Goal: Task Accomplishment & Management: Manage account settings

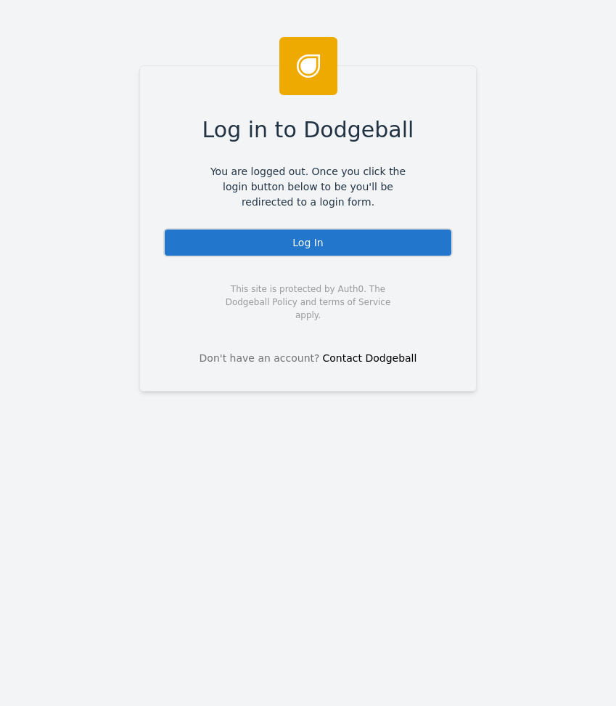
click at [256, 245] on div "Log In" at bounding box center [308, 242] width 290 height 29
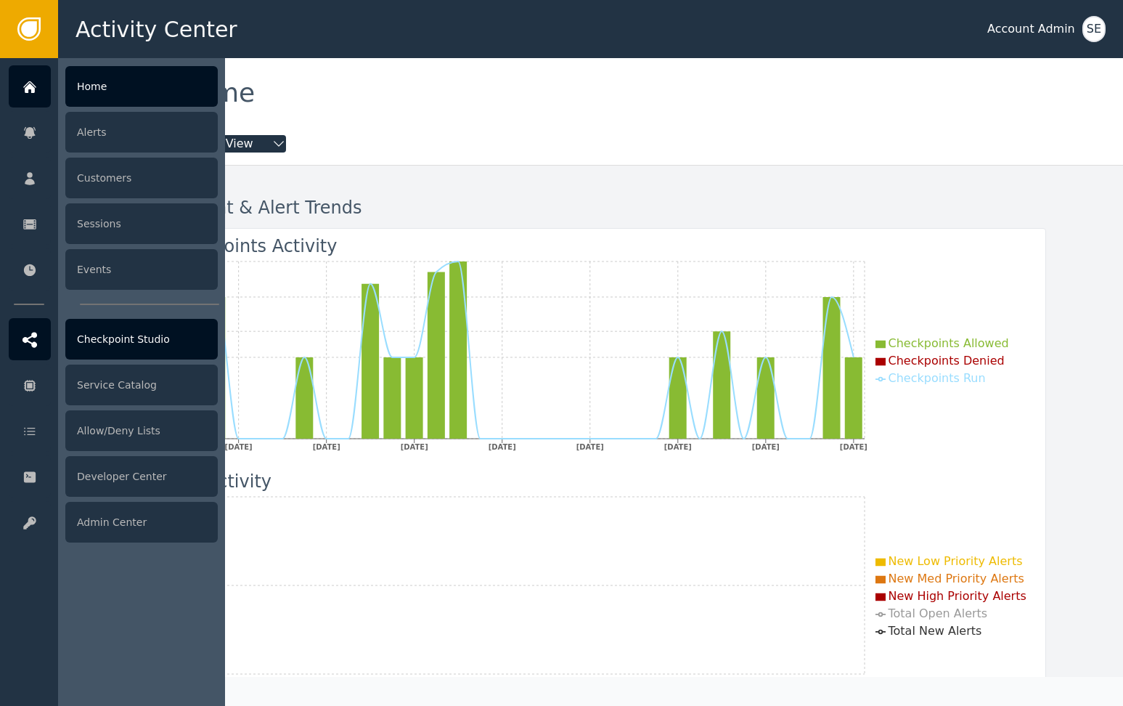
click at [105, 333] on div "Checkpoint Studio" at bounding box center [141, 339] width 152 height 41
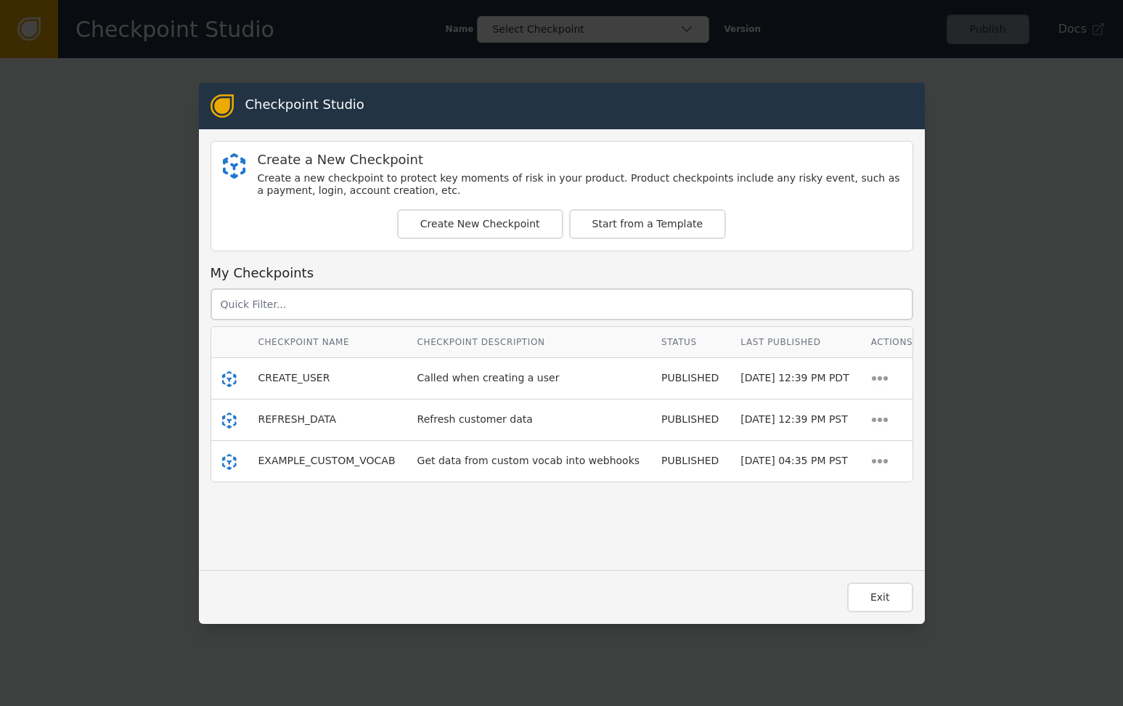
click at [126, 247] on div "Checkpoint Studio Create a New Checkpoint Create a new checkpoint to protect ke…" at bounding box center [561, 353] width 1123 height 706
click at [23, 30] on div "Checkpoint Studio Create a New Checkpoint Create a new checkpoint to protect ke…" at bounding box center [561, 353] width 1123 height 706
click at [616, 105] on div "Checkpoint Studio Create a New Checkpoint Create a new checkpoint to protect ke…" at bounding box center [561, 353] width 1123 height 706
click at [616, 601] on button "Exit" at bounding box center [880, 597] width 66 height 30
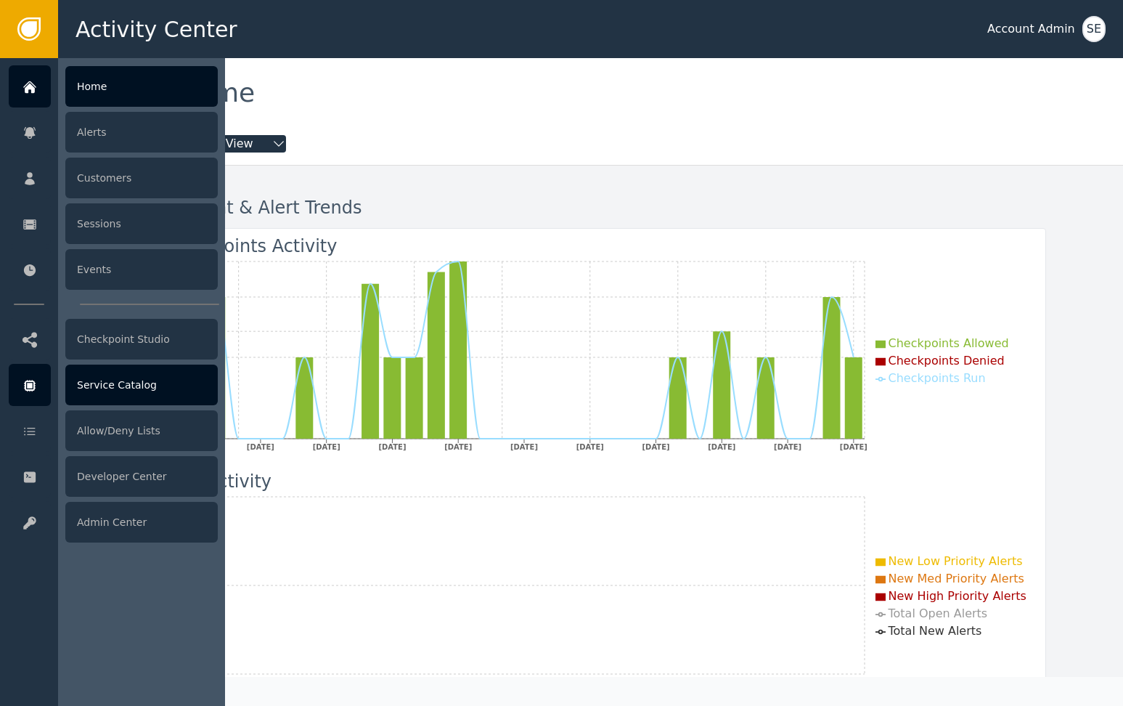
click at [117, 383] on div "Service Catalog" at bounding box center [141, 385] width 152 height 41
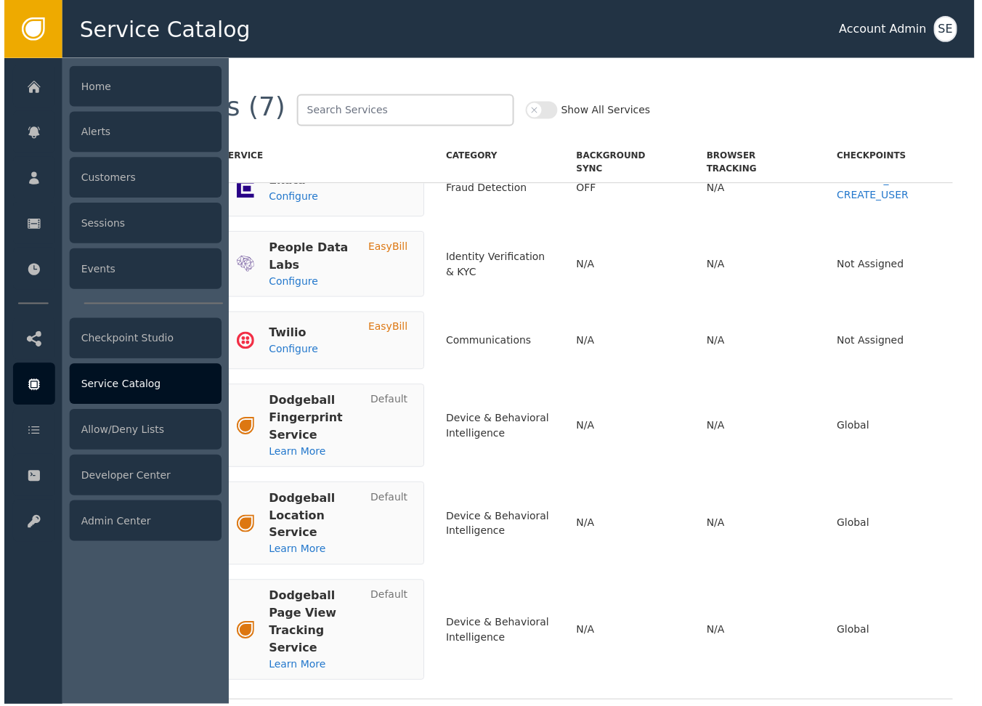
scroll to position [44, 0]
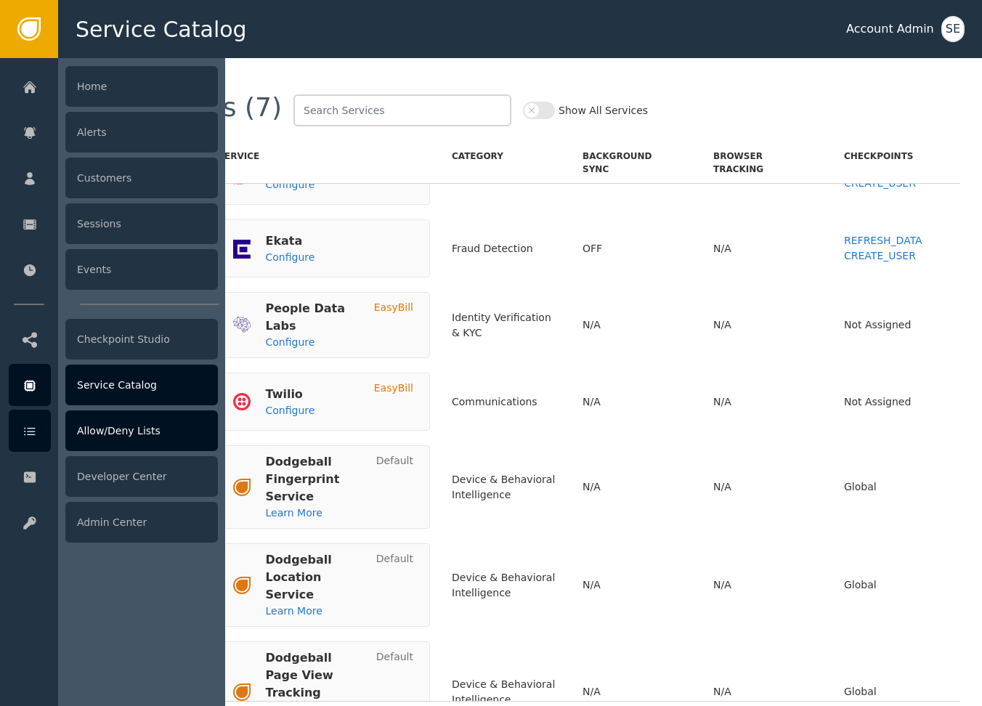
click at [28, 431] on icon at bounding box center [29, 432] width 11 height 8
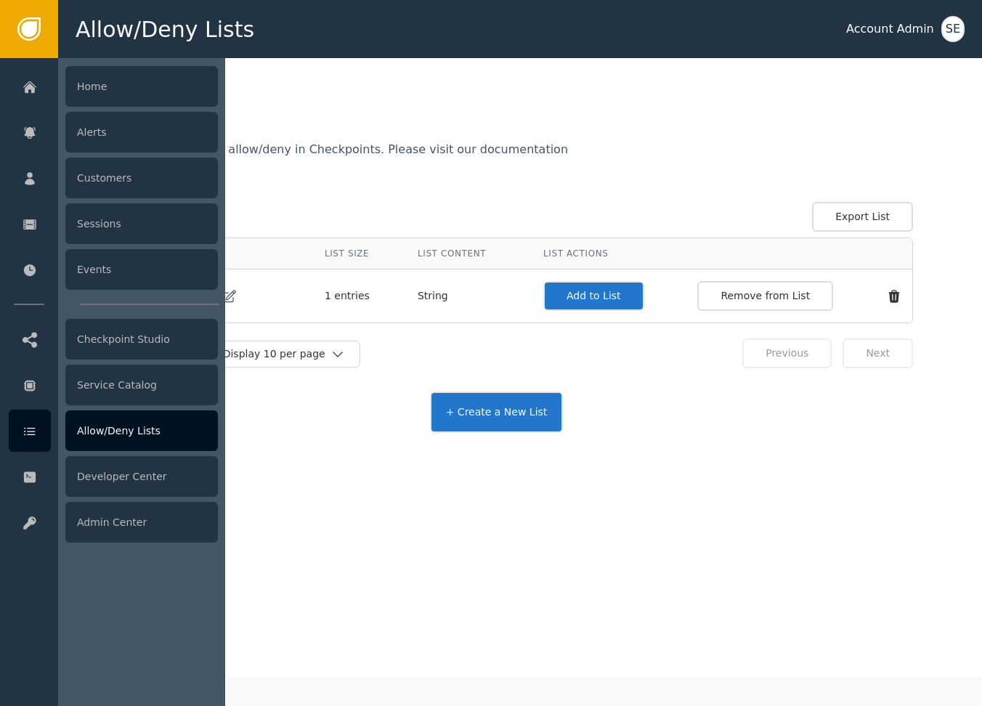
click at [123, 313] on div at bounding box center [141, 382] width 167 height 648
click at [132, 337] on div "Checkpoint Studio" at bounding box center [141, 339] width 152 height 41
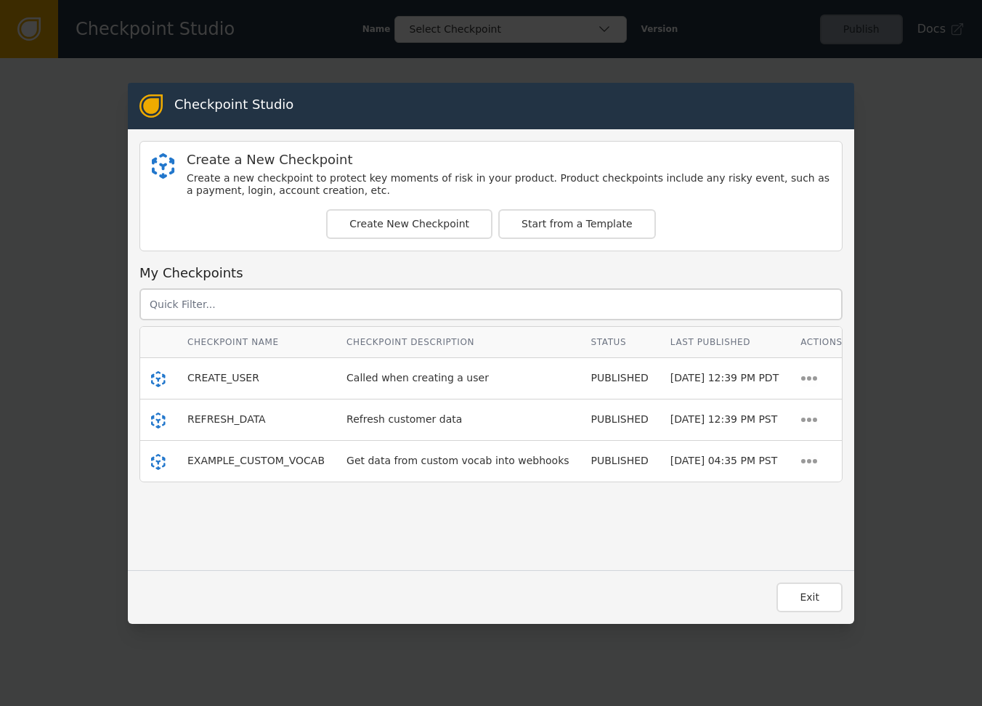
click at [77, 134] on div "Checkpoint Studio Create a New Checkpoint Create a new checkpoint to protect ke…" at bounding box center [491, 353] width 982 height 706
click at [428, 574] on div "Exit" at bounding box center [491, 597] width 726 height 54
click at [235, 372] on span "CREATE_USER" at bounding box center [223, 378] width 72 height 12
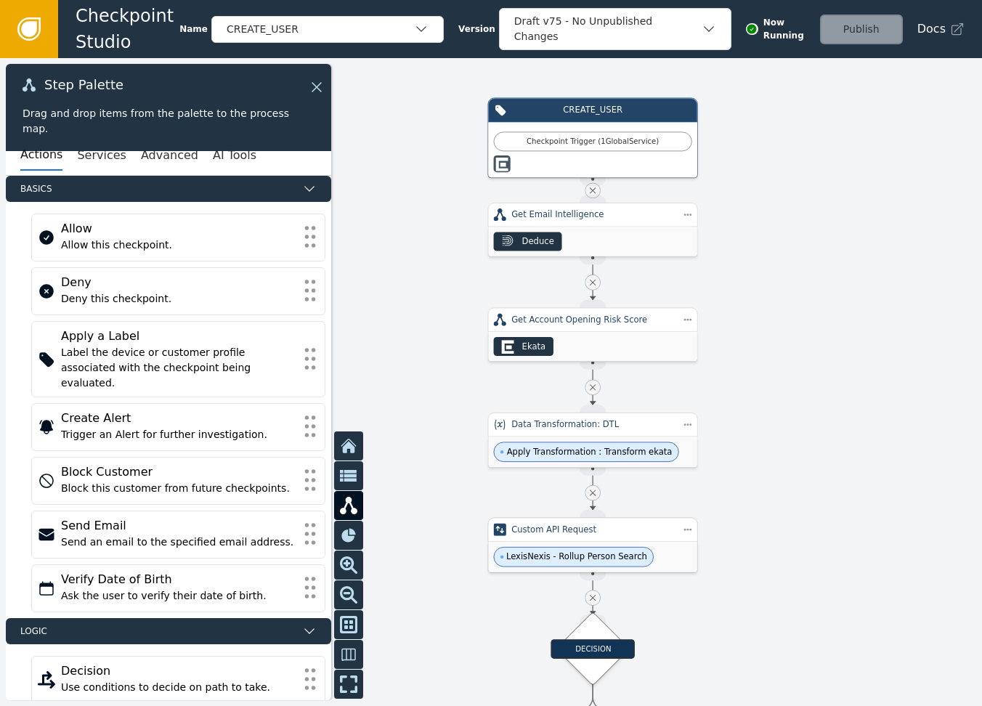
click at [522, 563] on span "LexisNexis - Rollup Person Search" at bounding box center [574, 557] width 160 height 20
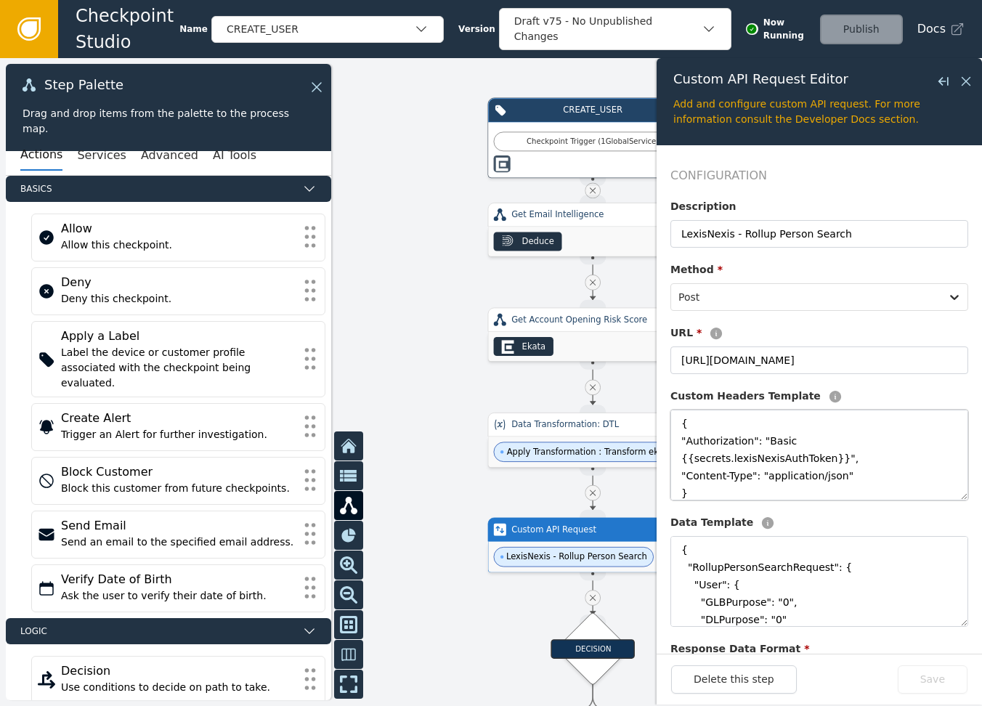
click at [616, 441] on textarea "{ "Authorization": "Basic {{secrets.lexisNexisAuthToken}}", "Content-Type": "ap…" at bounding box center [819, 455] width 298 height 91
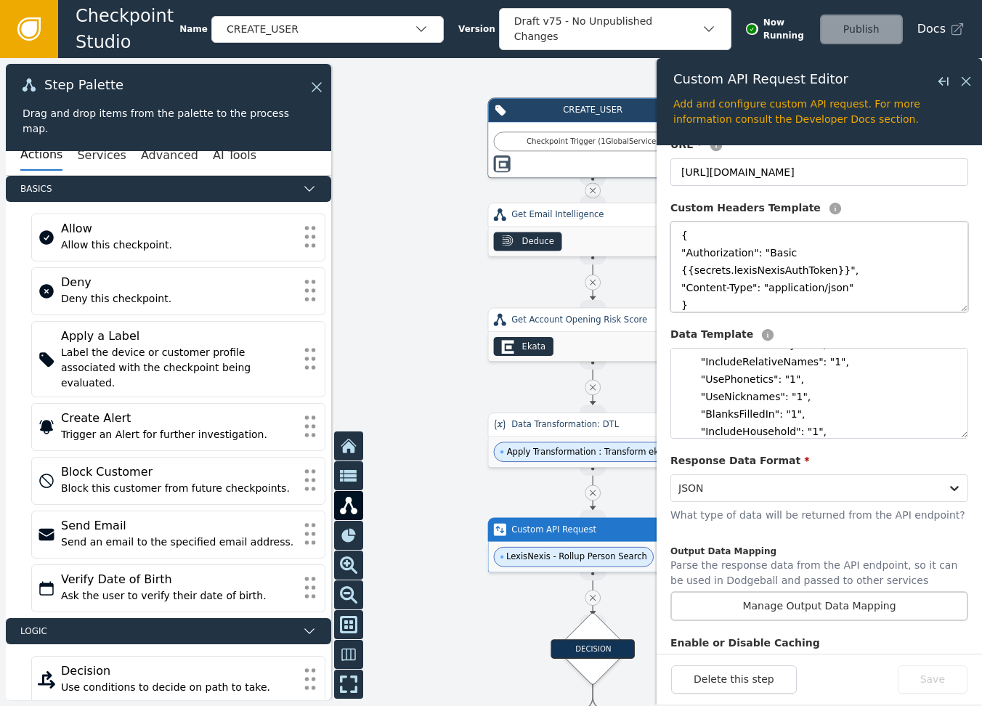
scroll to position [272, 0]
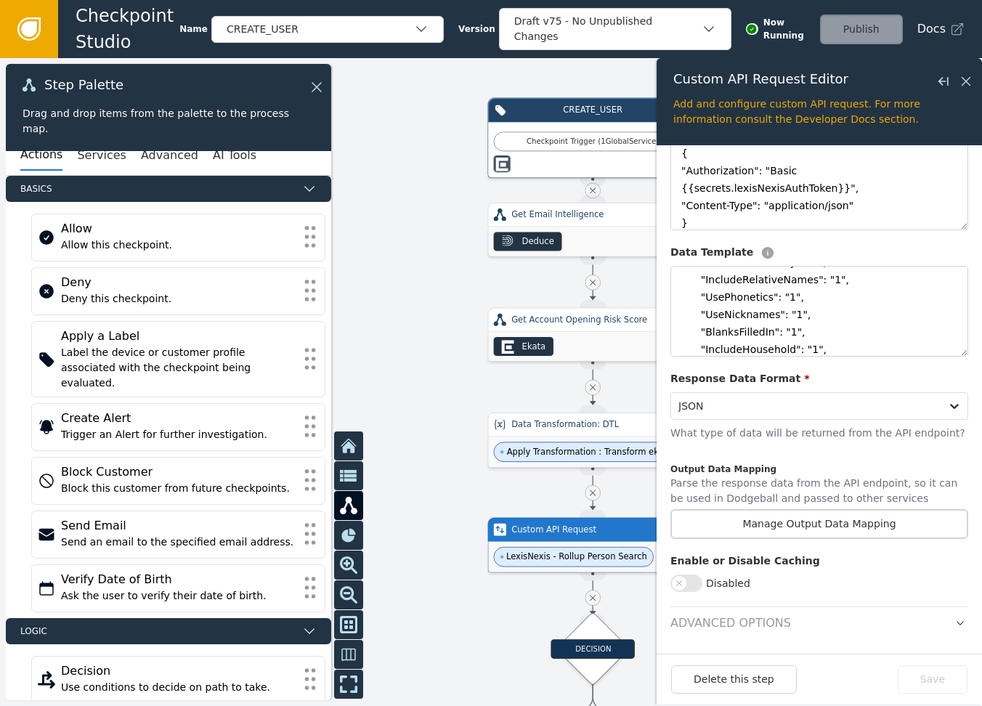
click at [592, 540] on div "Custom API Request" at bounding box center [593, 530] width 210 height 24
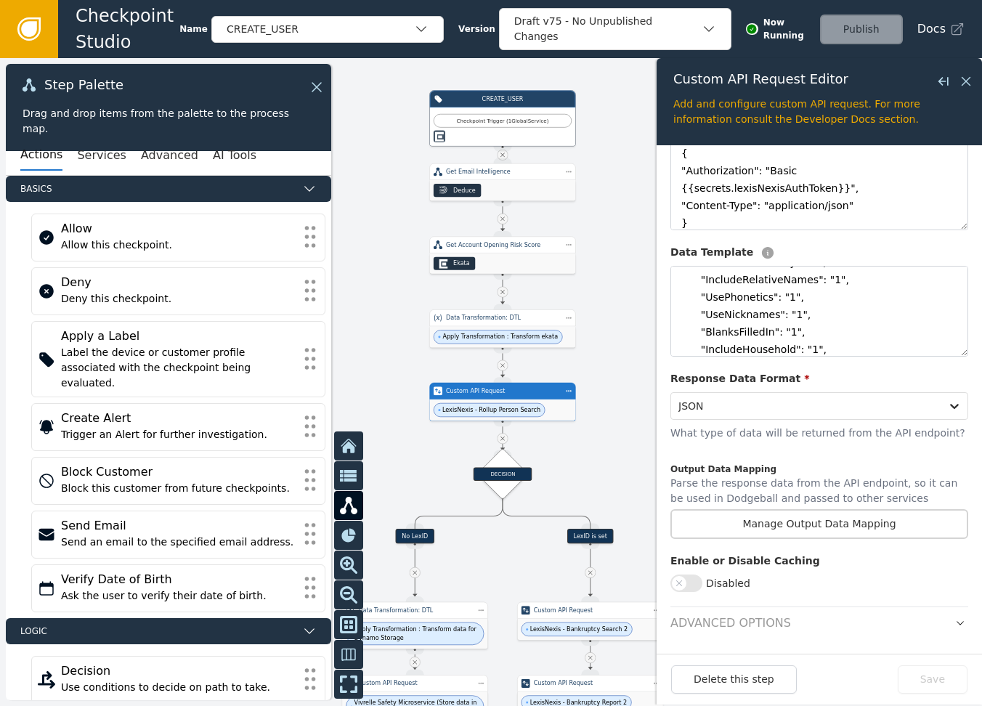
drag, startPoint x: 471, startPoint y: 449, endPoint x: 372, endPoint y: 297, distance: 181.7
click at [372, 297] on div at bounding box center [491, 382] width 982 height 648
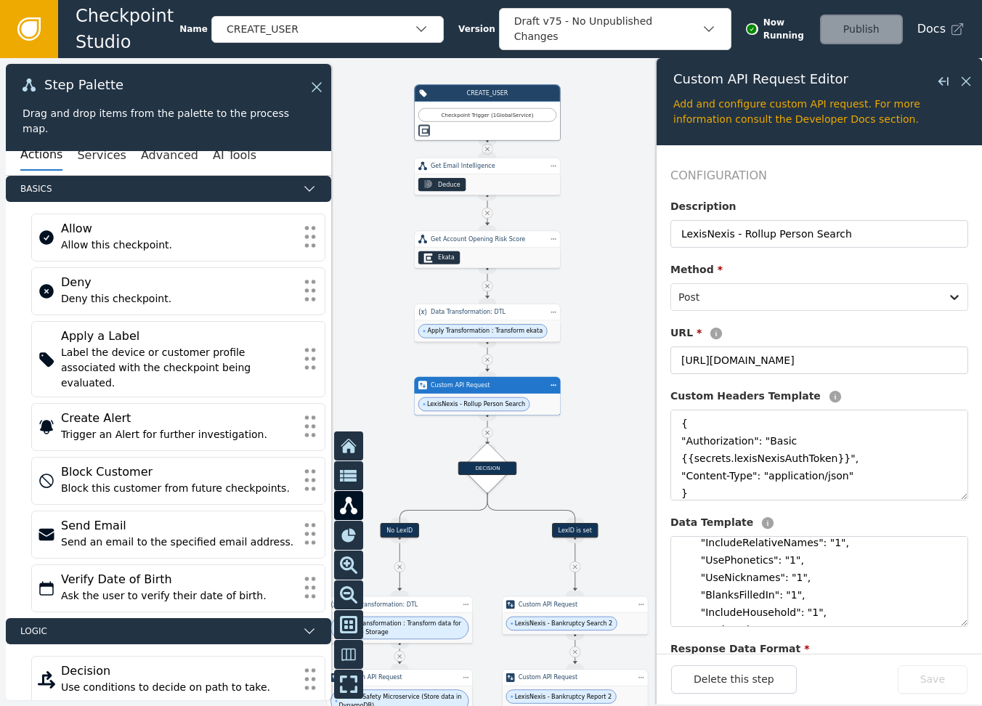
scroll to position [229, 0]
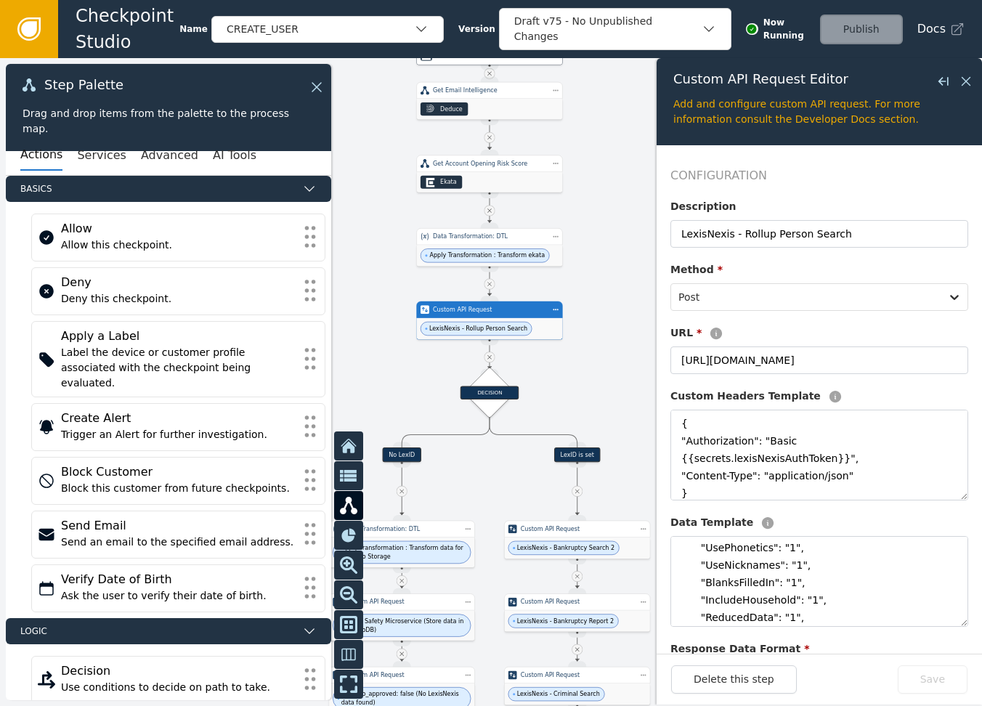
drag, startPoint x: 616, startPoint y: 462, endPoint x: 619, endPoint y: 385, distance: 77.0
click at [616, 385] on div at bounding box center [491, 382] width 982 height 648
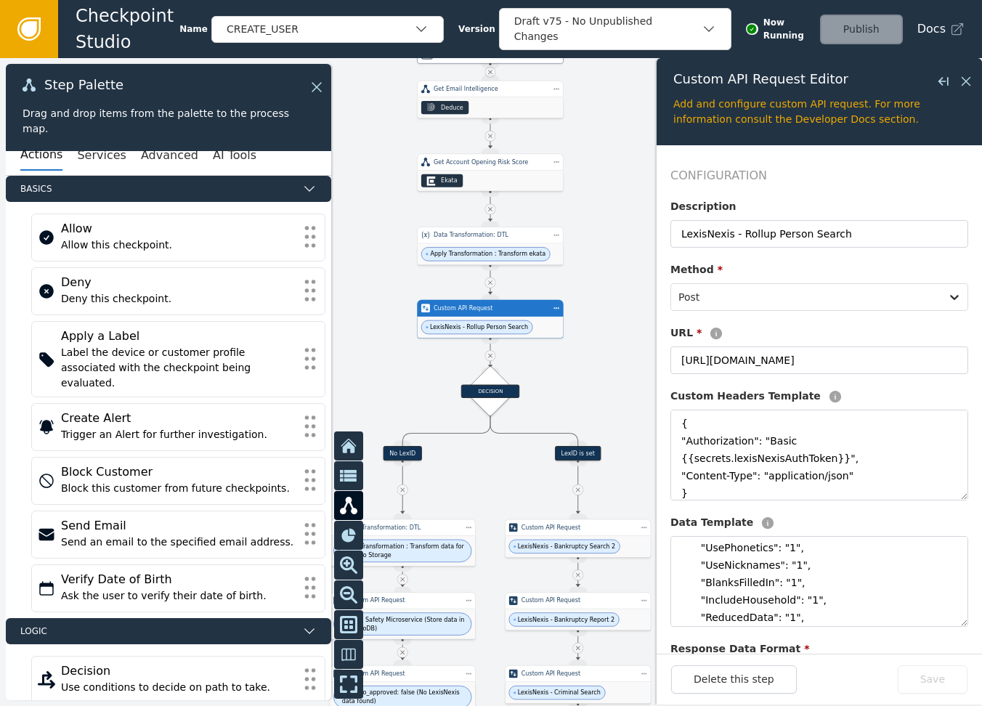
click at [485, 329] on span "LexisNexis - Rollup Person Search" at bounding box center [479, 326] width 98 height 9
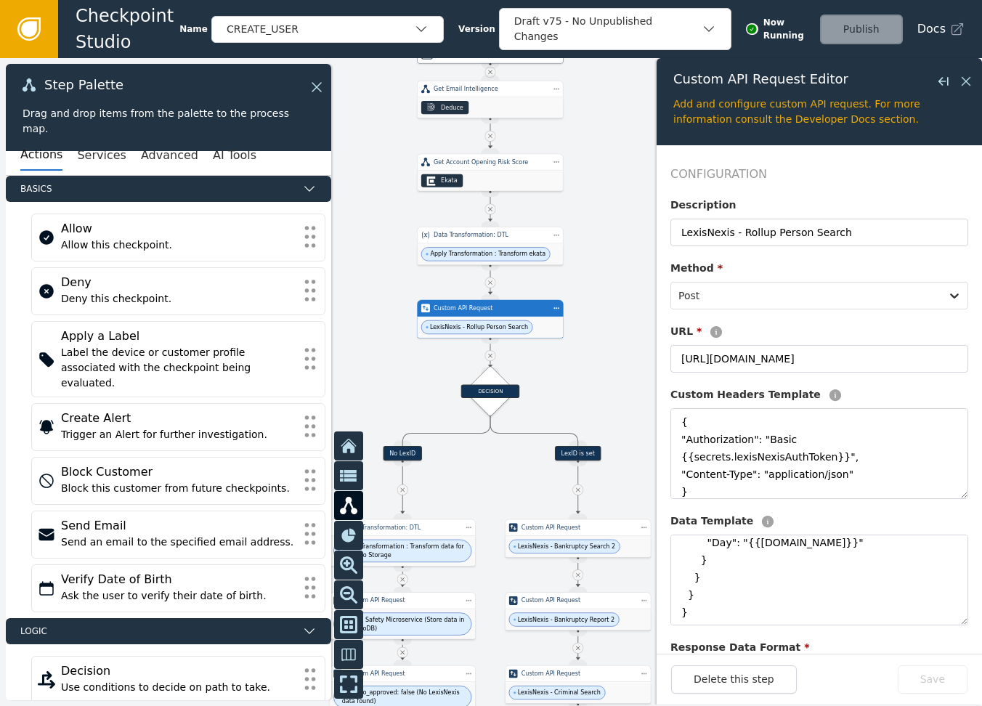
scroll to position [0, 0]
click at [616, 402] on div "Custom Headers Template" at bounding box center [819, 398] width 298 height 21
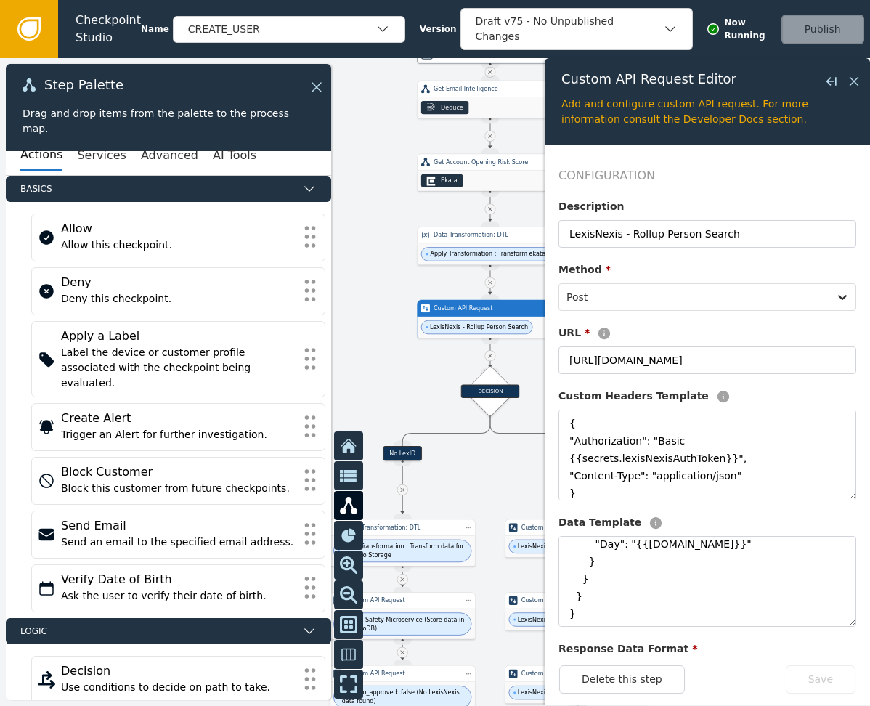
click at [616, 385] on div "Configuration Description LexisNexis - Rollup Person Search Method * Post URL *…" at bounding box center [707, 545] width 298 height 757
click at [616, 400] on div "Custom Headers Template" at bounding box center [707, 398] width 298 height 21
drag, startPoint x: 728, startPoint y: 363, endPoint x: 874, endPoint y: 370, distance: 146.1
click at [616, 1] on html "Checkpoint Studio Name CREATE_USER Version Draft v75 - No Unpublished Changes N…" at bounding box center [435, 0] width 870 height 1
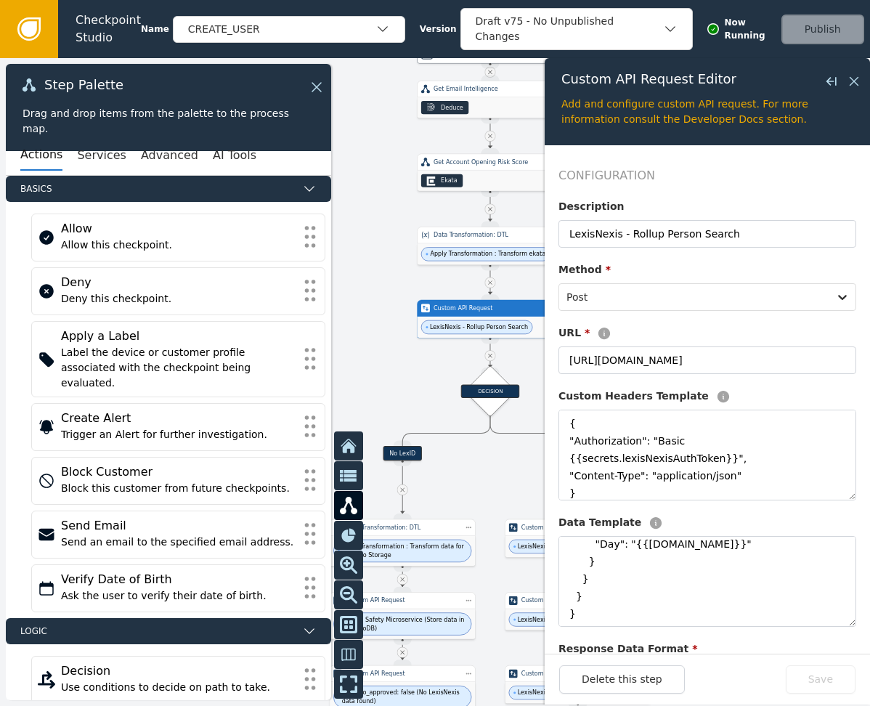
scroll to position [0, 0]
click at [616, 394] on div "Custom Headers Template" at bounding box center [707, 398] width 298 height 21
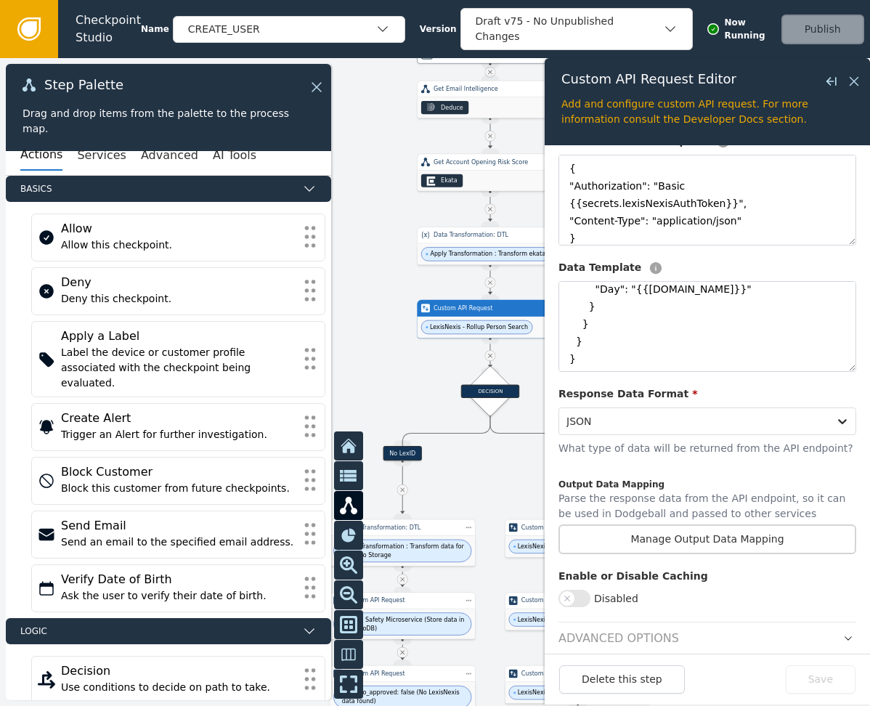
scroll to position [272, 0]
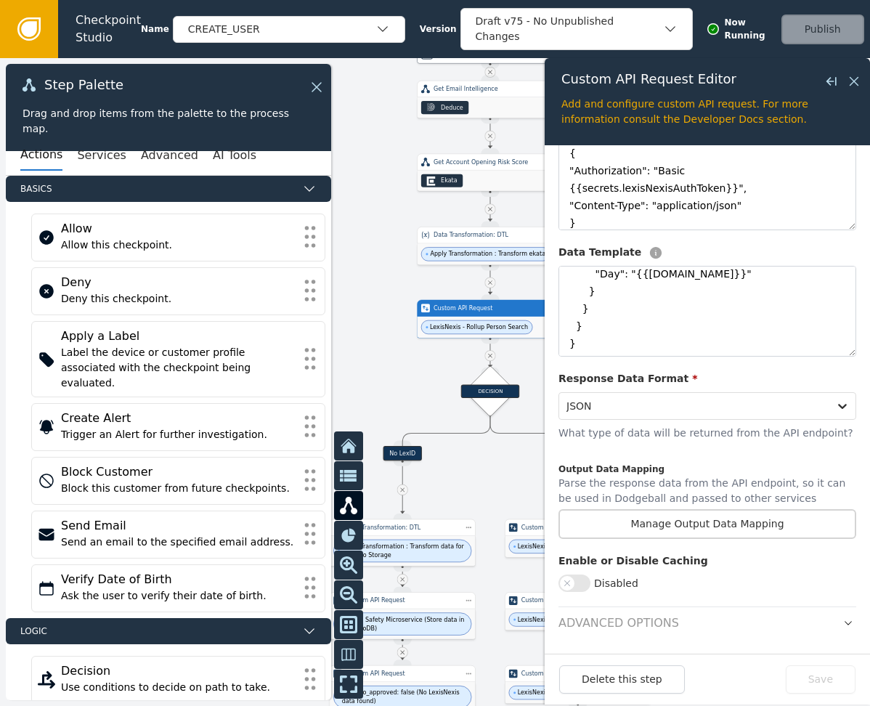
click at [616, 627] on icon "button" at bounding box center [848, 623] width 10 height 10
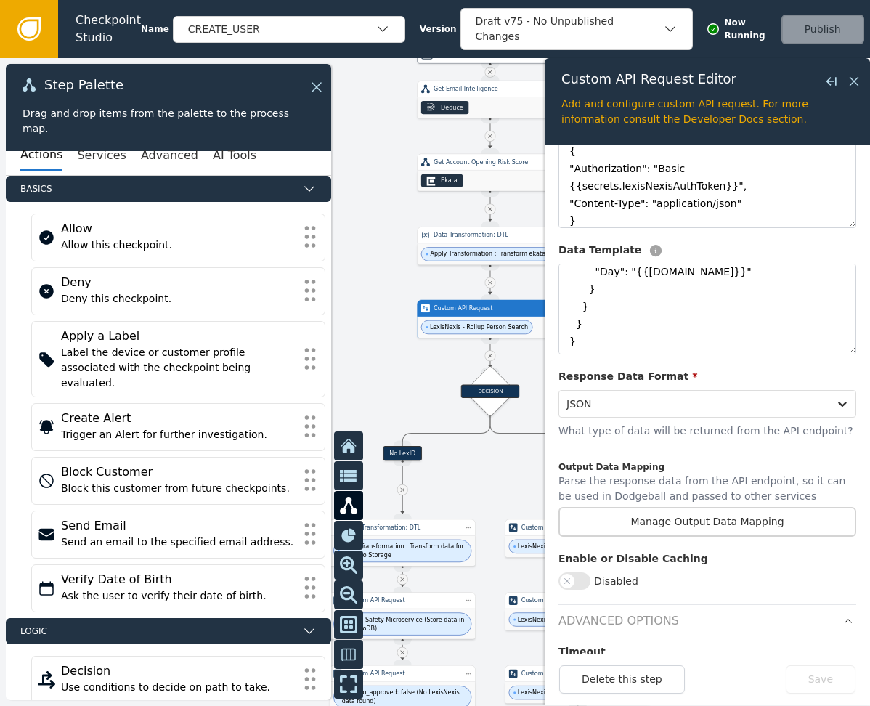
scroll to position [267, 0]
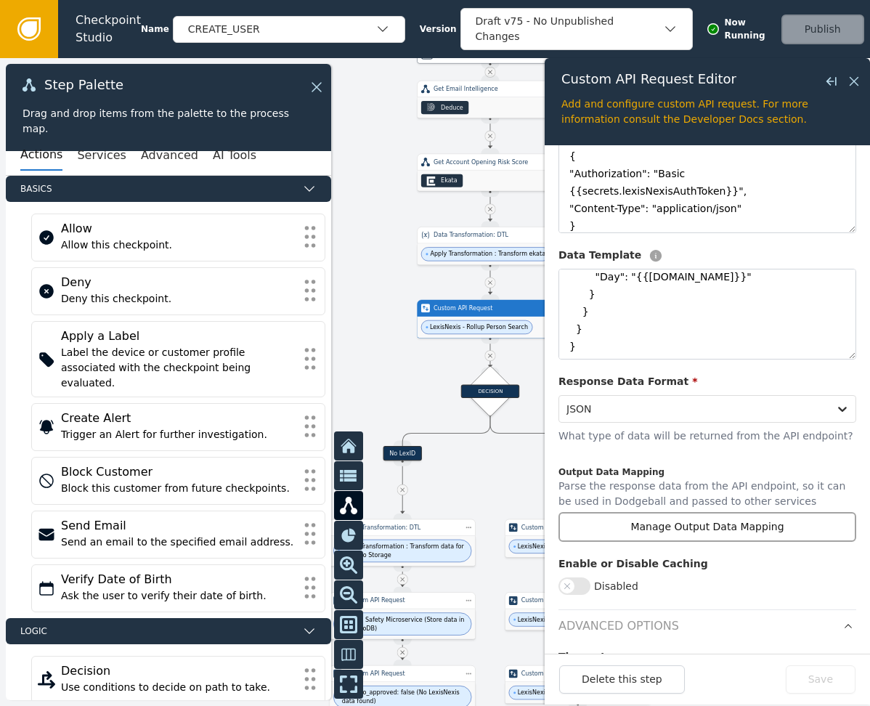
click at [616, 535] on button "Manage Output Data Mapping" at bounding box center [707, 527] width 298 height 30
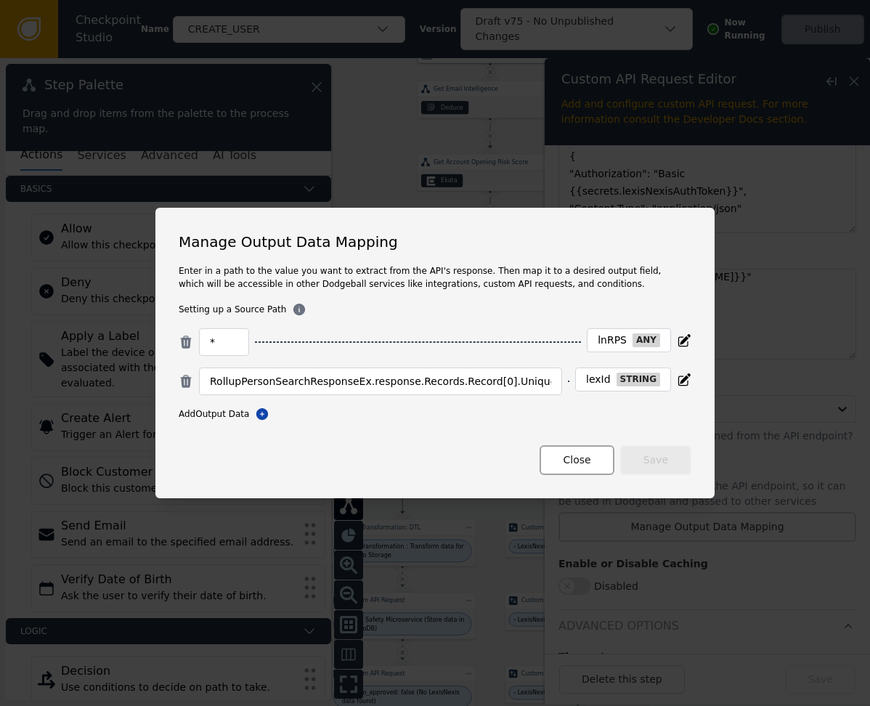
click at [585, 457] on button "Close" at bounding box center [577, 460] width 74 height 30
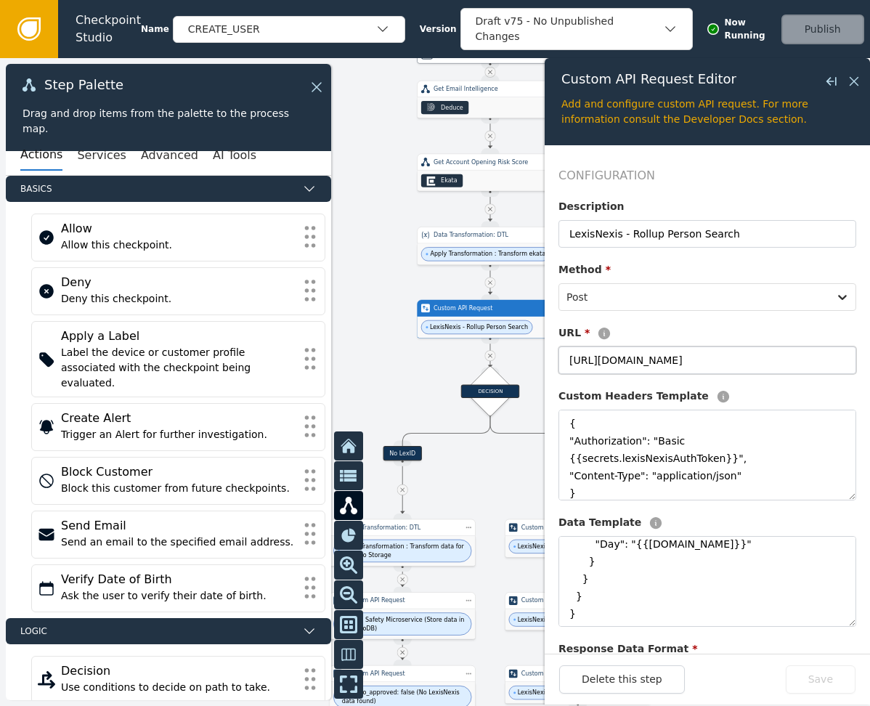
scroll to position [0, 60]
drag, startPoint x: 608, startPoint y: 354, endPoint x: 876, endPoint y: 408, distance: 274.0
click at [616, 1] on html "Checkpoint Studio Name CREATE_USER Version Draft v75 - No Unpublished Changes N…" at bounding box center [435, 0] width 870 height 1
click at [616, 397] on div "Custom Headers Template" at bounding box center [707, 398] width 298 height 21
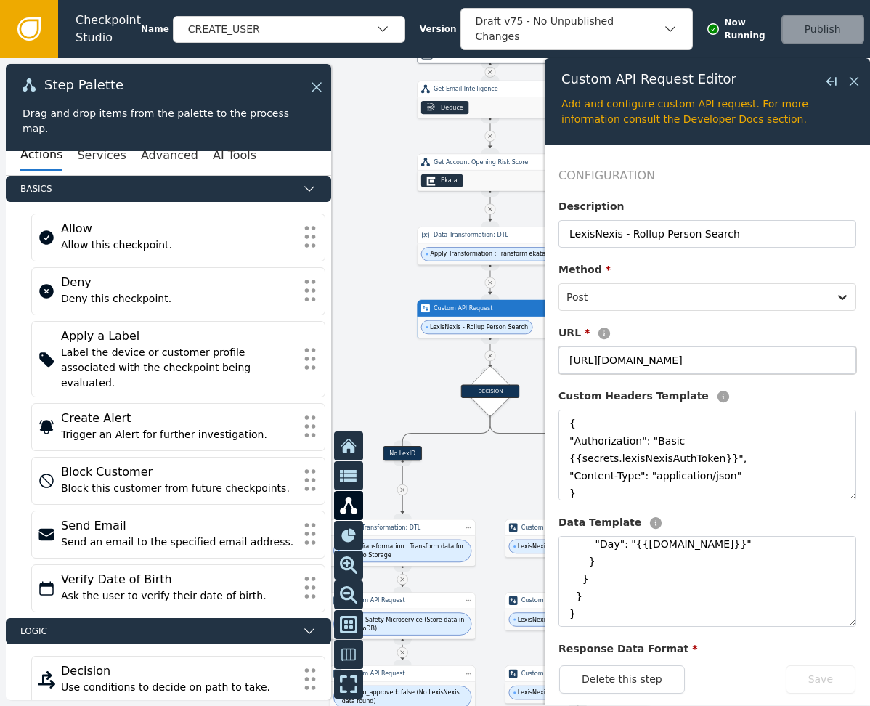
click at [616, 362] on input "[URL][DOMAIN_NAME]" at bounding box center [707, 360] width 298 height 28
click at [616, 366] on input "[URL][DOMAIN_NAME]" at bounding box center [707, 360] width 298 height 28
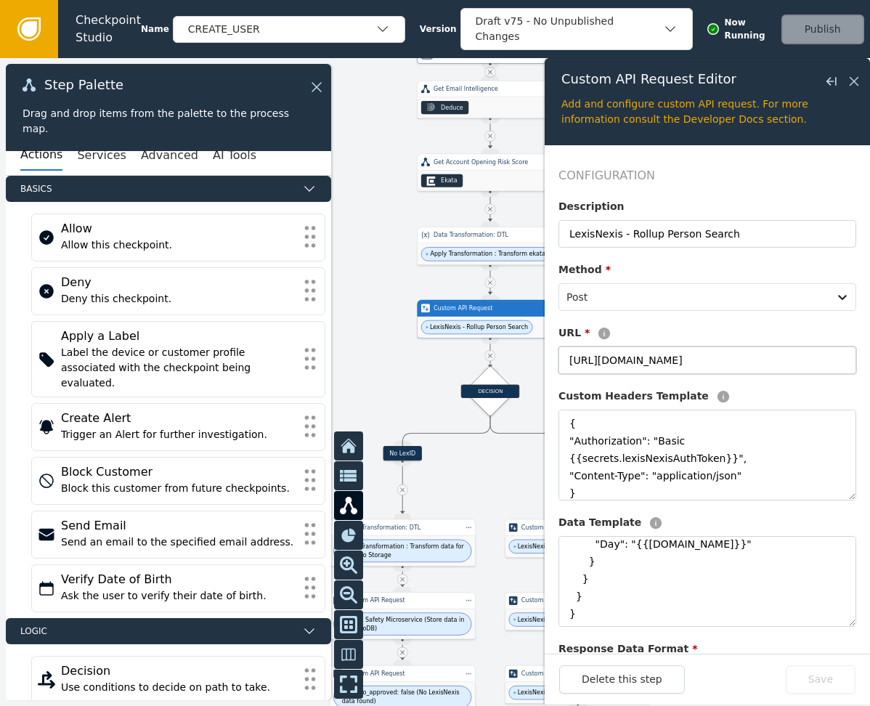
click at [616, 366] on input "[URL][DOMAIN_NAME]" at bounding box center [707, 360] width 298 height 28
click at [616, 325] on div "URL *" at bounding box center [707, 335] width 298 height 21
click at [616, 351] on input "[URL][DOMAIN_NAME]" at bounding box center [707, 360] width 298 height 28
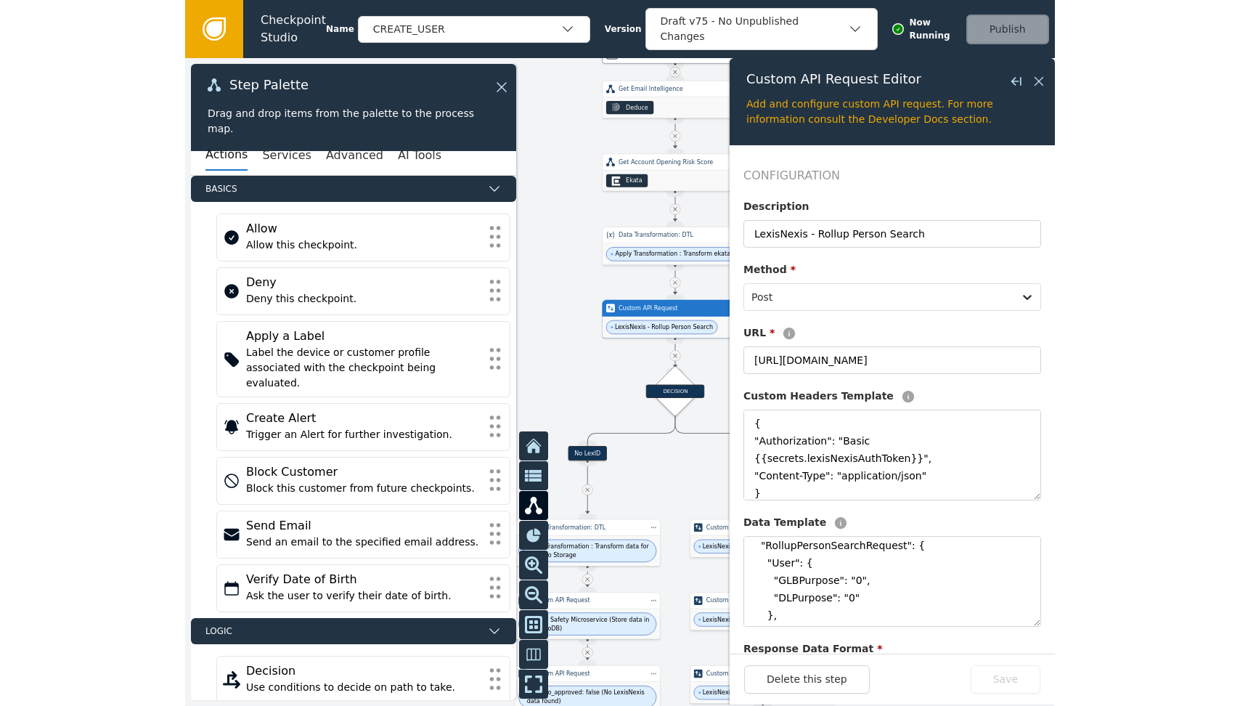
scroll to position [30, 0]
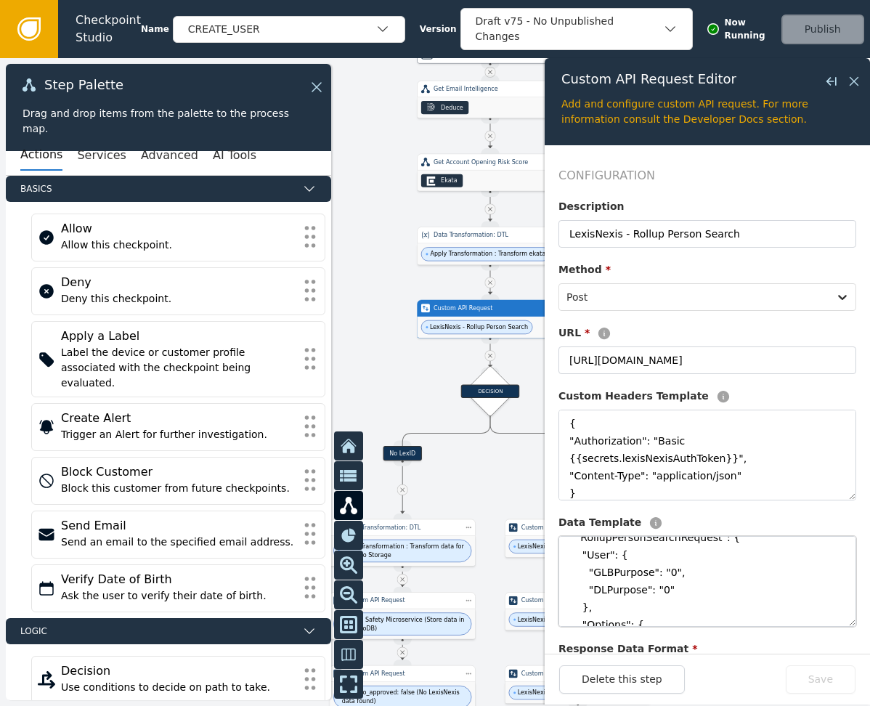
click at [616, 584] on textarea "{ "RollupPersonSearchRequest": { "User": { "GLBPurpose": "0", "DLPurpose": "0" …" at bounding box center [707, 581] width 298 height 91
click at [616, 444] on textarea "{ "Authorization": "Basic {{secrets.lexisNexisAuthToken}}", "Content-Type": "ap…" at bounding box center [707, 455] width 298 height 91
click at [157, 155] on button "Advanced" at bounding box center [169, 155] width 57 height 30
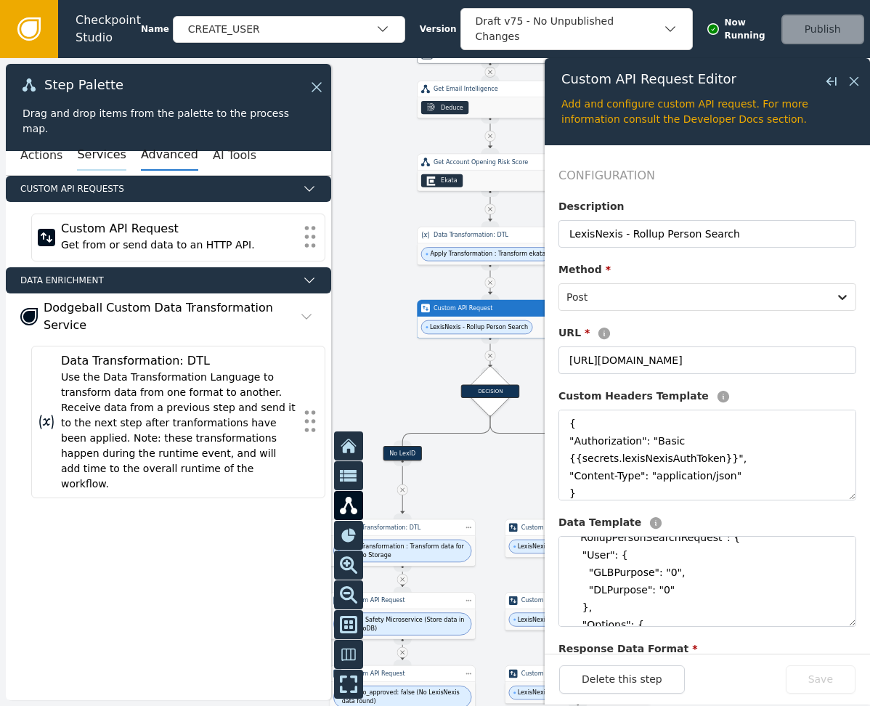
click at [91, 167] on button "Services" at bounding box center [101, 155] width 49 height 30
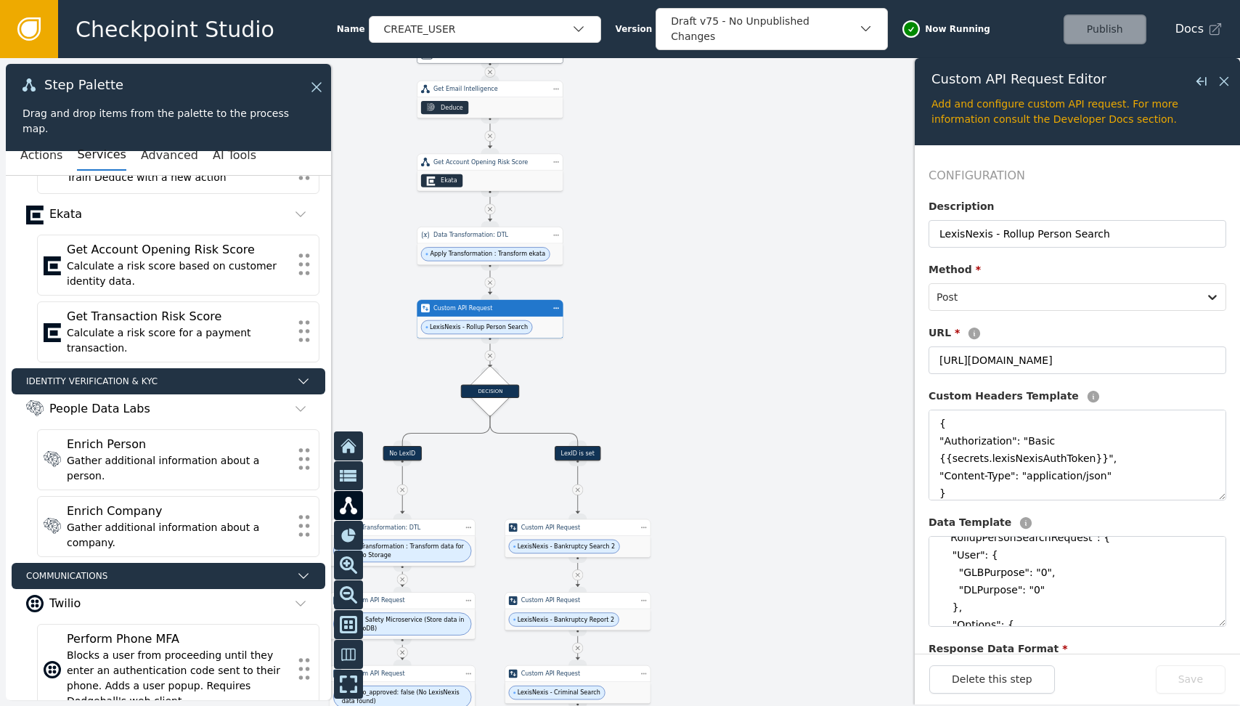
scroll to position [0, 0]
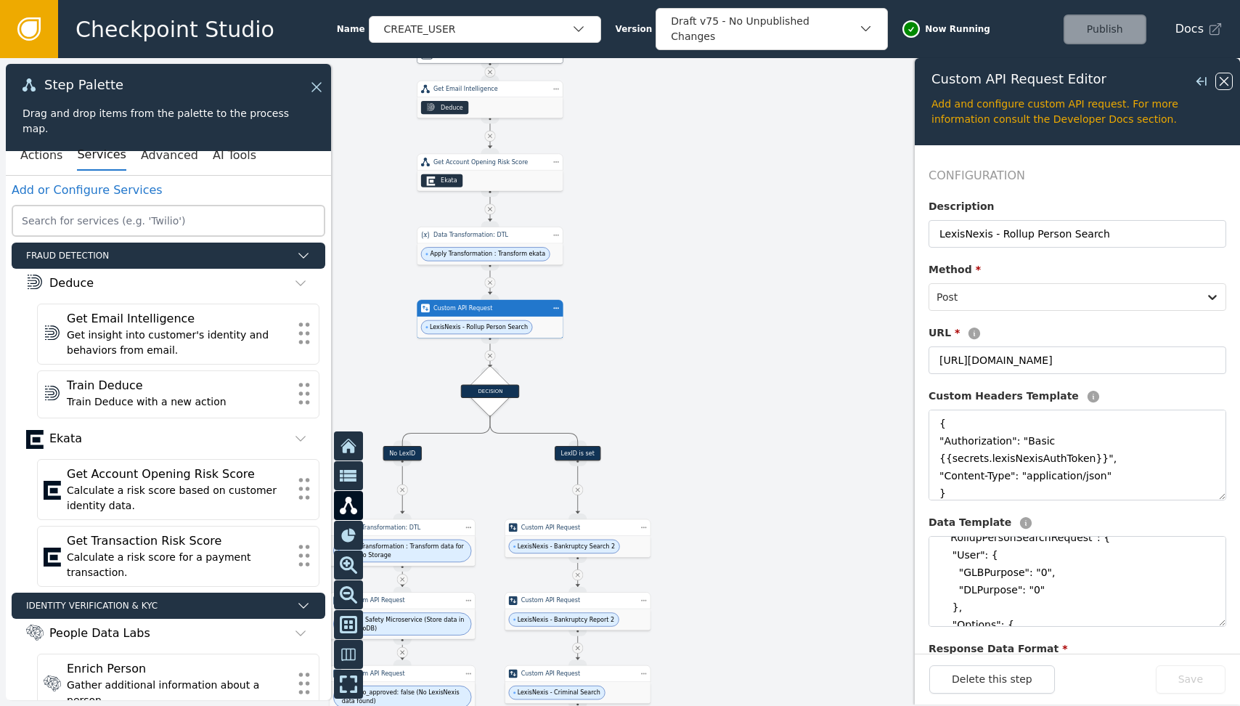
click at [616, 82] on icon at bounding box center [1224, 81] width 16 height 16
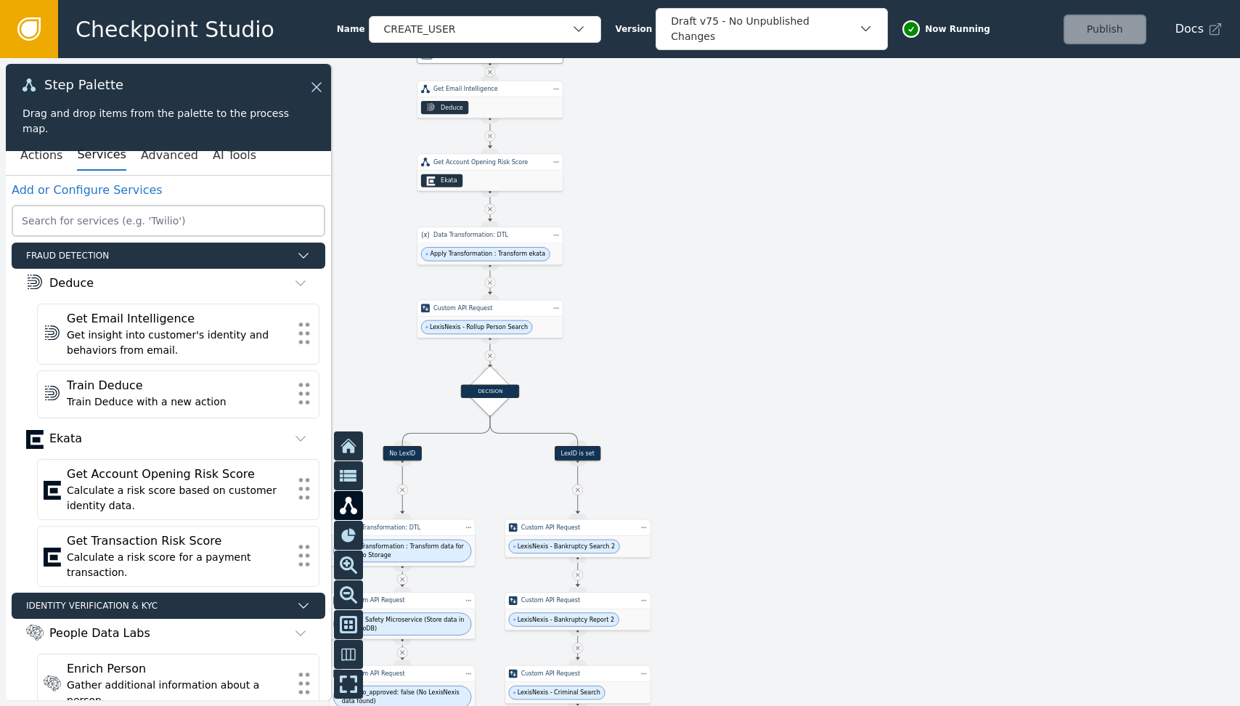
click at [32, 30] on icon at bounding box center [29, 29] width 16 height 16
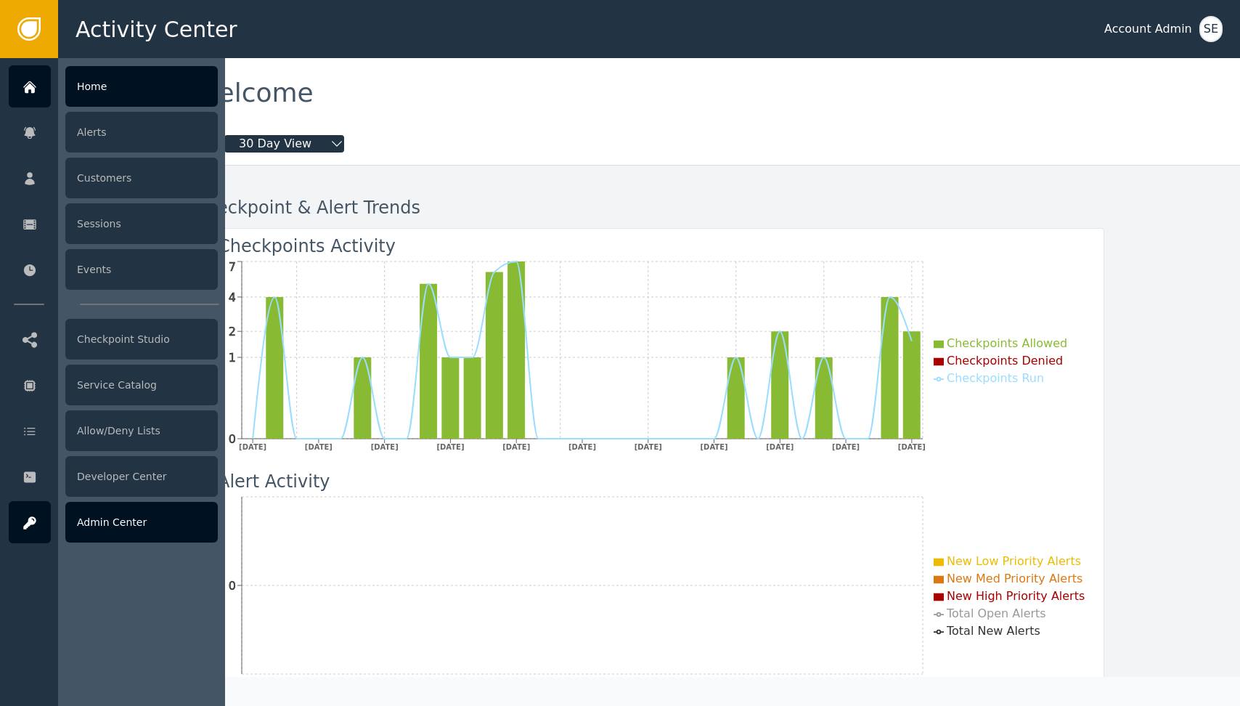
click at [27, 520] on icon at bounding box center [30, 523] width 15 height 16
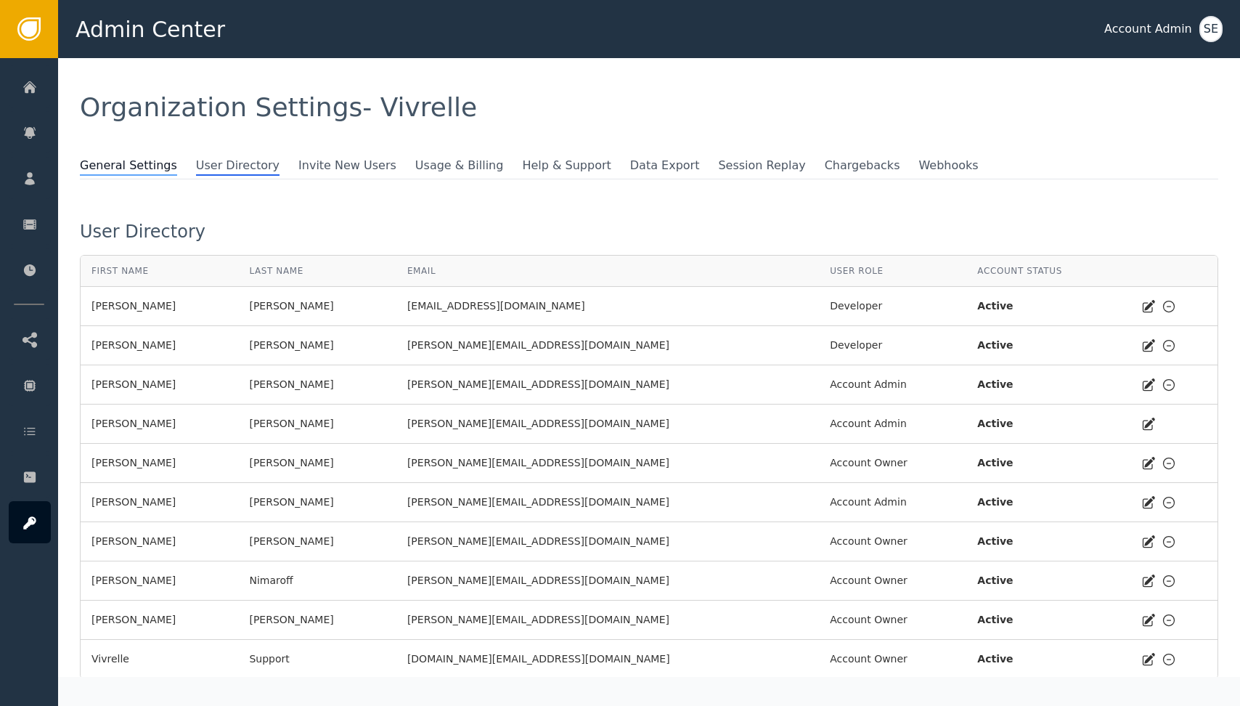
click at [112, 163] on span "General Settings" at bounding box center [128, 166] width 97 height 19
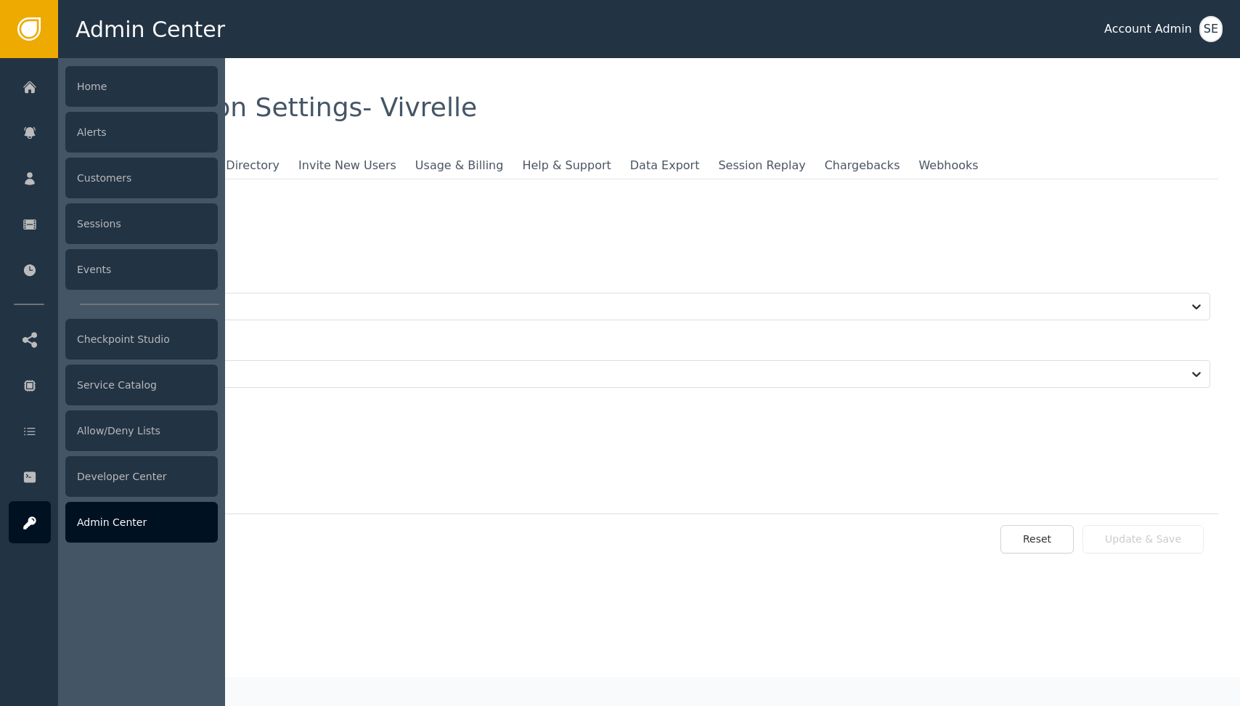
click at [142, 519] on div "Admin Center" at bounding box center [141, 522] width 152 height 41
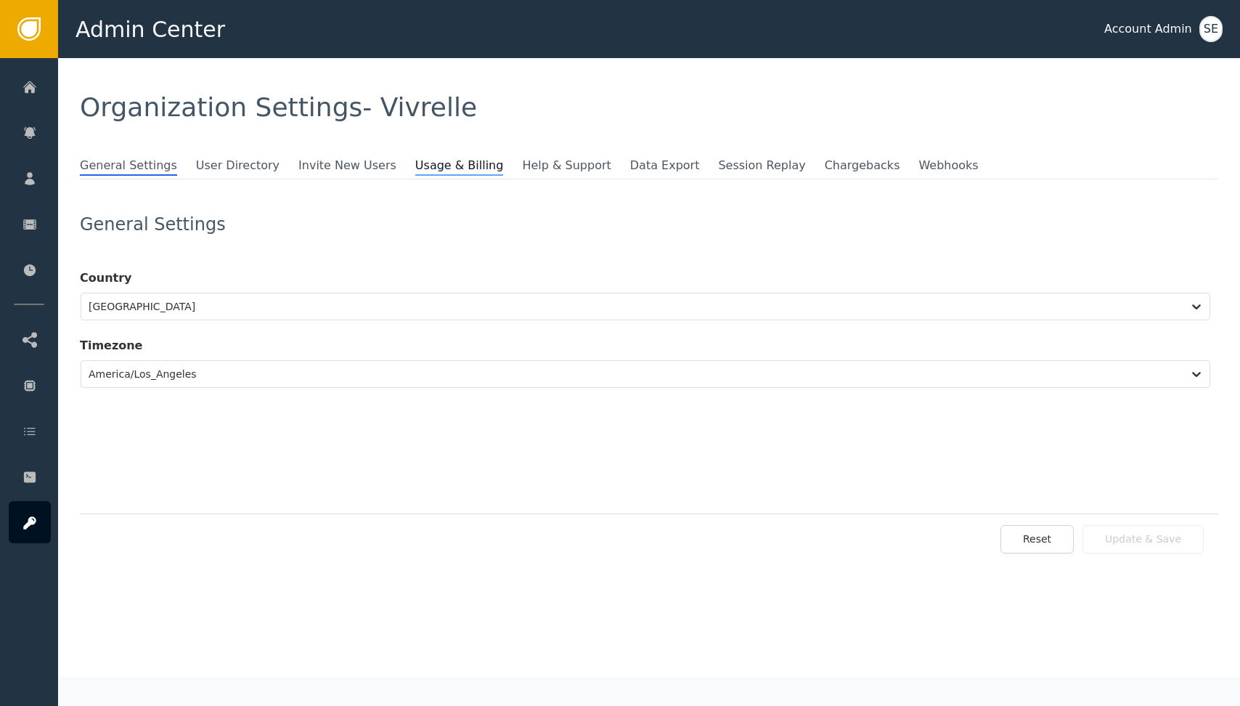
click at [415, 170] on span "Usage & Billing" at bounding box center [459, 166] width 89 height 19
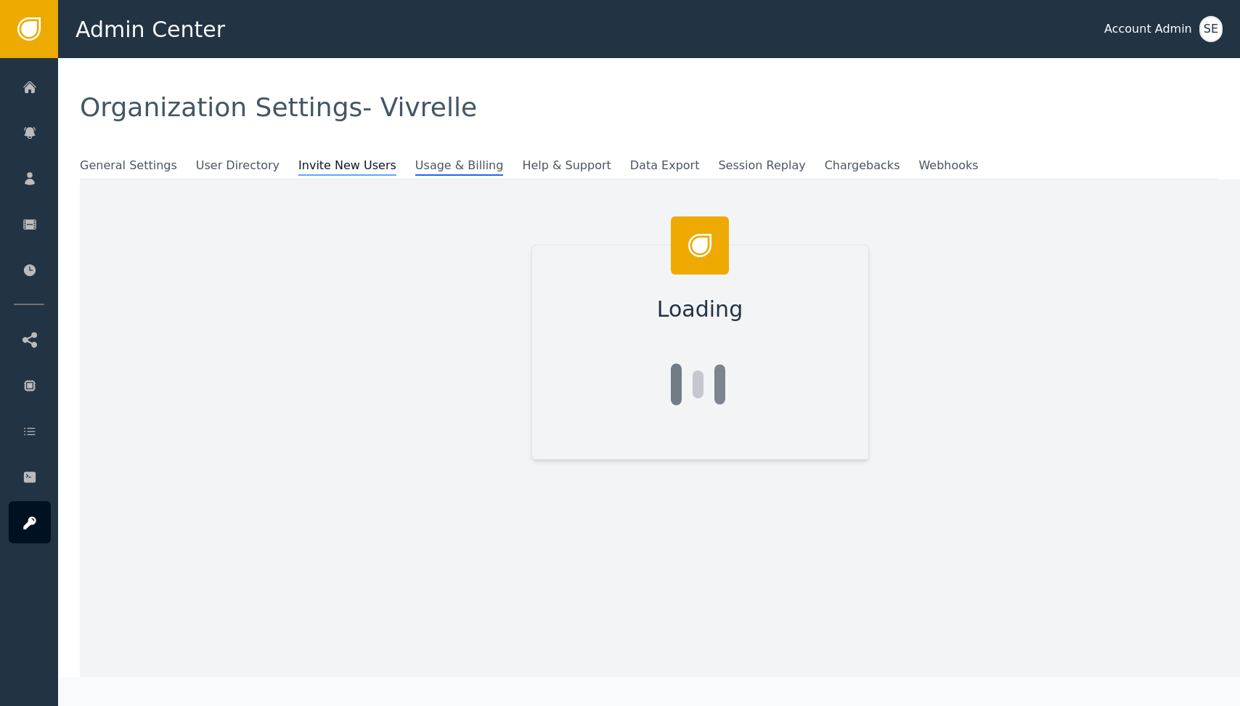
click at [327, 166] on span "Invite New Users" at bounding box center [347, 166] width 98 height 19
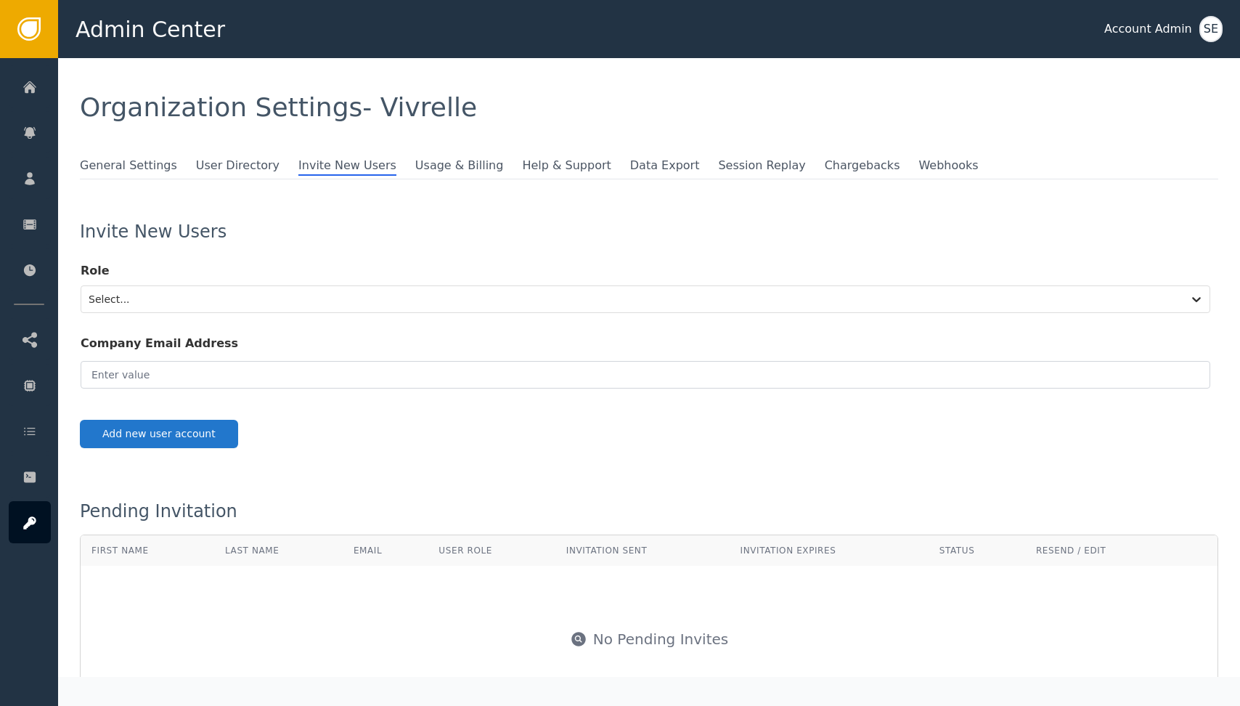
click at [124, 174] on li "General Settings" at bounding box center [138, 166] width 116 height 19
click at [126, 163] on span "General Settings" at bounding box center [128, 166] width 97 height 19
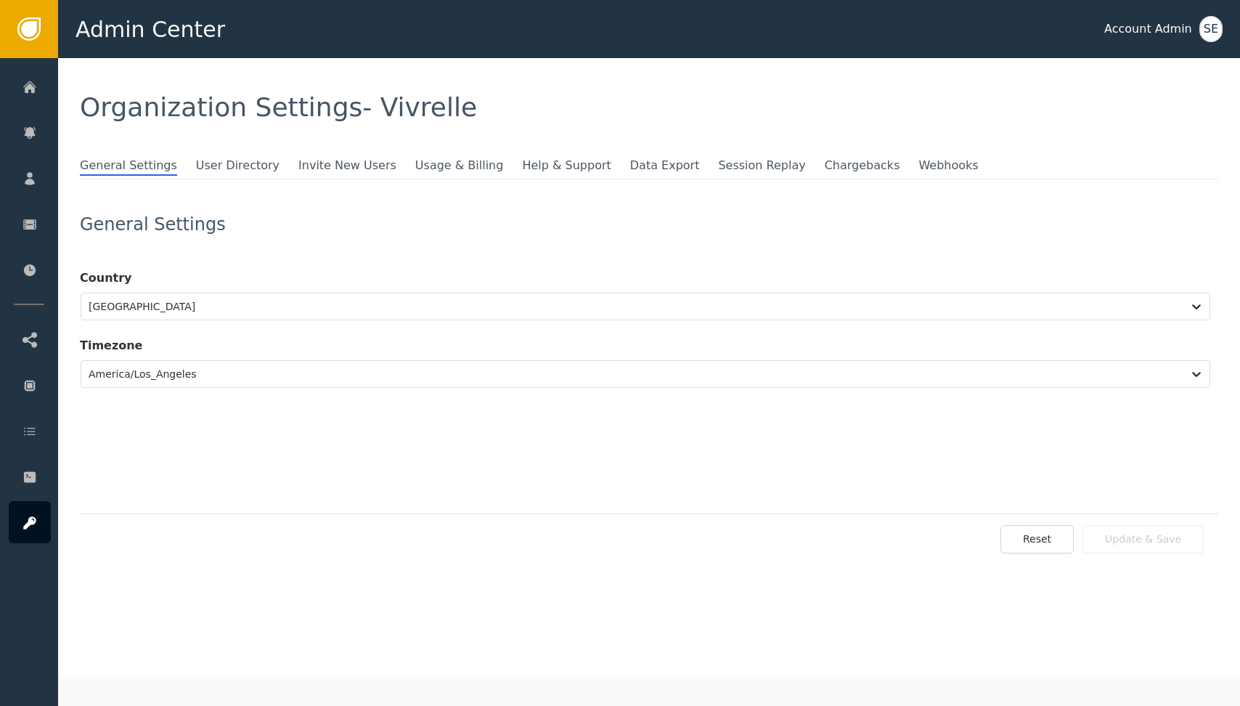
click at [616, 174] on li "Session Replay" at bounding box center [771, 166] width 106 height 19
click at [616, 166] on span "Session Replay" at bounding box center [761, 166] width 87 height 19
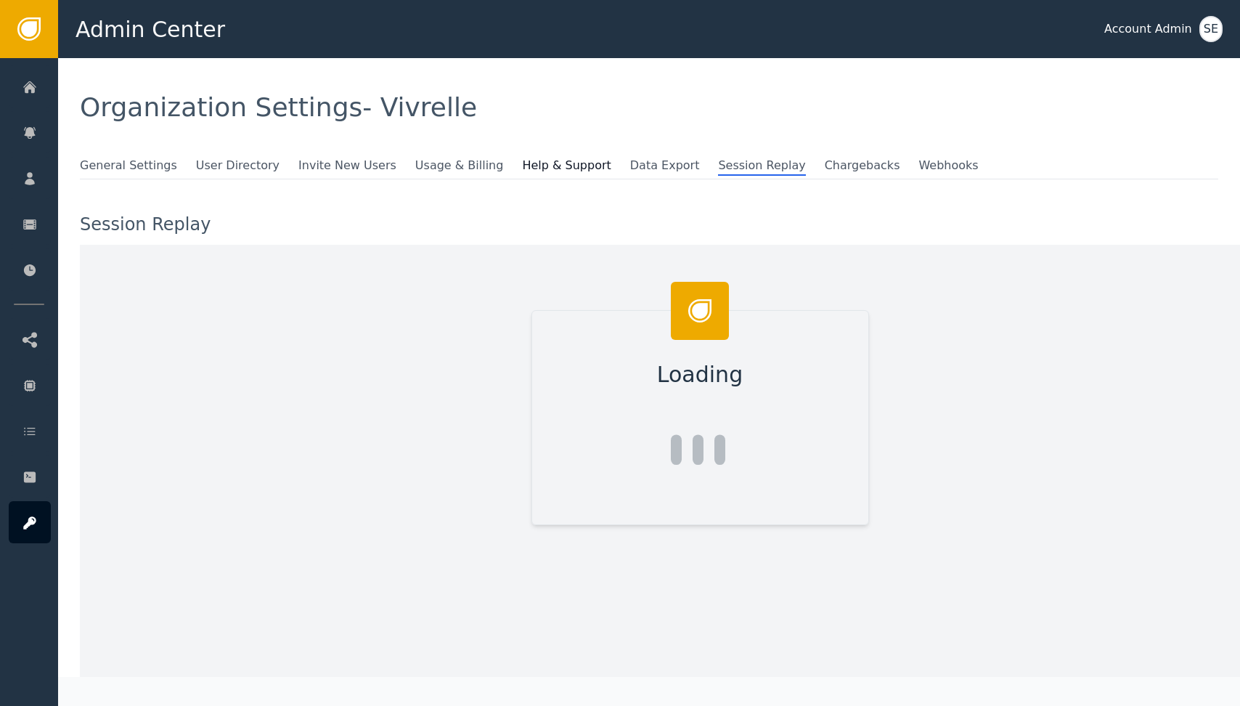
click at [616, 161] on span at bounding box center [623, 164] width 15 height 15
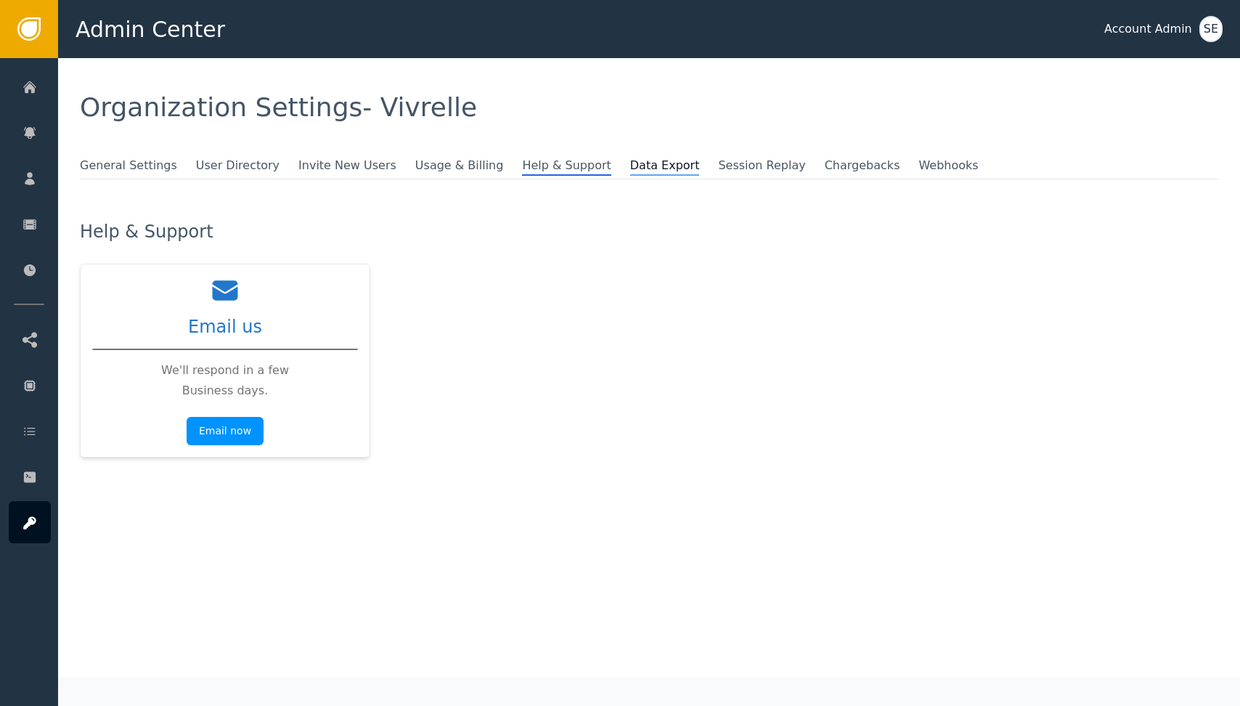
click at [616, 163] on span "Data Export" at bounding box center [665, 166] width 70 height 19
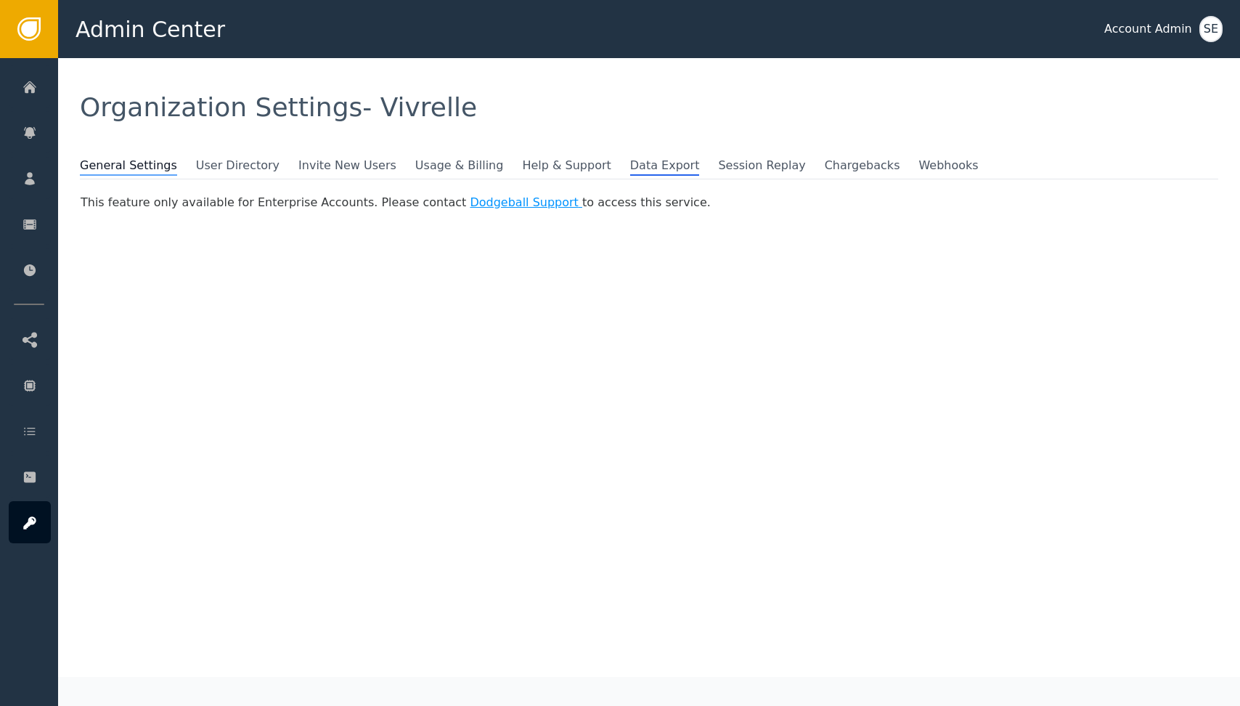
click at [146, 164] on span "General Settings" at bounding box center [128, 166] width 97 height 19
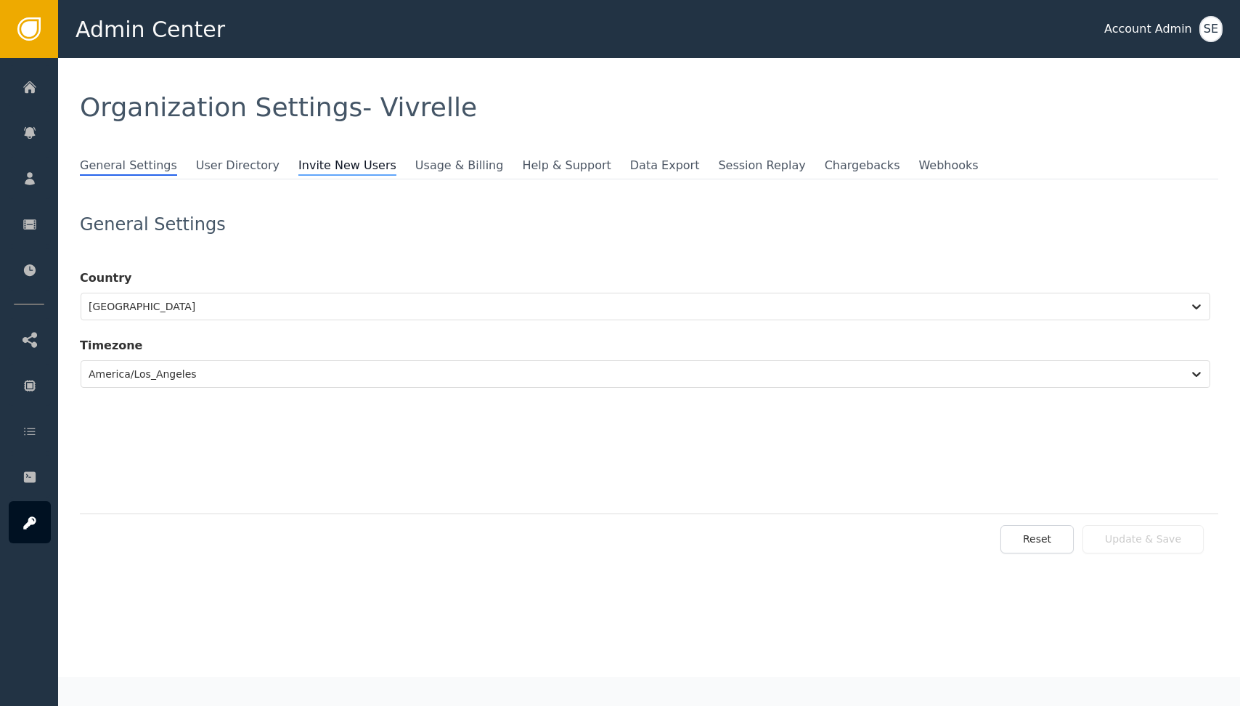
click at [304, 168] on span "Invite New Users" at bounding box center [347, 166] width 98 height 19
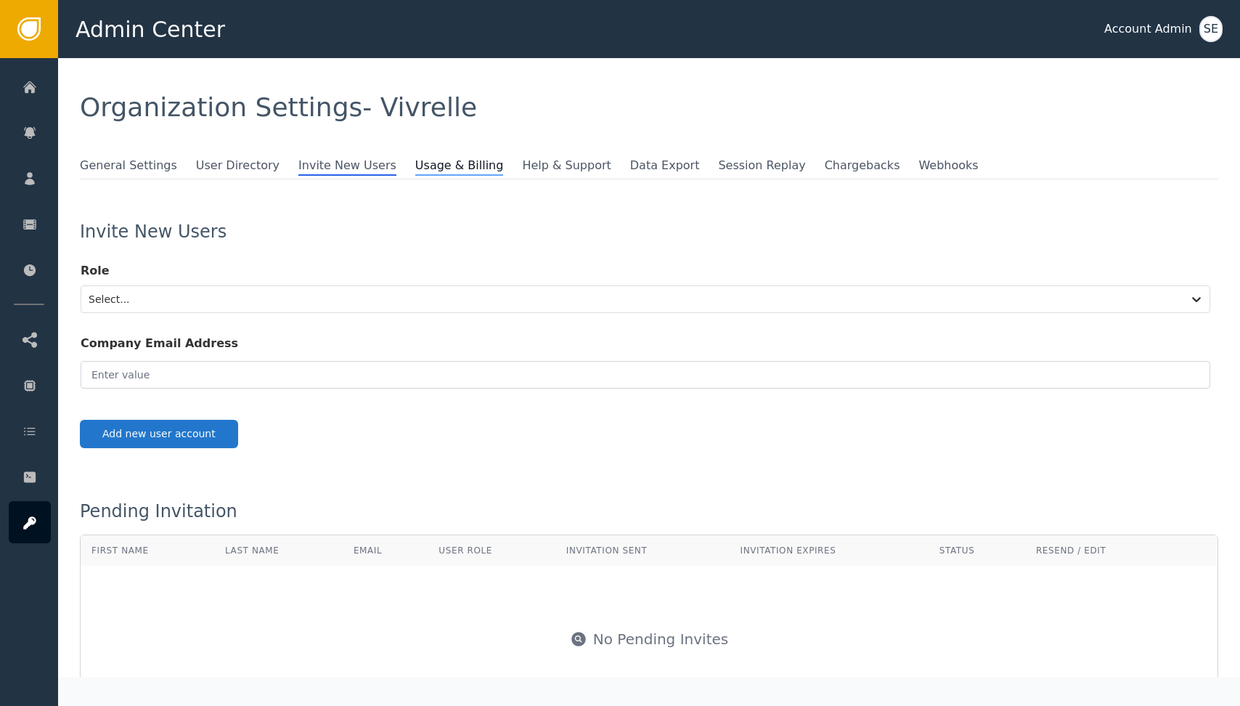
click at [415, 170] on span "Usage & Billing" at bounding box center [459, 166] width 89 height 19
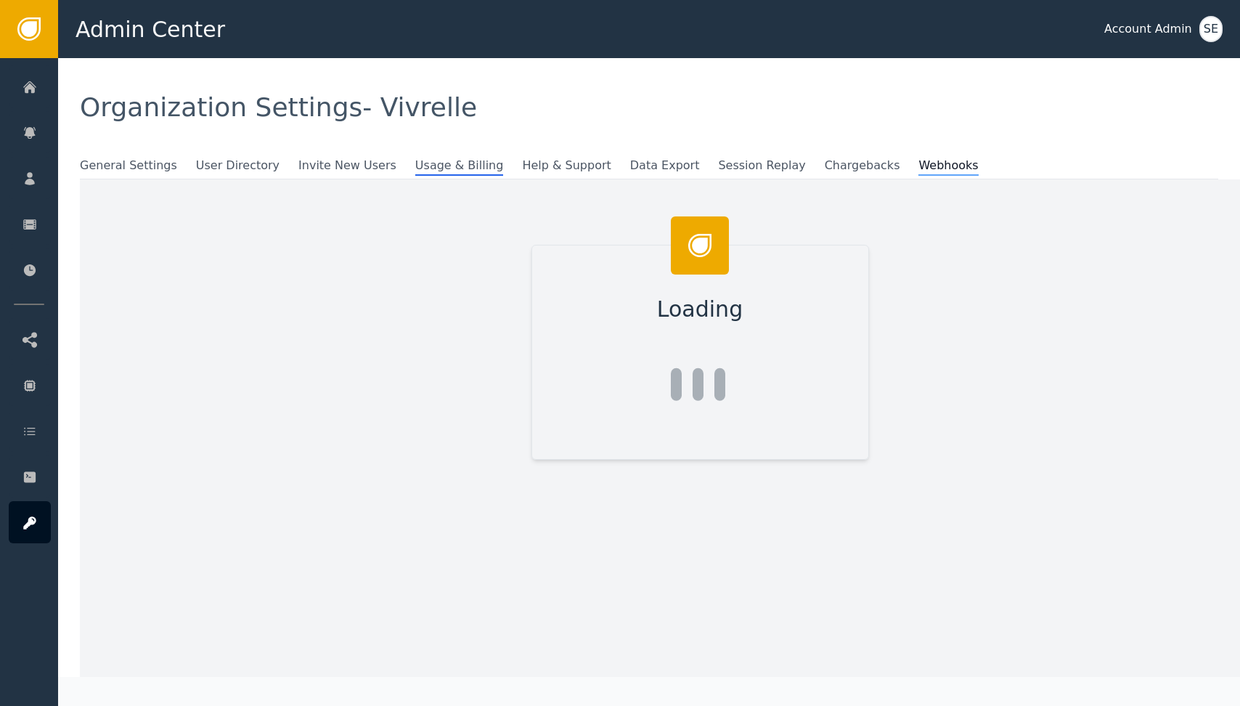
click at [616, 168] on span "Webhooks" at bounding box center [949, 166] width 60 height 19
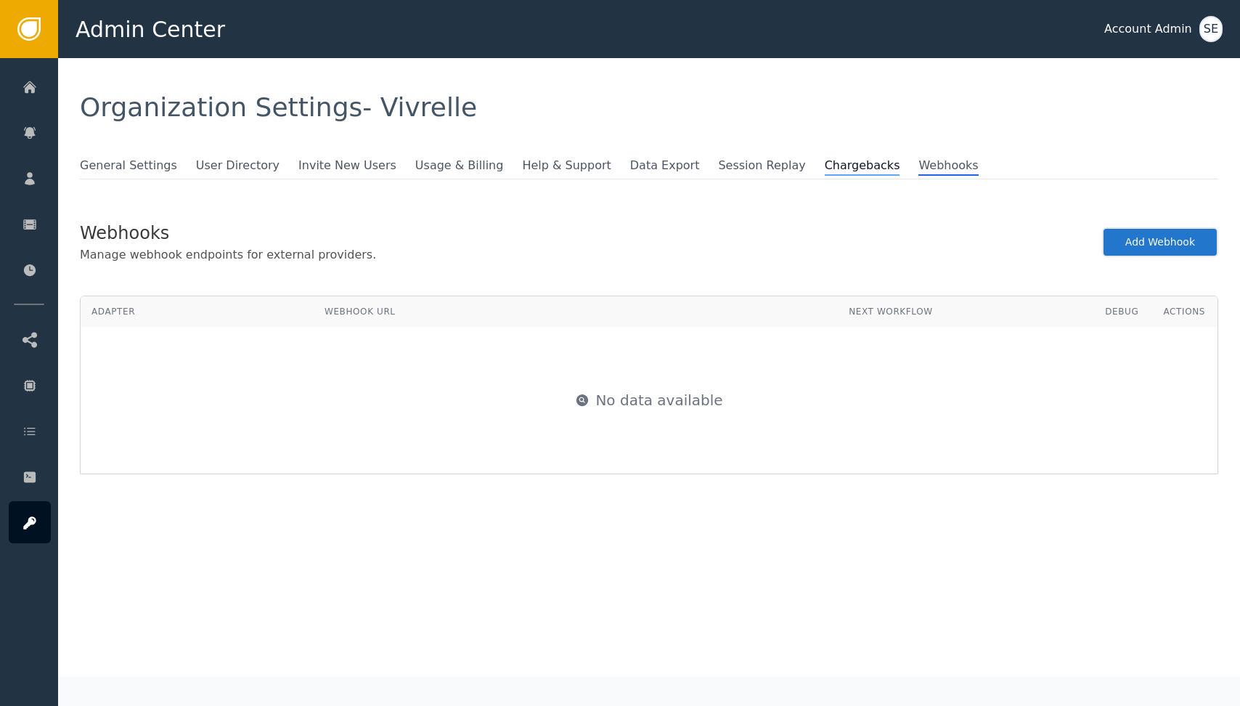
click at [616, 165] on span "Chargebacks" at bounding box center [863, 166] width 76 height 19
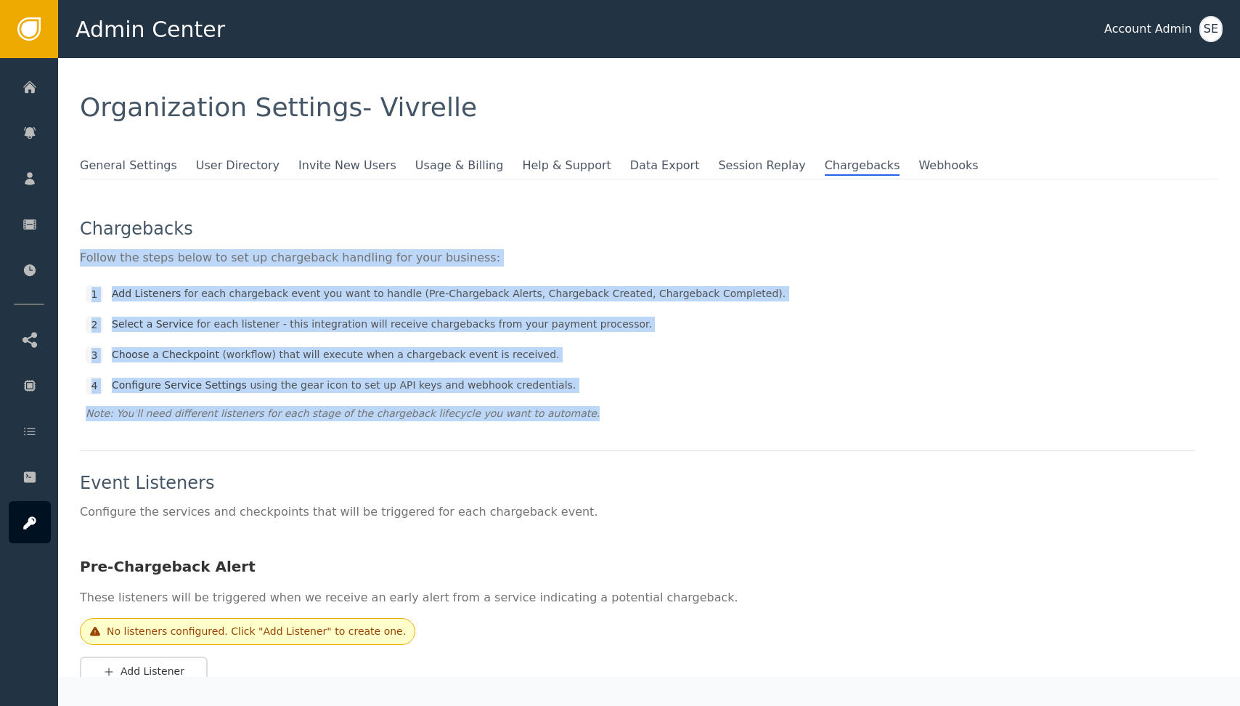
drag, startPoint x: 525, startPoint y: 234, endPoint x: 588, endPoint y: 431, distance: 207.4
click at [588, 431] on div "Chargebacks Follow the steps below to set up chargeback handling for your busin…" at bounding box center [637, 630] width 1115 height 821
click at [595, 420] on div "Note: You ' ll need different listeners for each stage of the chargeback lifecy…" at bounding box center [638, 413] width 1104 height 15
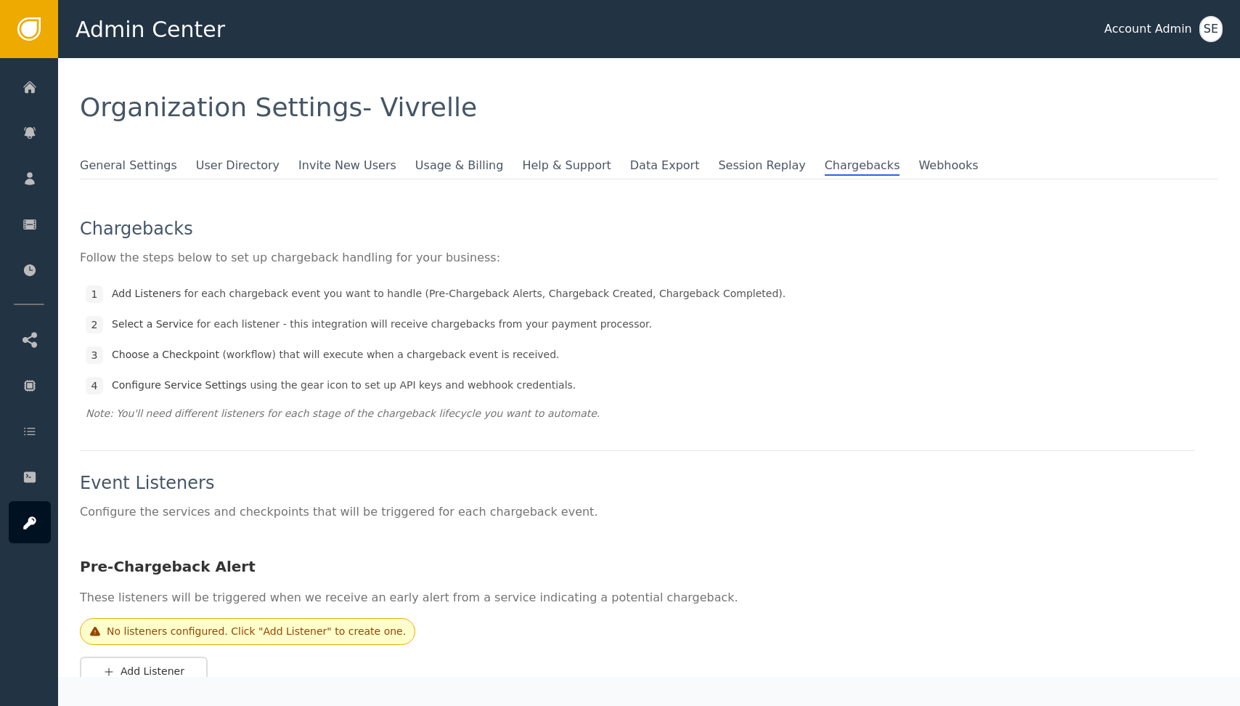
drag, startPoint x: 597, startPoint y: 420, endPoint x: 606, endPoint y: 423, distance: 9.4
click at [606, 423] on div "1 Add Listeners for each chargeback event you want to handle (Pre-Chargeback Al…" at bounding box center [637, 352] width 1115 height 149
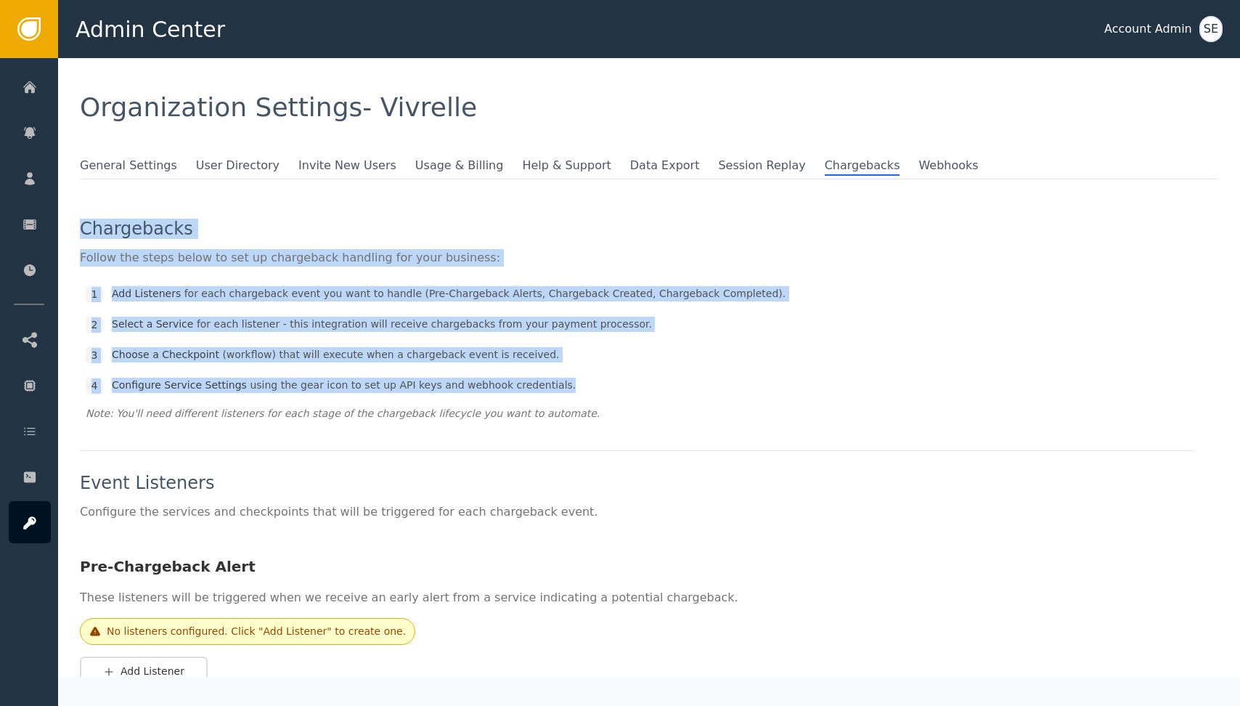
drag, startPoint x: 611, startPoint y: 391, endPoint x: 633, endPoint y: 216, distance: 176.4
click at [616, 216] on div "General Settings User Directory Invite New Users Usage & Billing Help & Support…" at bounding box center [649, 619] width 1139 height 924
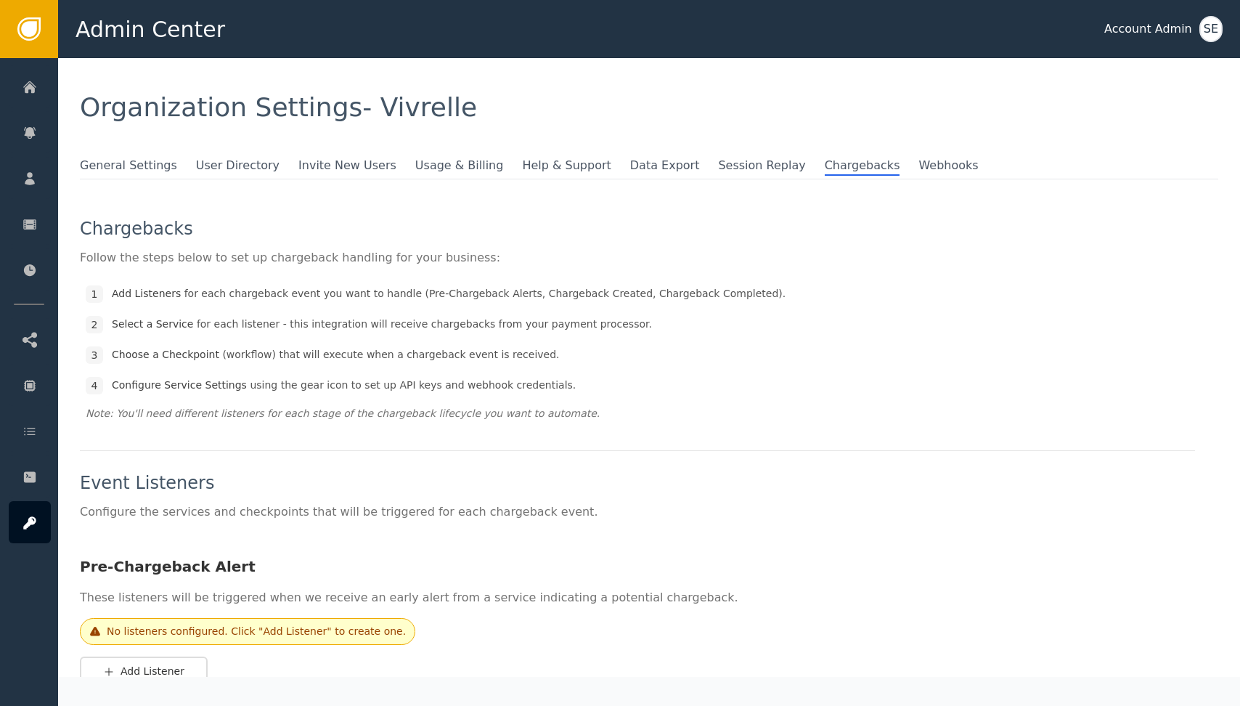
click at [592, 179] on div "General Settings User Directory Invite New Users Usage & Billing Help & Support…" at bounding box center [649, 619] width 1139 height 924
click at [616, 169] on span "Data Export" at bounding box center [665, 166] width 70 height 19
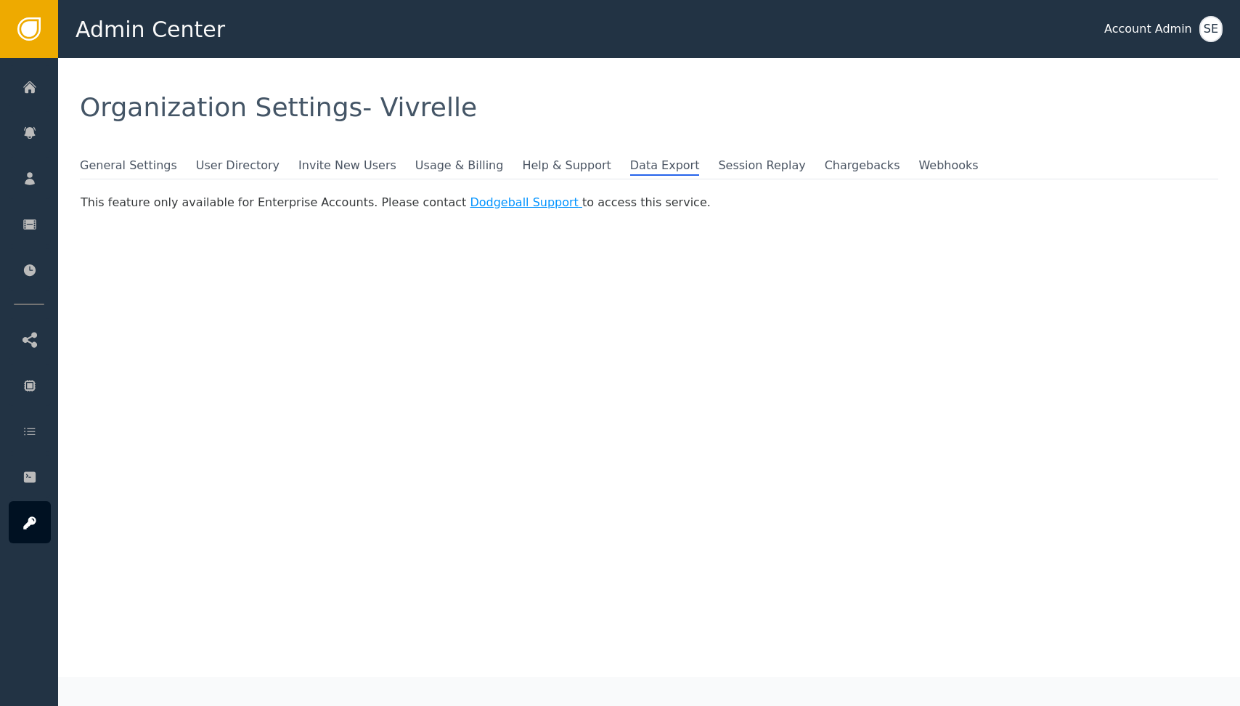
click at [616, 179] on hr at bounding box center [649, 179] width 1139 height 1
click at [522, 169] on span "Help & Support" at bounding box center [566, 166] width 89 height 19
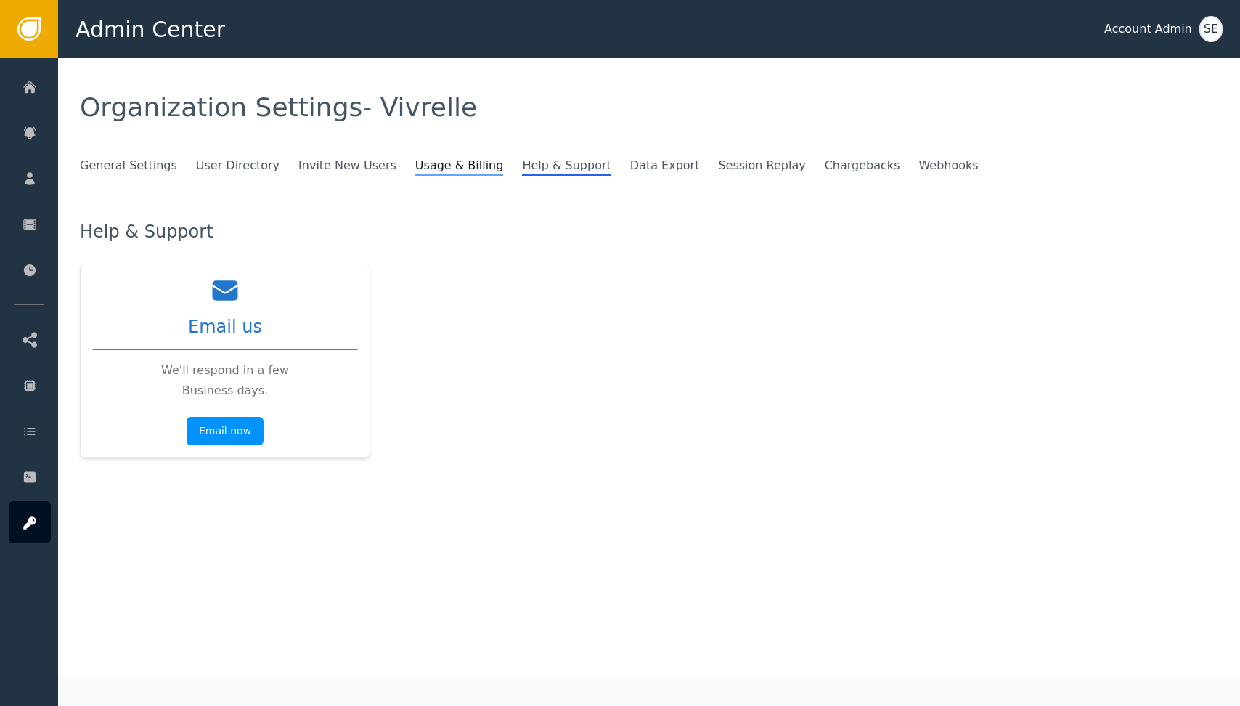
click at [422, 168] on span "Usage & Billing" at bounding box center [459, 166] width 89 height 19
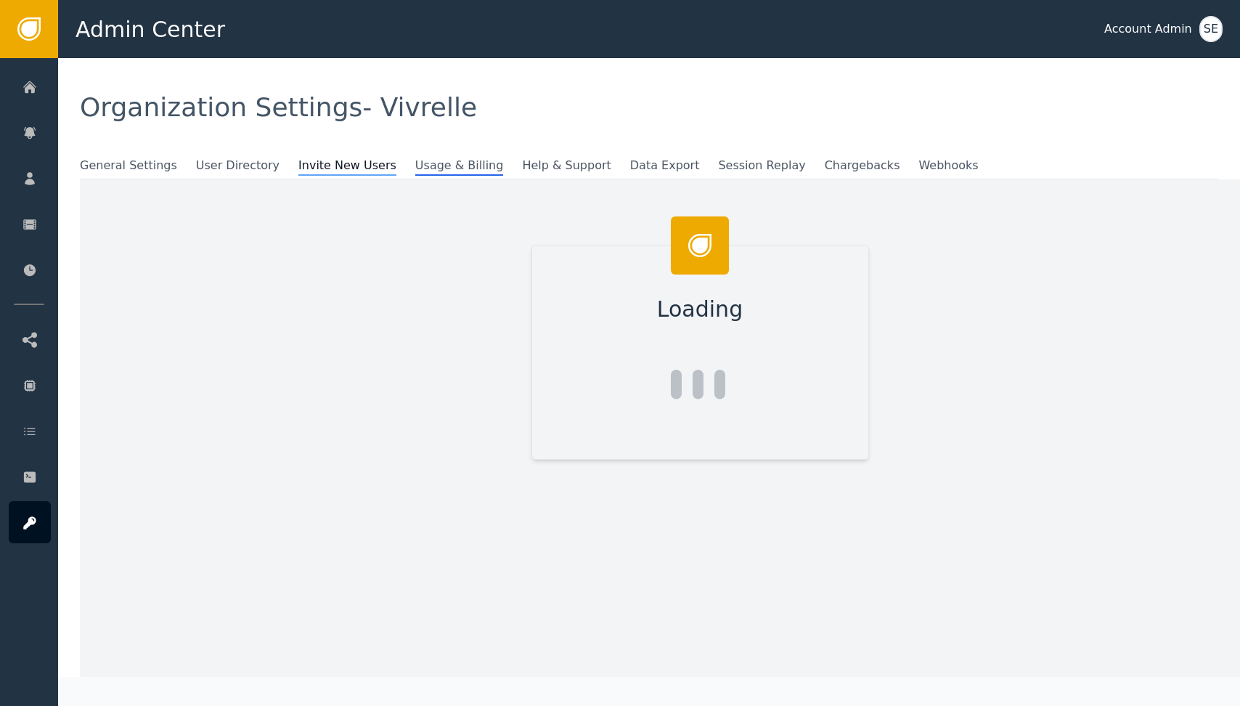
click at [354, 163] on span "Invite New Users" at bounding box center [347, 166] width 98 height 19
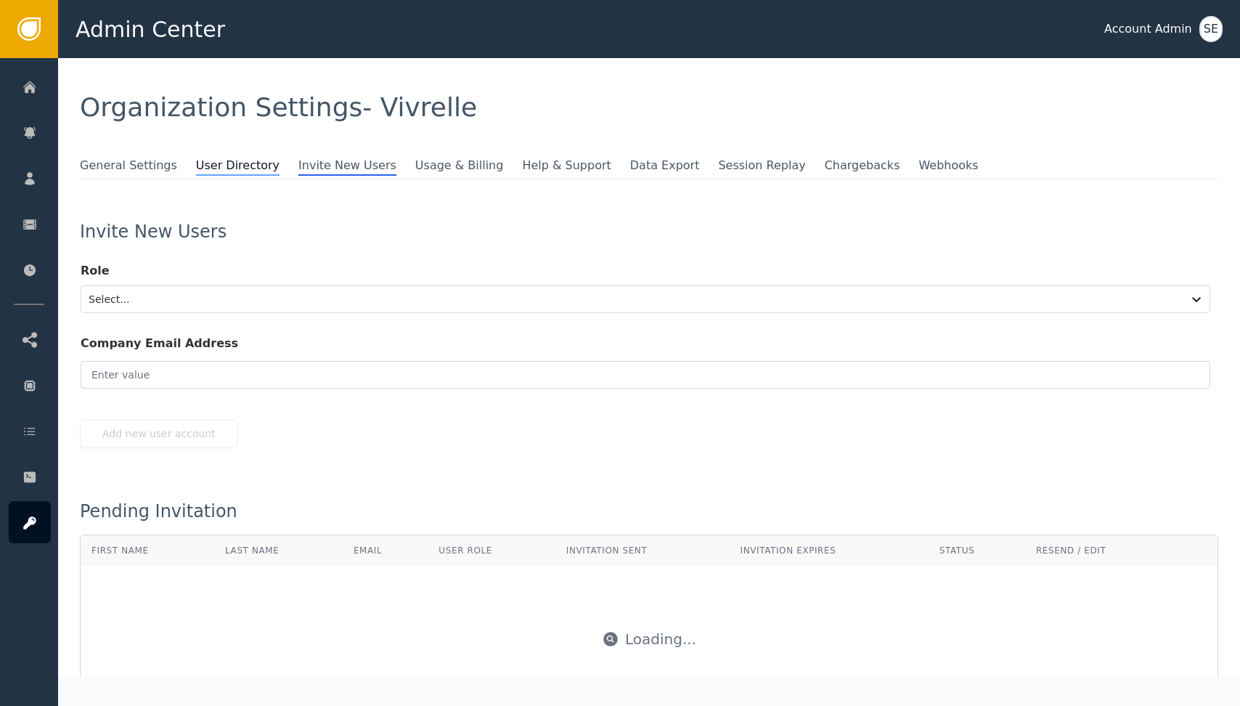
click at [238, 163] on span "User Directory" at bounding box center [238, 166] width 84 height 19
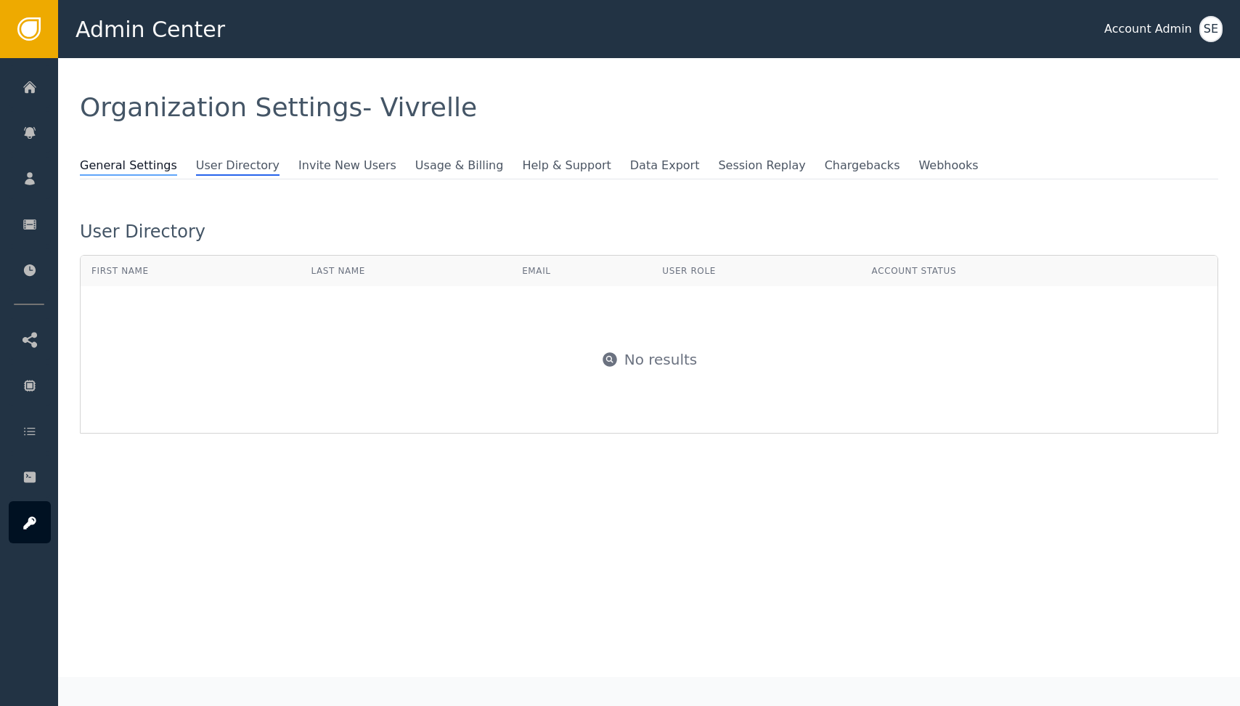
click at [139, 163] on span "General Settings" at bounding box center [128, 166] width 97 height 19
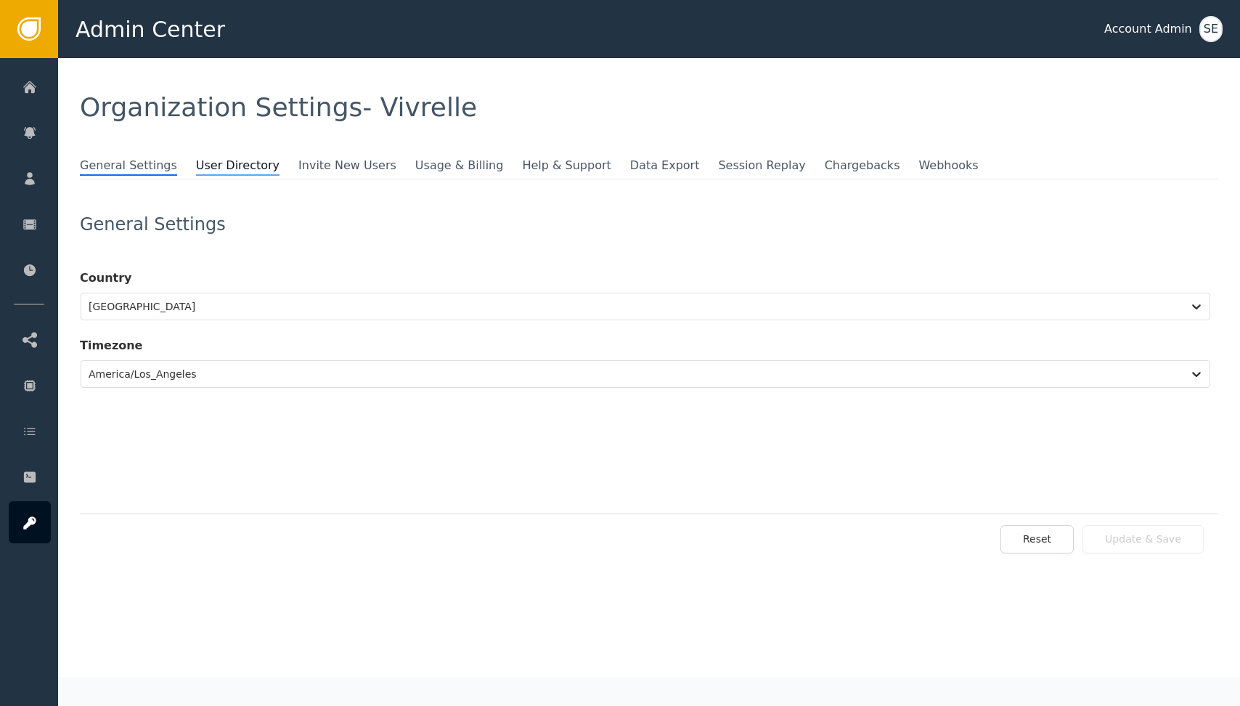
click at [235, 169] on span "User Directory" at bounding box center [238, 166] width 84 height 19
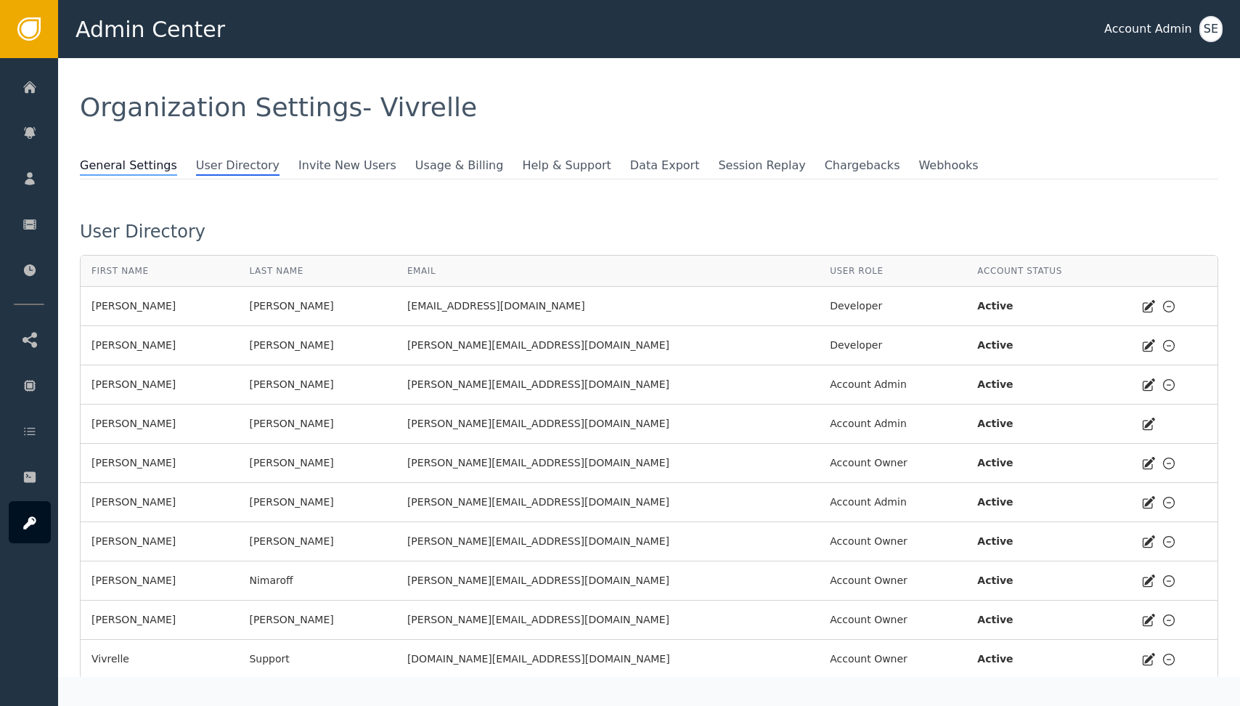
click at [129, 163] on span "General Settings" at bounding box center [128, 166] width 97 height 19
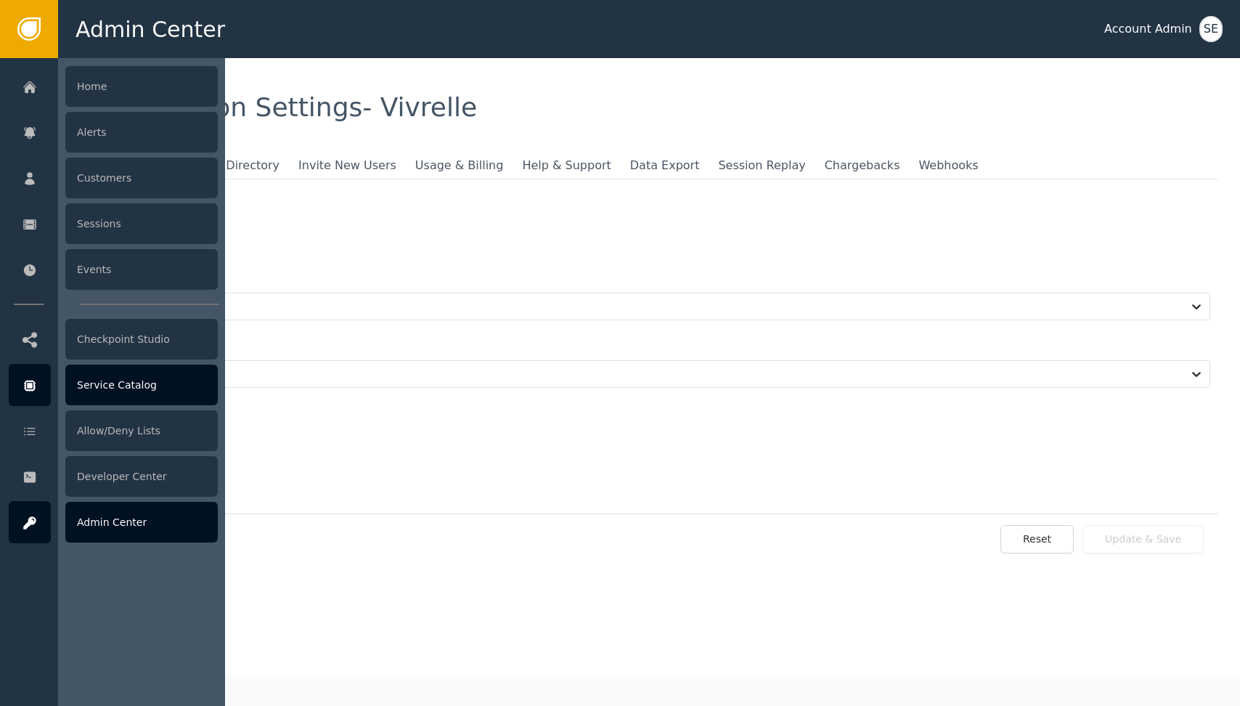
click at [18, 388] on div at bounding box center [30, 385] width 42 height 42
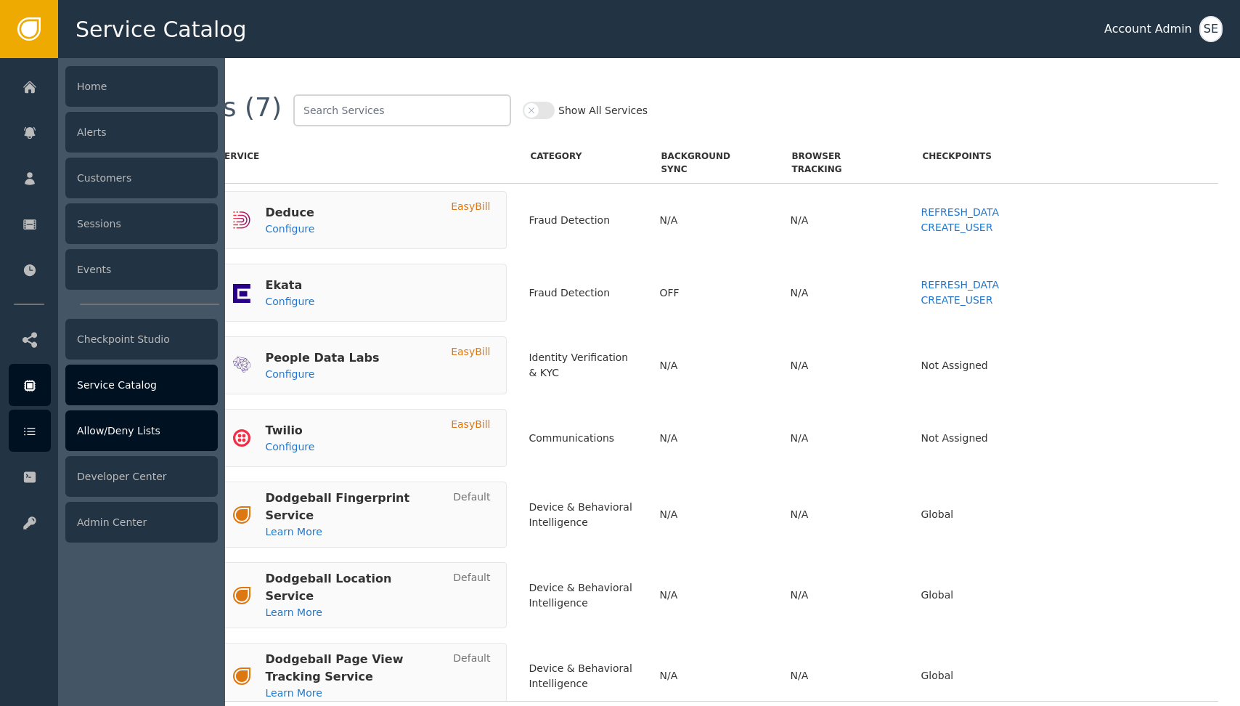
click at [23, 435] on icon at bounding box center [30, 431] width 15 height 16
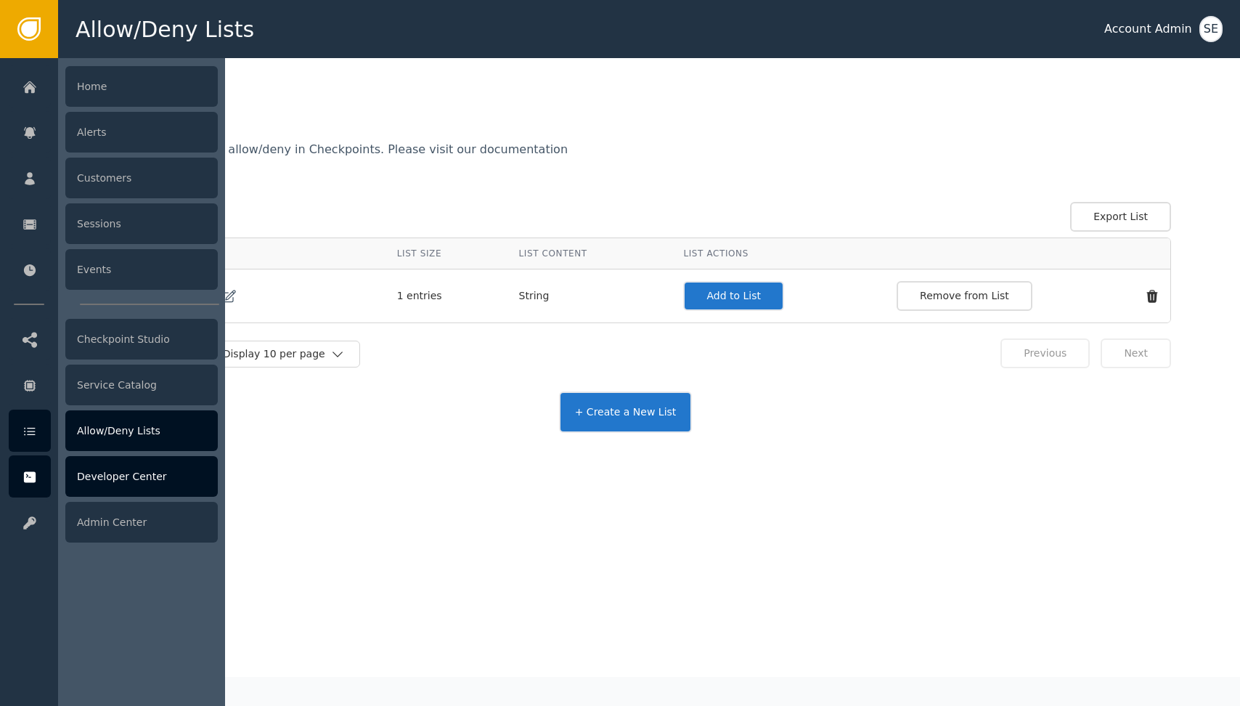
click at [23, 471] on icon at bounding box center [30, 477] width 15 height 16
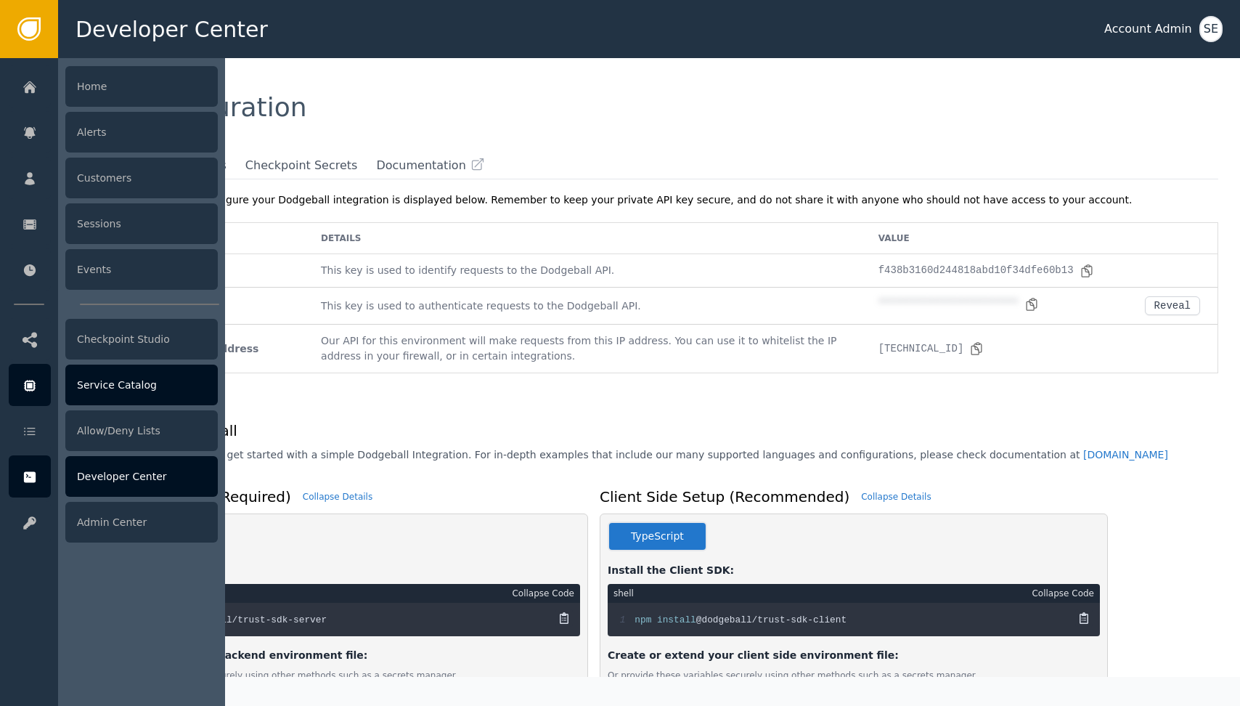
click at [34, 377] on div at bounding box center [30, 385] width 42 height 42
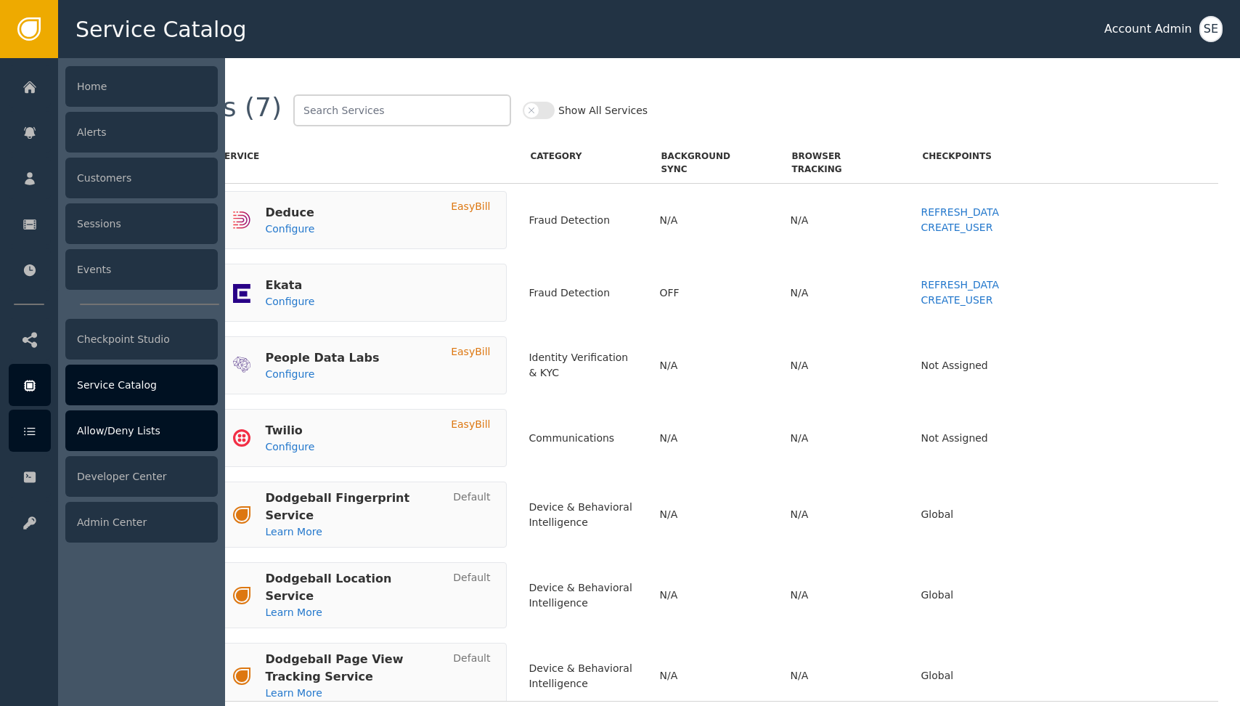
click at [108, 432] on div "Allow/Deny Lists" at bounding box center [141, 430] width 152 height 41
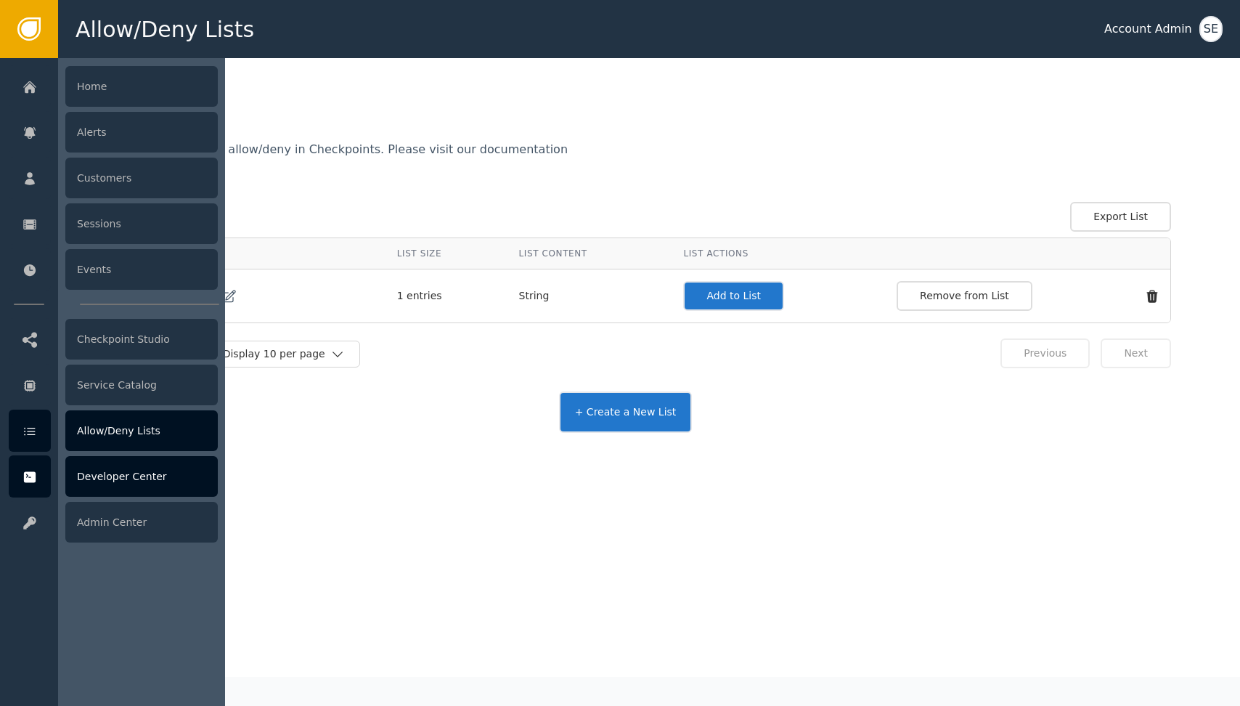
click at [26, 471] on icon at bounding box center [30, 477] width 15 height 16
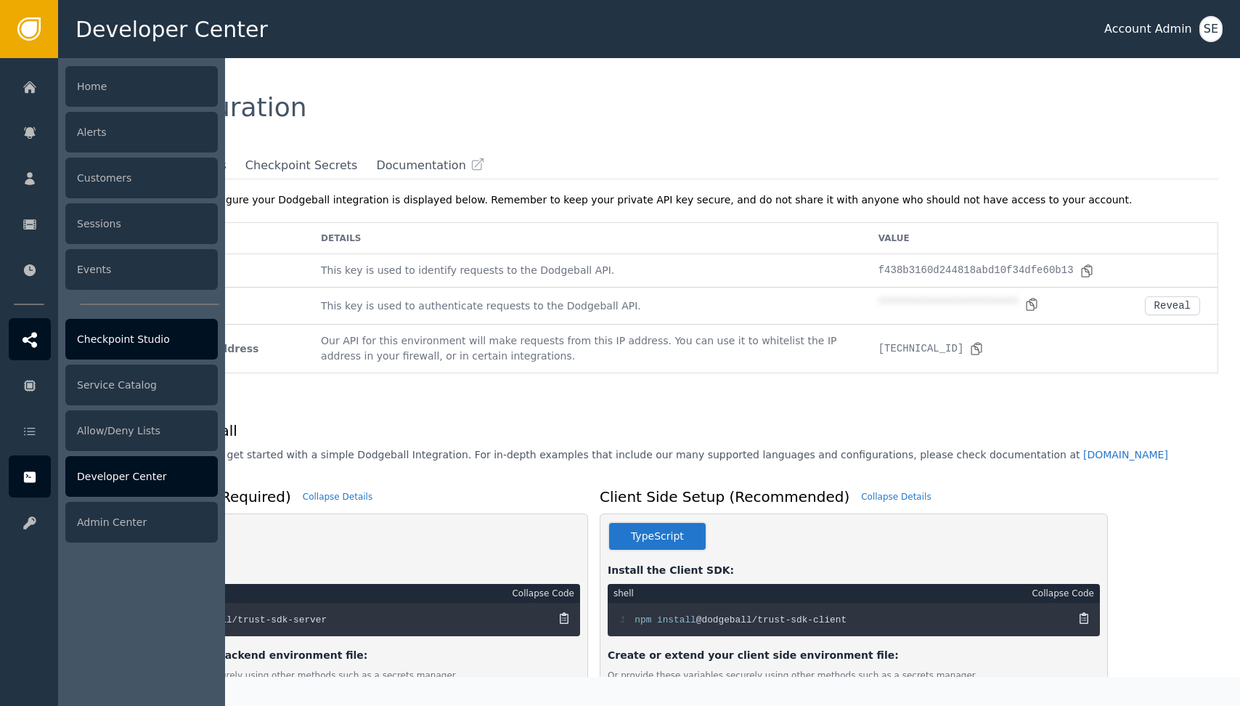
click at [33, 337] on icon at bounding box center [30, 339] width 15 height 15
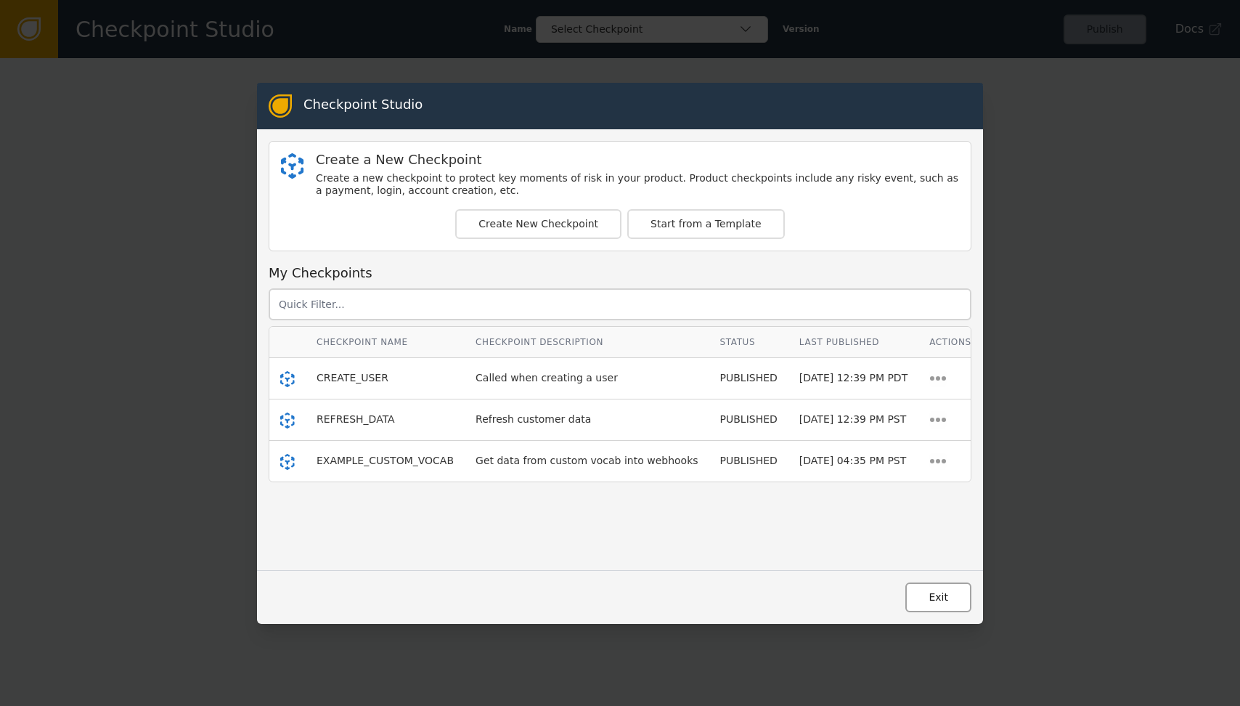
click at [616, 600] on button "Exit" at bounding box center [938, 597] width 66 height 30
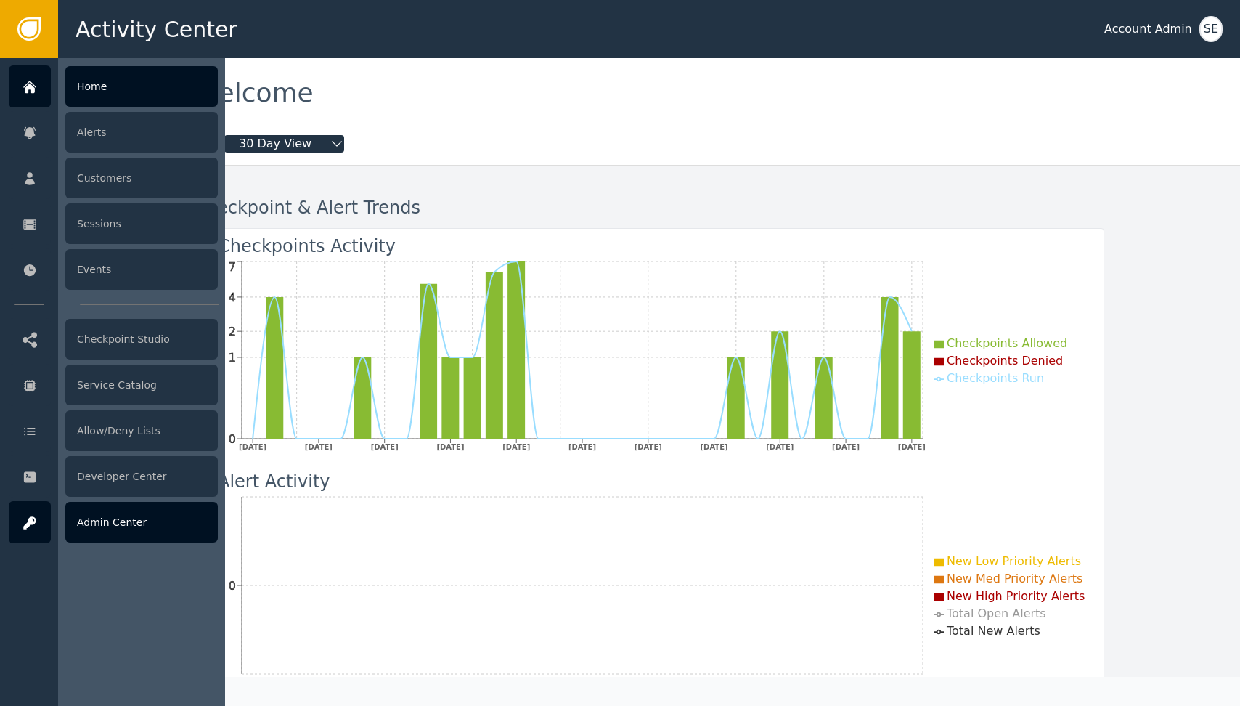
click at [145, 517] on div "Admin Center" at bounding box center [141, 522] width 152 height 41
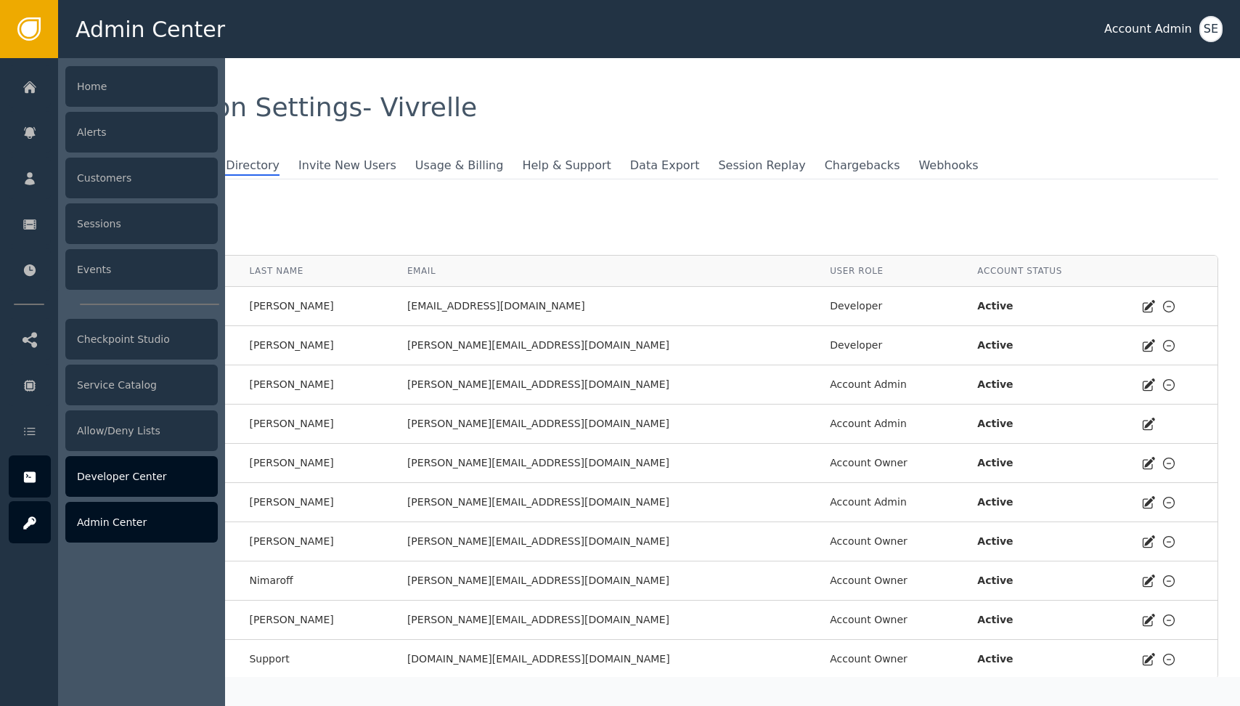
click at [126, 477] on div "Developer Center" at bounding box center [141, 476] width 152 height 41
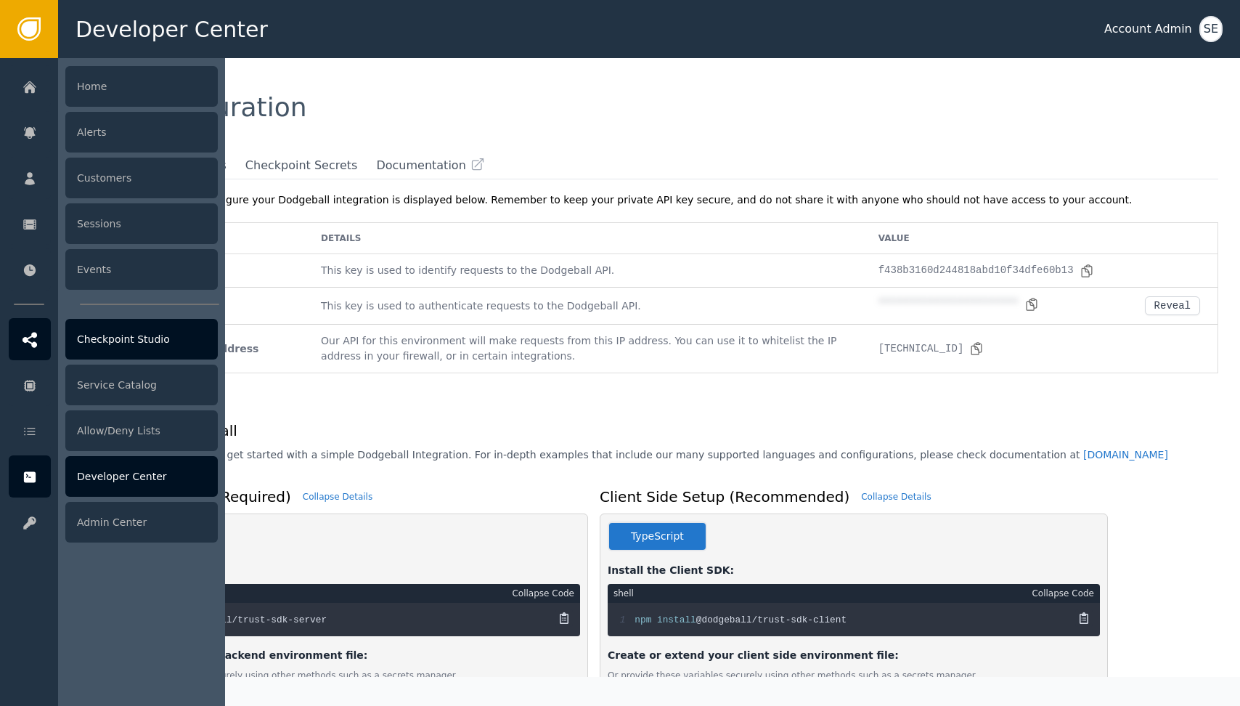
click at [115, 346] on div "Checkpoint Studio" at bounding box center [141, 339] width 152 height 41
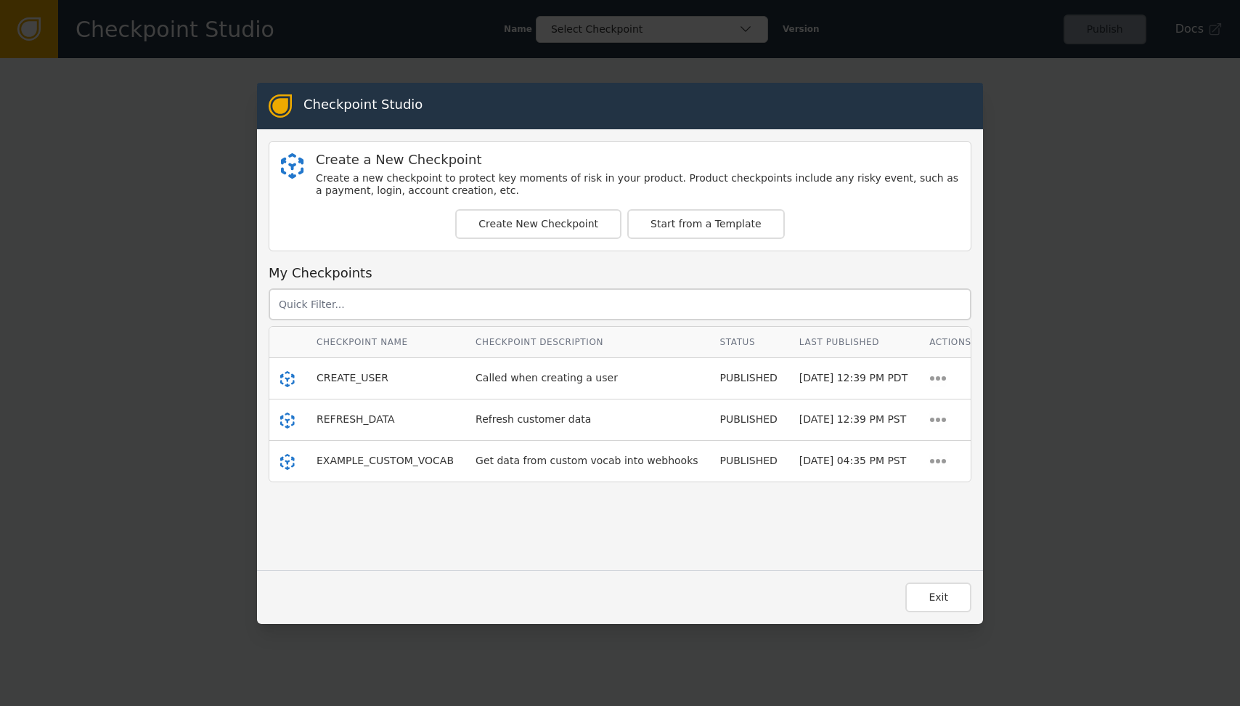
click at [185, 272] on div "Checkpoint Studio Create a New Checkpoint Create a new checkpoint to protect ke…" at bounding box center [620, 353] width 1240 height 706
click at [616, 415] on div "View Workflow Actions" at bounding box center [950, 419] width 42 height 17
click at [616, 448] on div "View" at bounding box center [950, 447] width 93 height 15
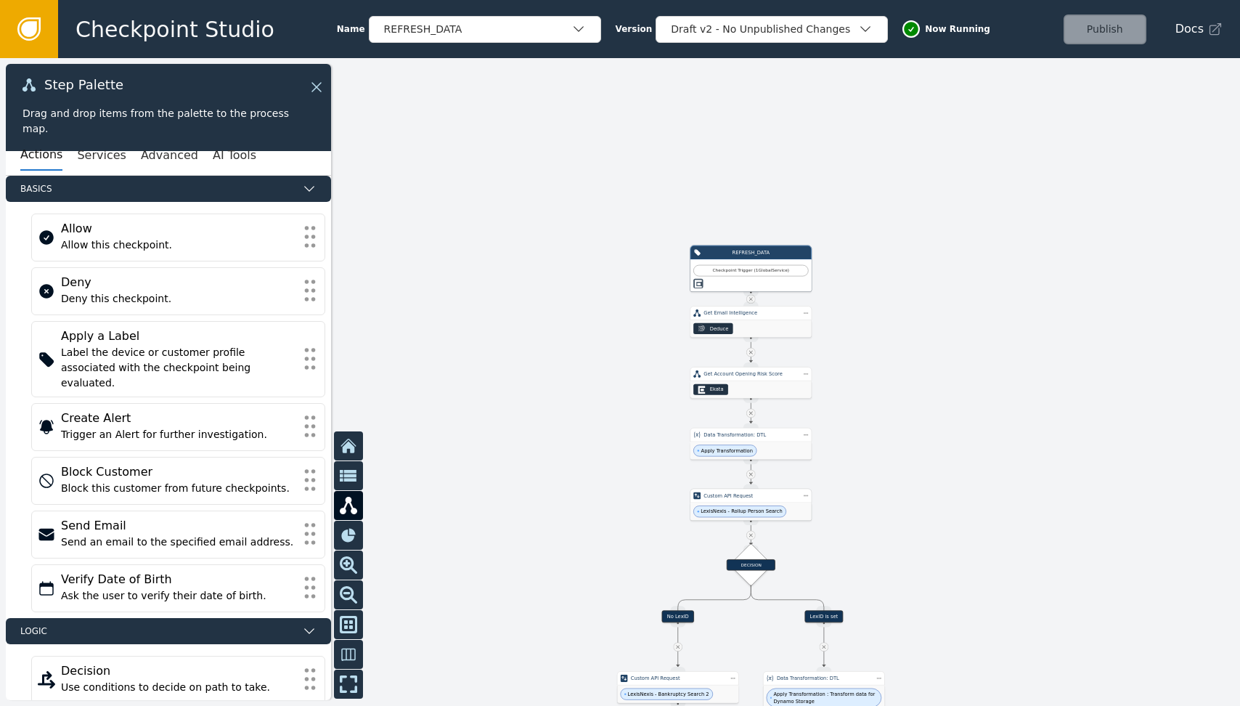
click at [616, 518] on div "LexisNexis - Rollup Person Search" at bounding box center [751, 510] width 121 height 17
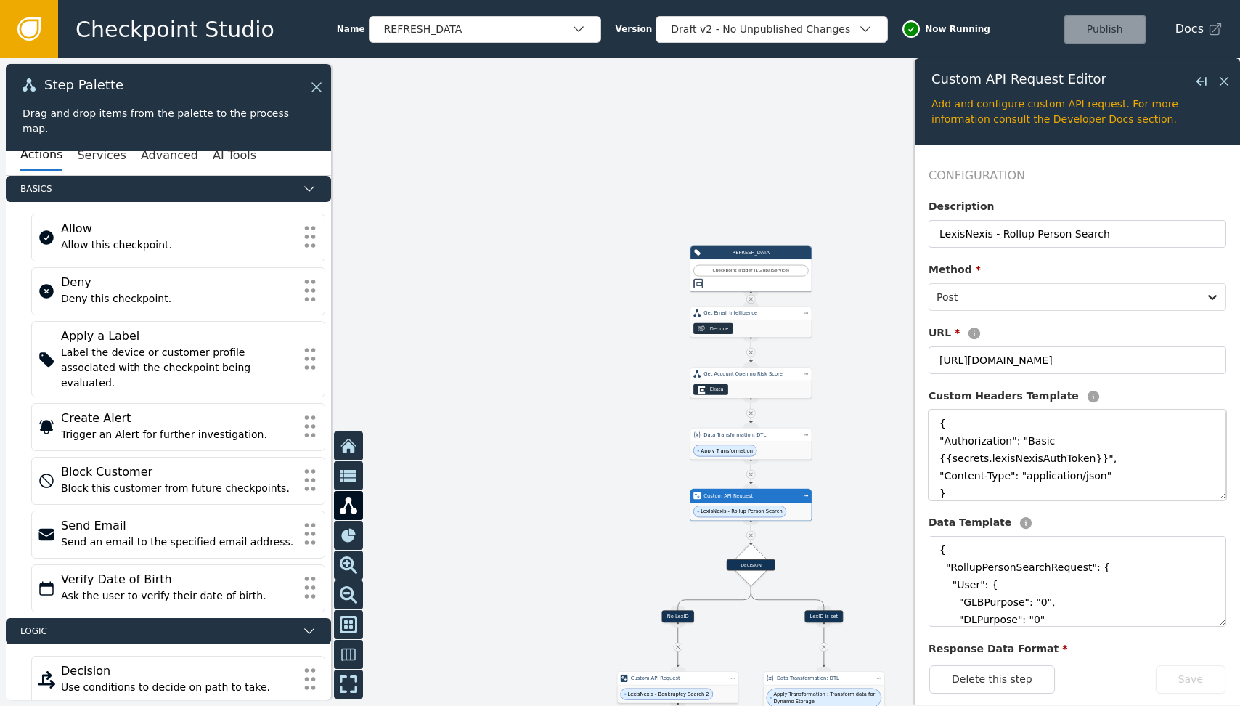
drag, startPoint x: 1030, startPoint y: 497, endPoint x: 1019, endPoint y: 487, distance: 14.4
click at [616, 486] on textarea "{ "Authorization": "Basic {{secrets.lexisNexisAuthToken}}", "Content-Type": "ap…" at bounding box center [1078, 455] width 298 height 91
click at [616, 487] on textarea "{ "Authorization": "Basic {{secrets.lexisNexisAuthToken}}", "Content-Type": "ap…" at bounding box center [1078, 455] width 298 height 91
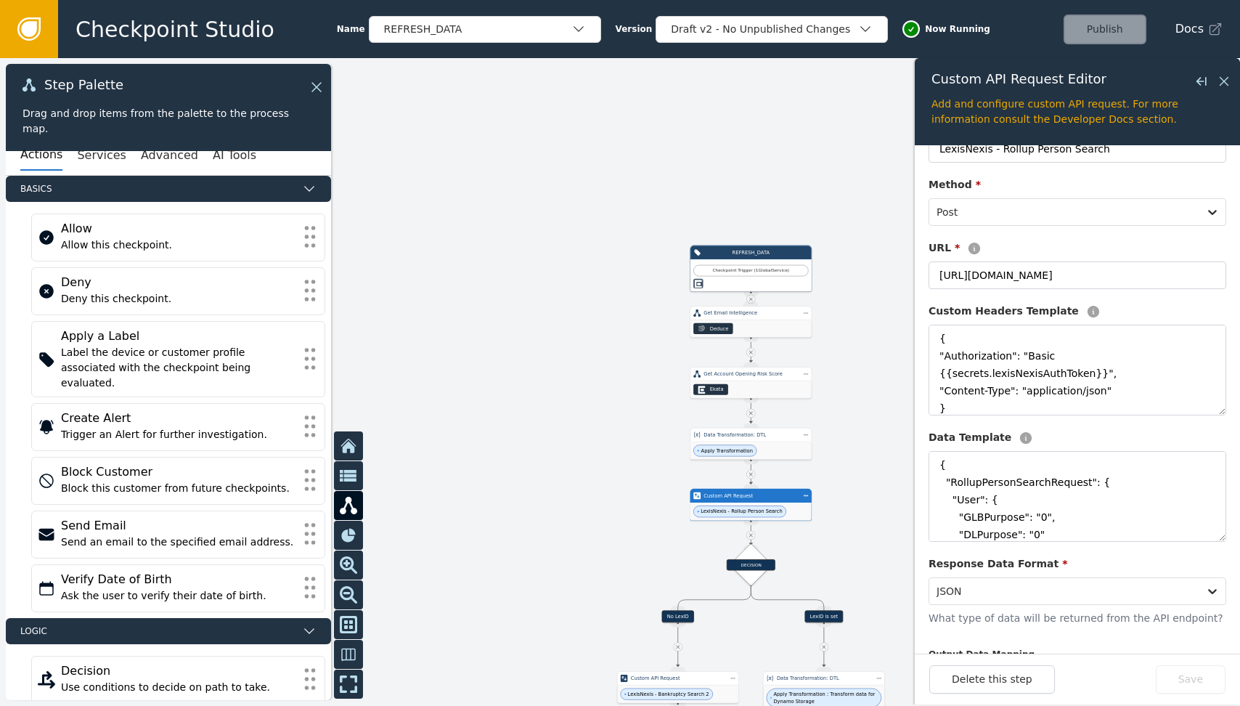
click at [616, 436] on div at bounding box center [620, 382] width 1240 height 648
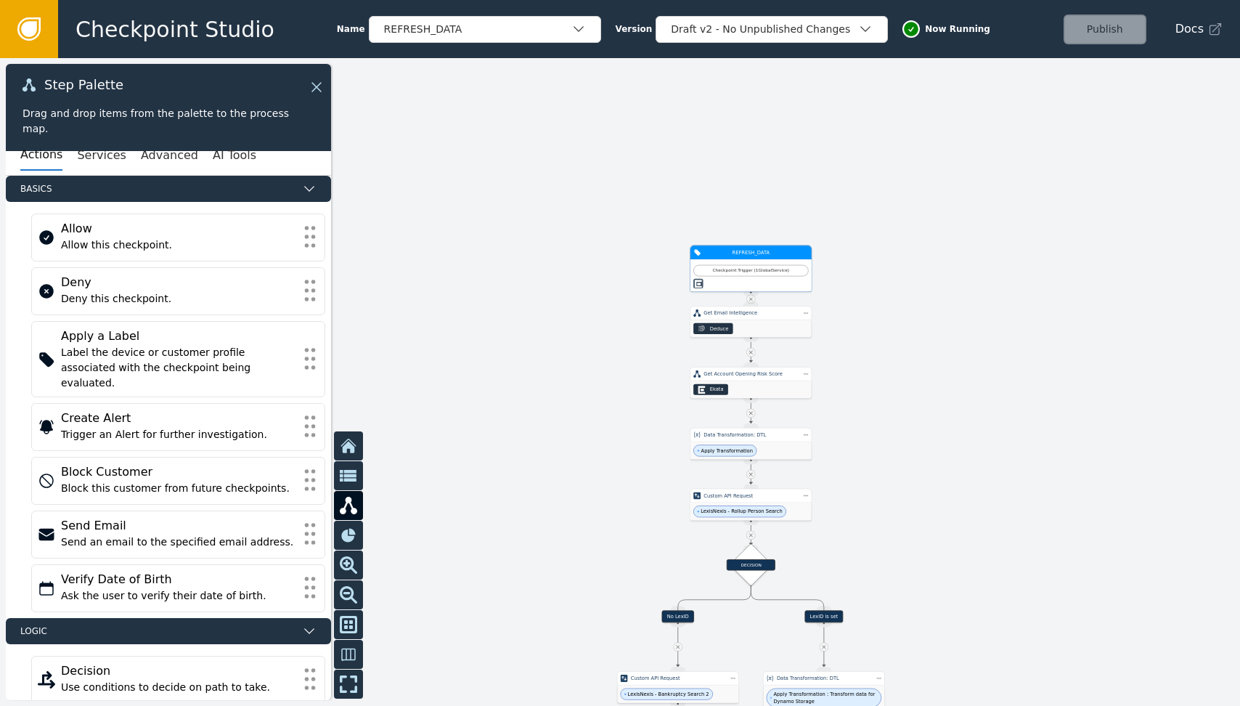
click at [616, 284] on div at bounding box center [750, 283] width 115 height 9
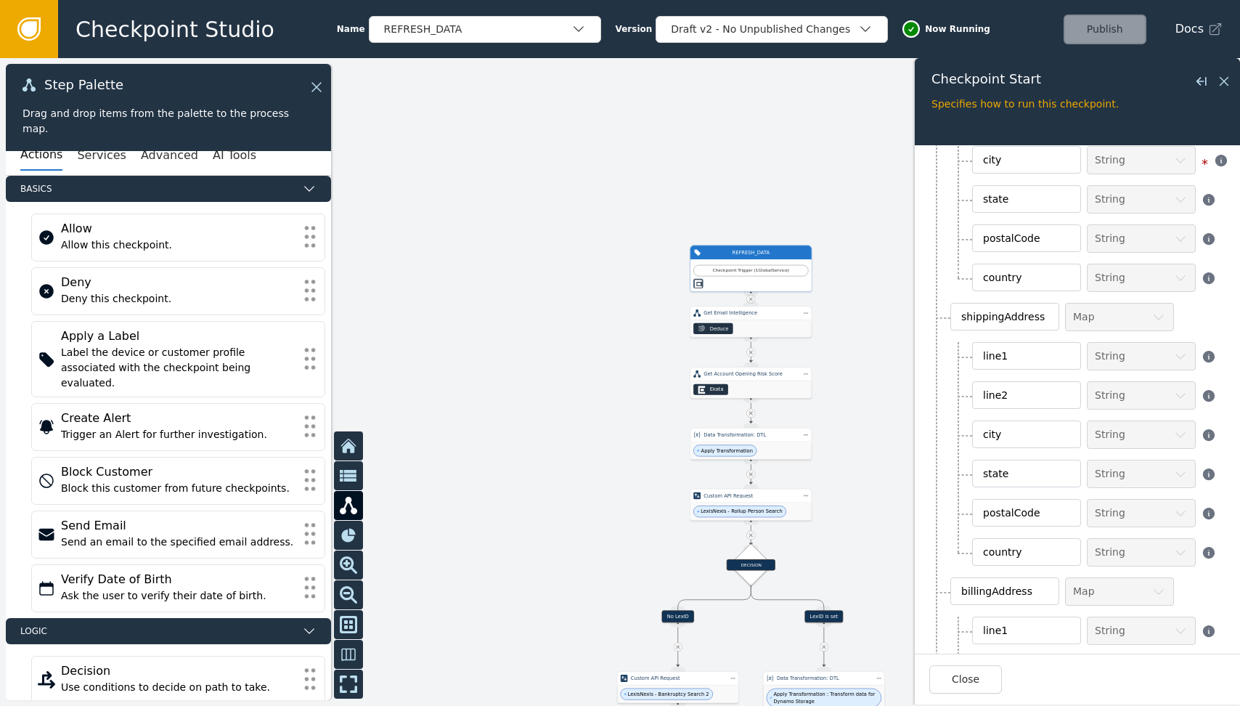
scroll to position [2144, 0]
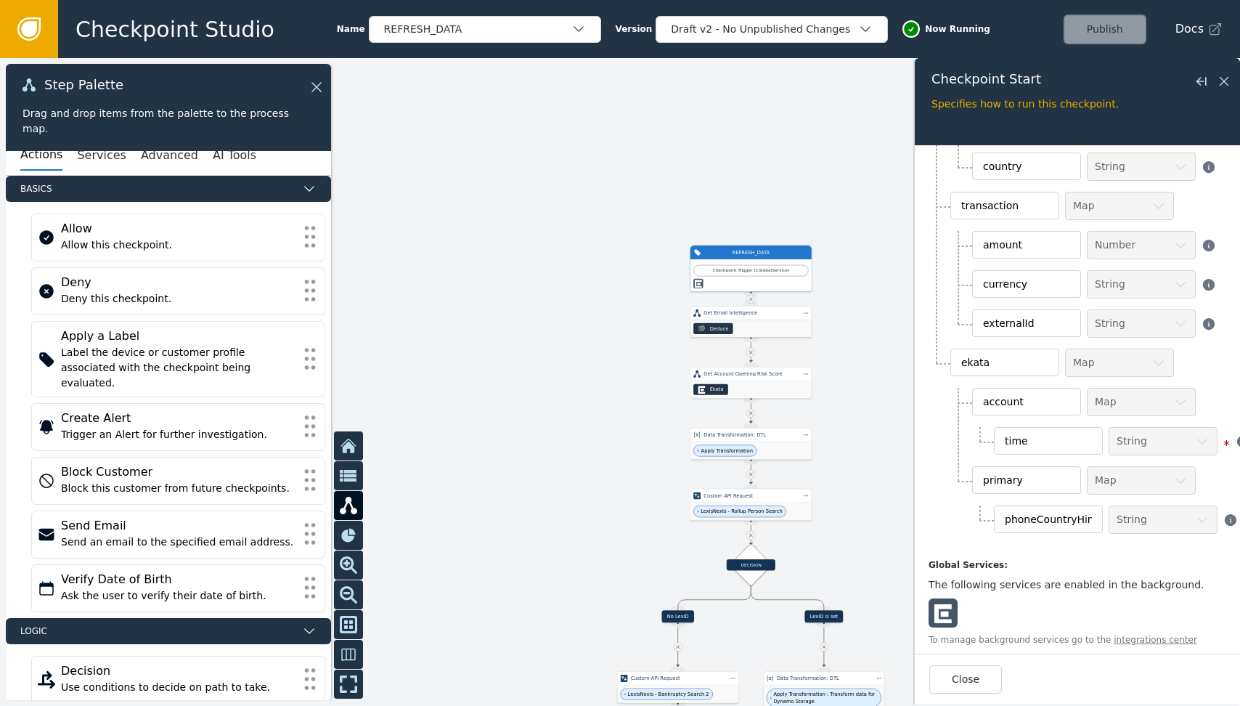
click at [616, 325] on div "Deduce" at bounding box center [751, 328] width 121 height 17
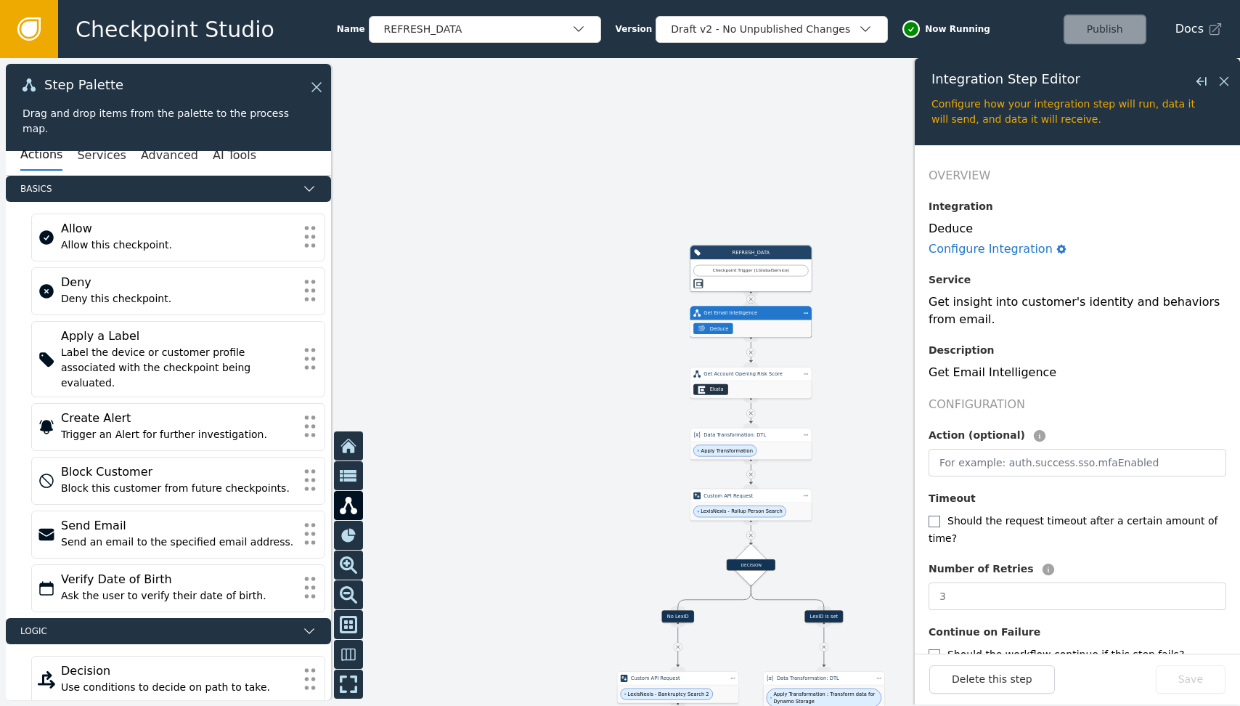
scroll to position [54, 0]
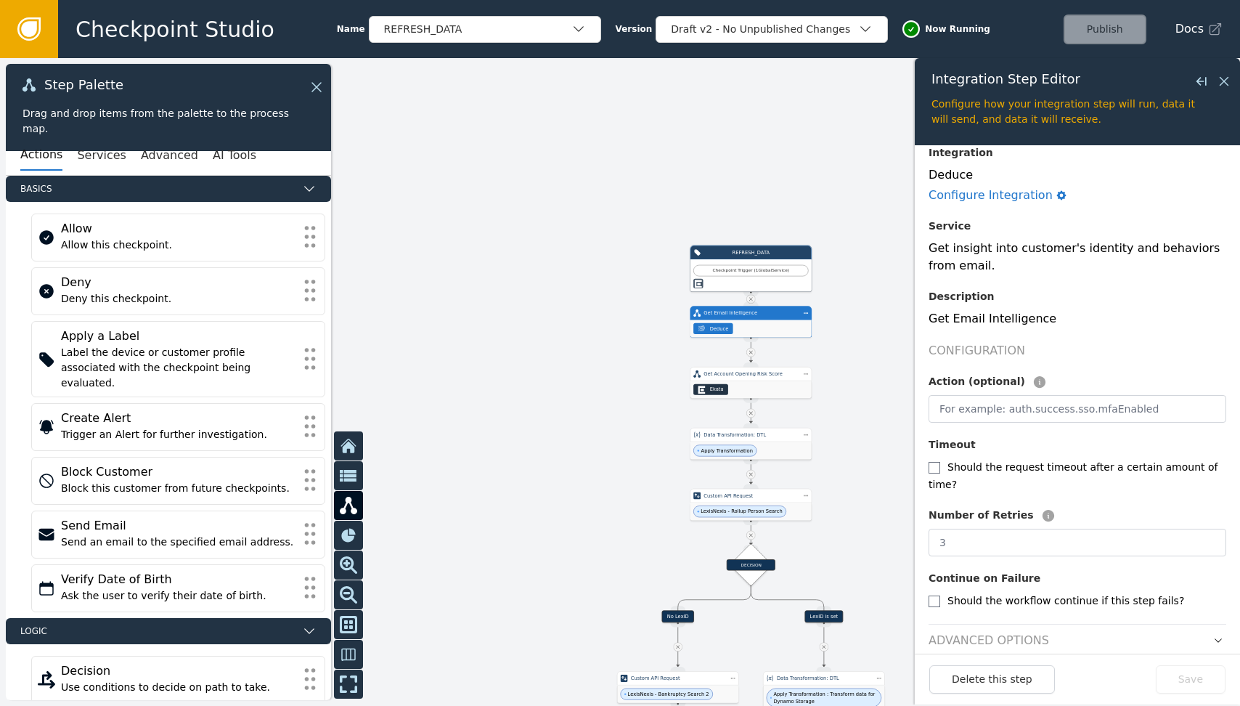
click at [616, 632] on h2 "Advanced Options" at bounding box center [989, 640] width 121 height 17
click at [616, 635] on icon "button" at bounding box center [1218, 640] width 10 height 10
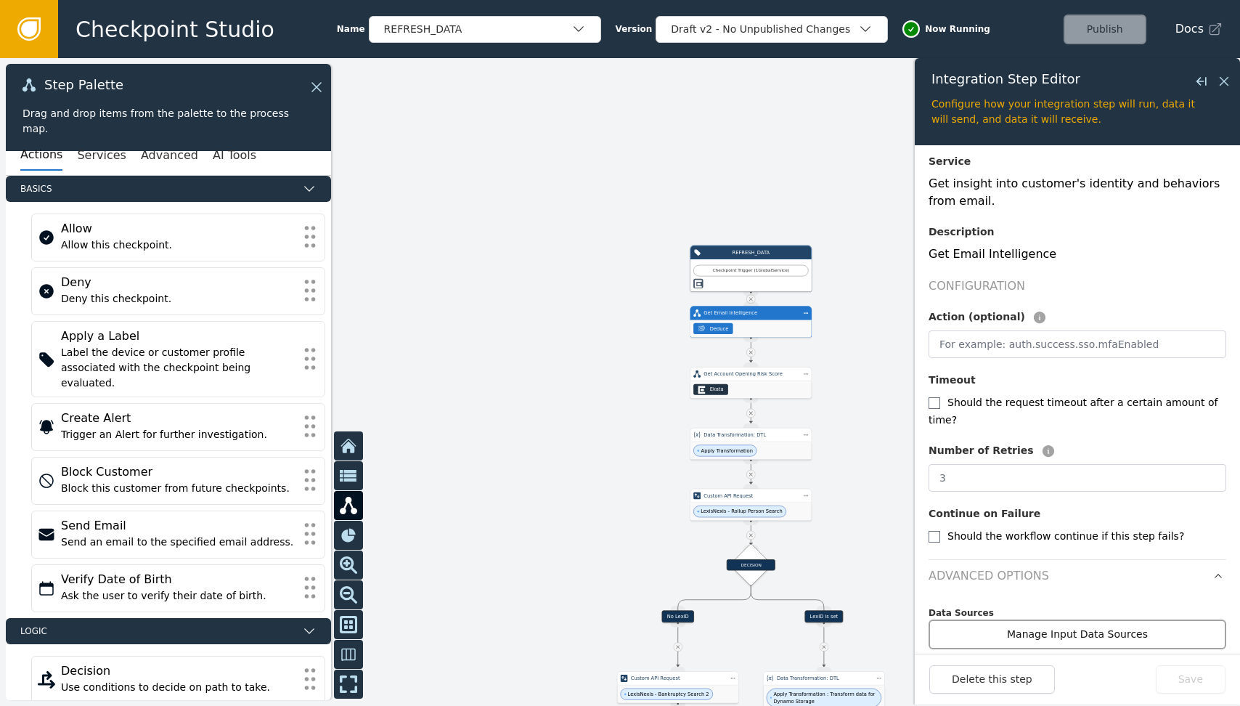
click at [616, 619] on button "Manage Input Data Sources" at bounding box center [1078, 634] width 298 height 30
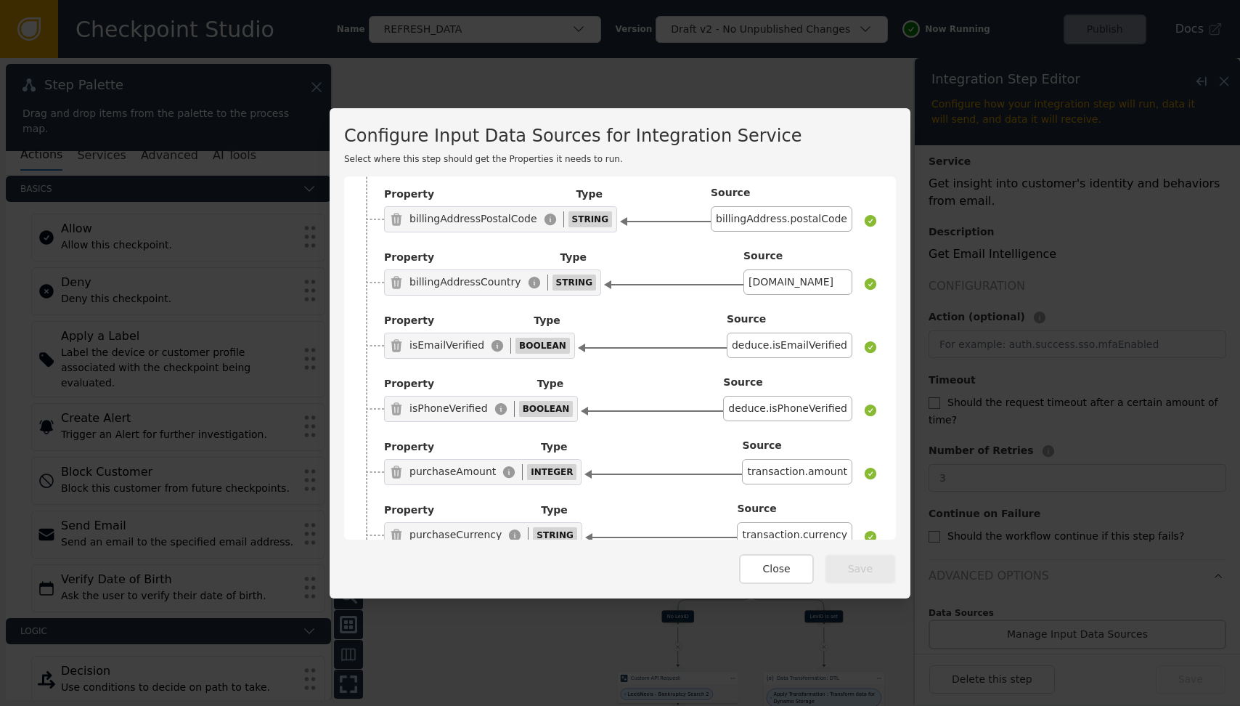
scroll to position [2686, 0]
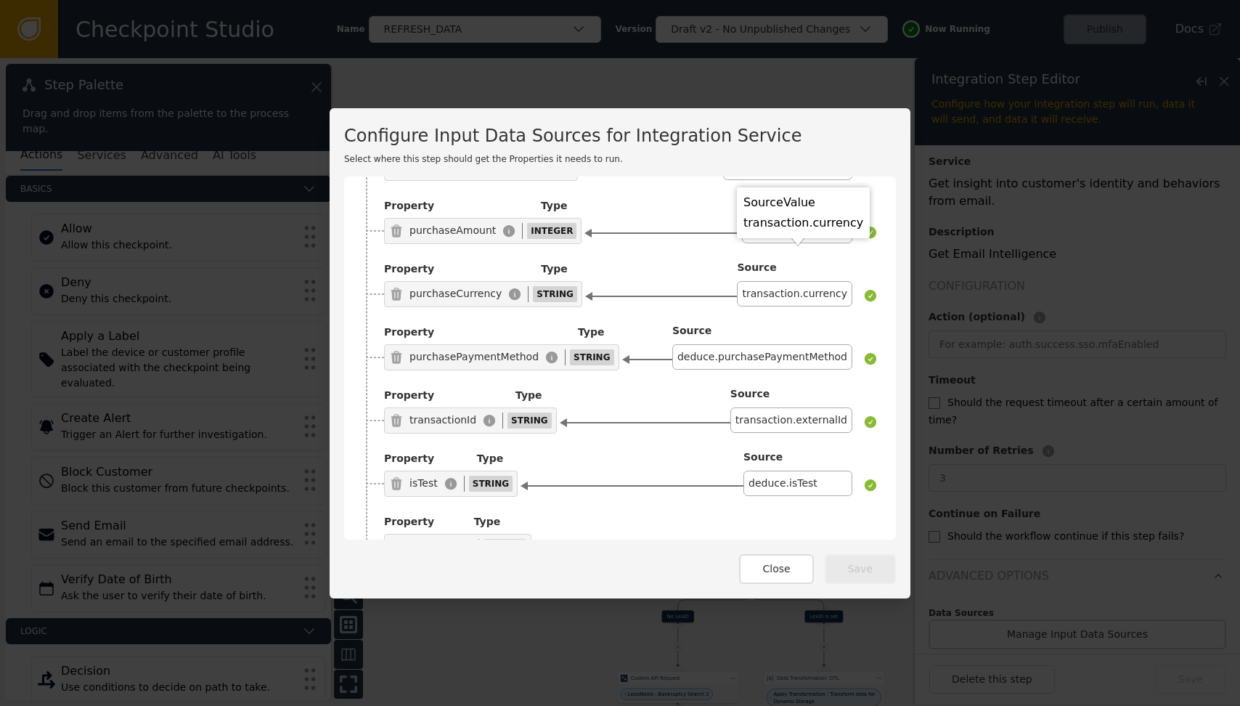
click at [616, 170] on div "Configure Input Data Sources for Integration Service Select where this step sho…" at bounding box center [620, 353] width 1240 height 706
click at [616, 113] on div "Configure Input Data Sources for Integration Service Select where this step sho…" at bounding box center [620, 353] width 1240 height 706
click at [616, 567] on button "Close" at bounding box center [776, 569] width 74 height 30
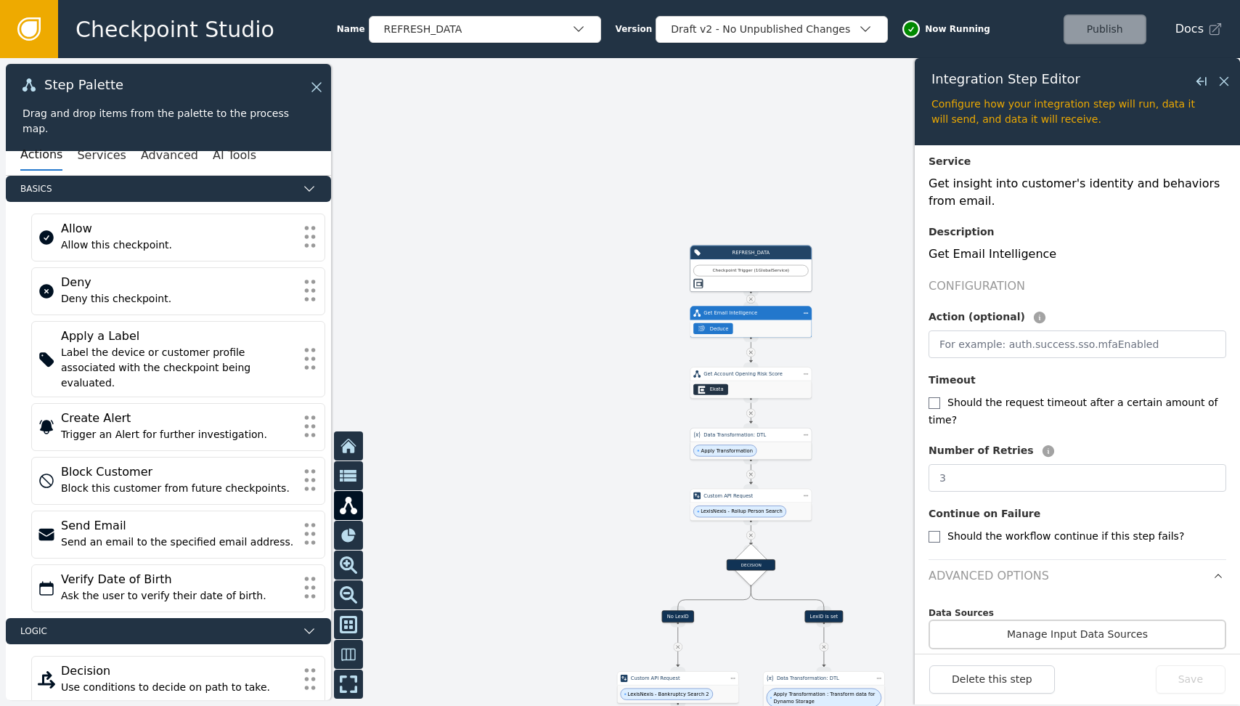
click at [616, 450] on div "Apply Transformation" at bounding box center [751, 449] width 121 height 17
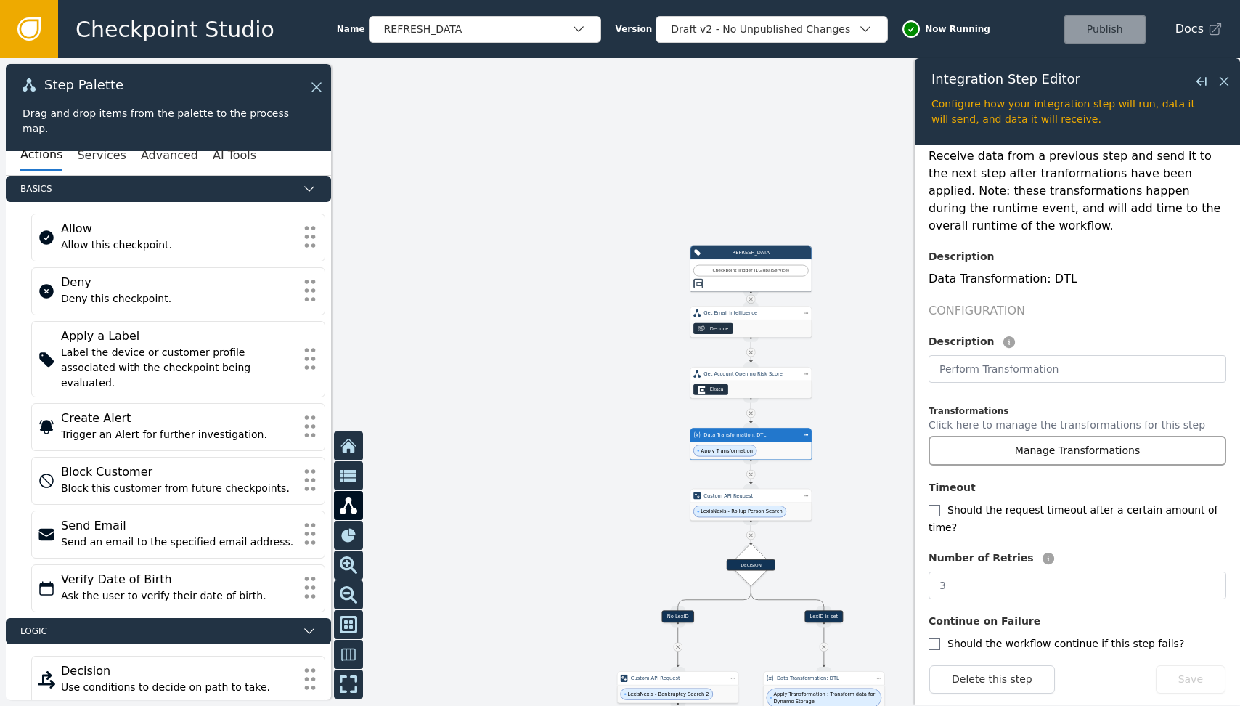
scroll to position [0, 0]
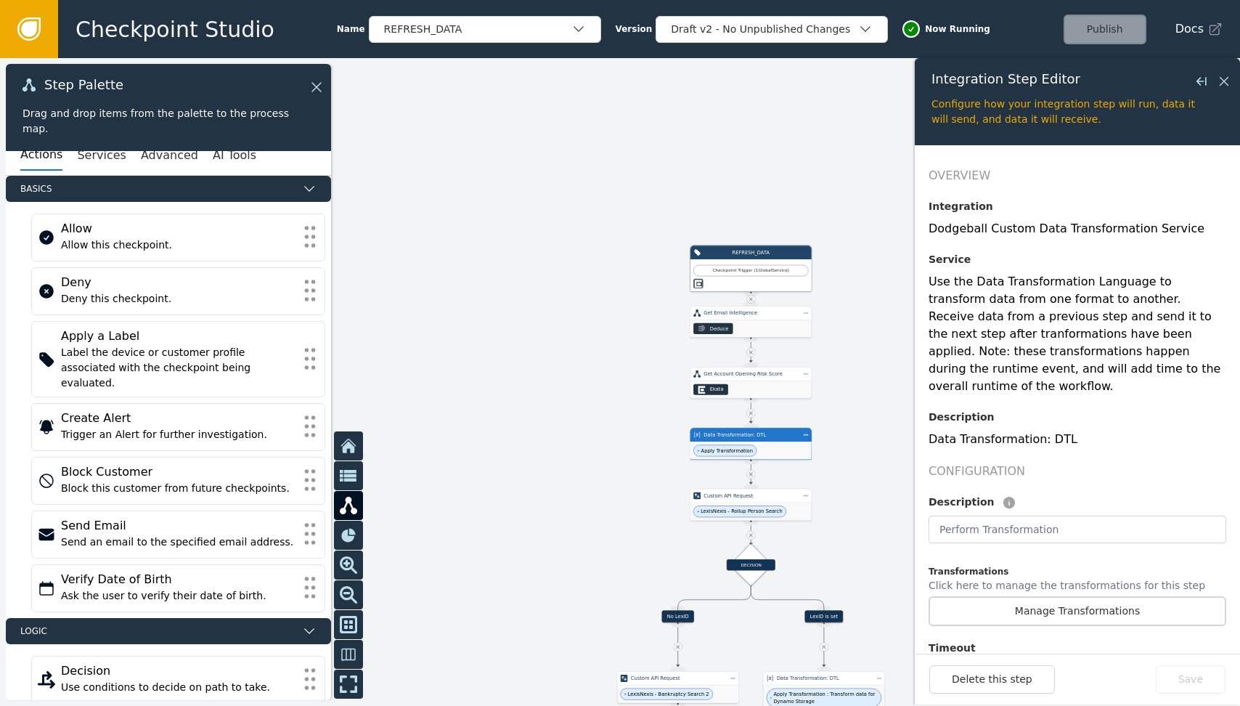
click at [616, 450] on div at bounding box center [620, 382] width 1240 height 648
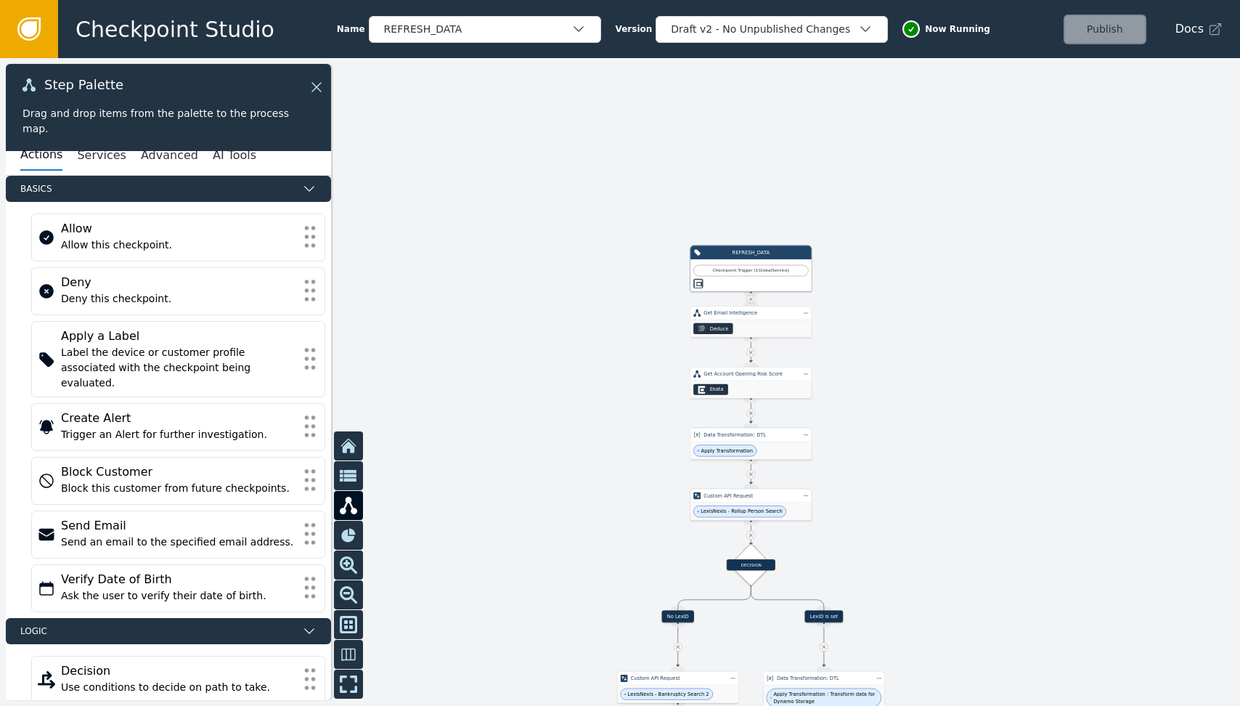
click at [616, 508] on div "LexisNexis - Rollup Person Search" at bounding box center [751, 510] width 121 height 17
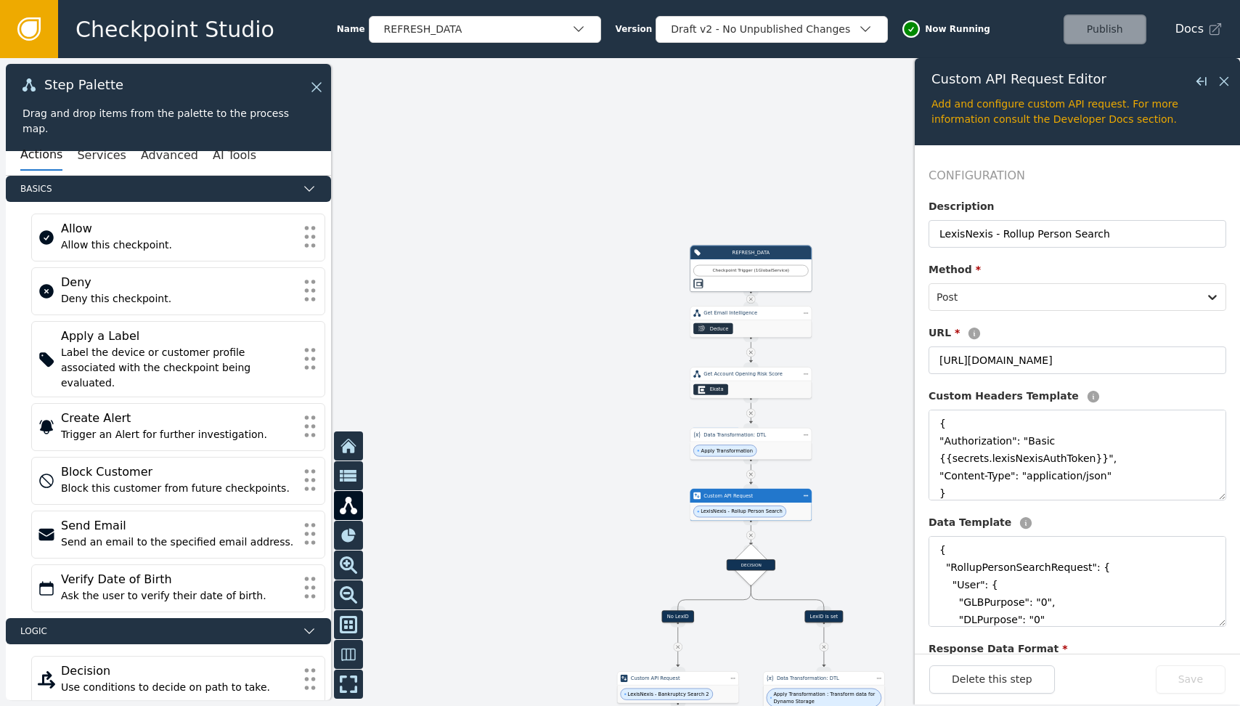
scroll to position [272, 0]
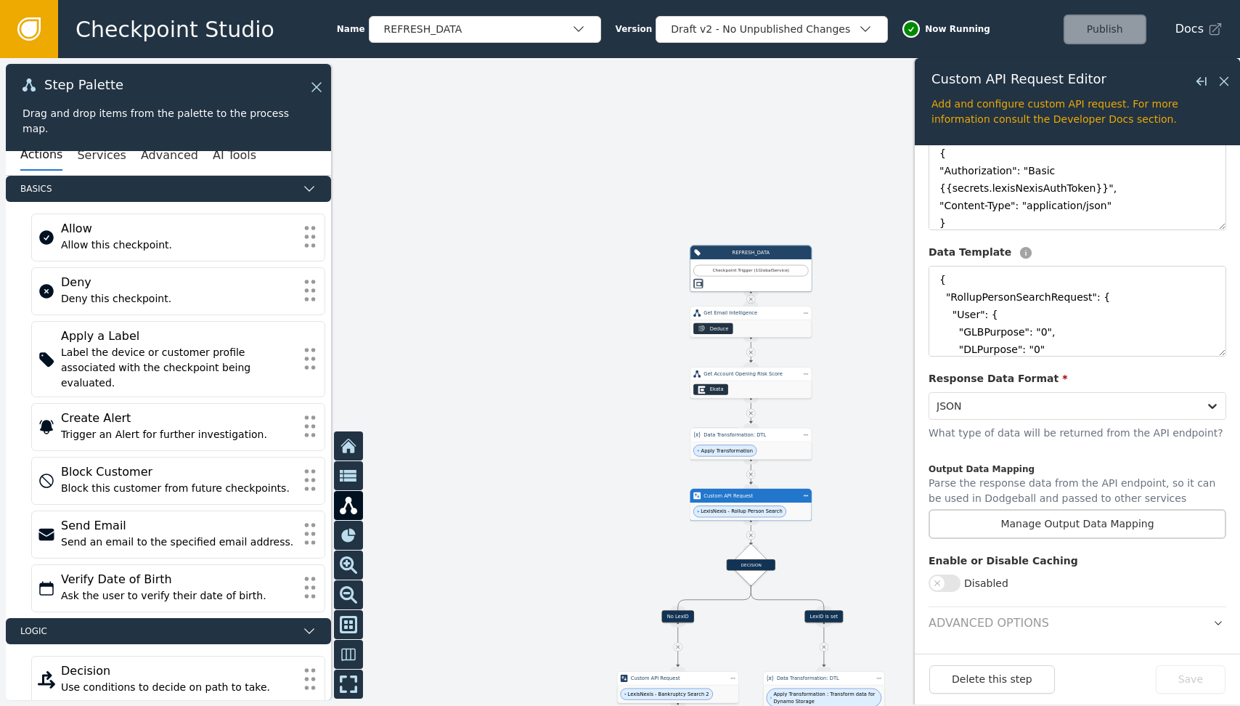
click at [616, 624] on header "Advanced Options" at bounding box center [1078, 618] width 298 height 25
click at [616, 622] on icon "button" at bounding box center [1218, 623] width 10 height 10
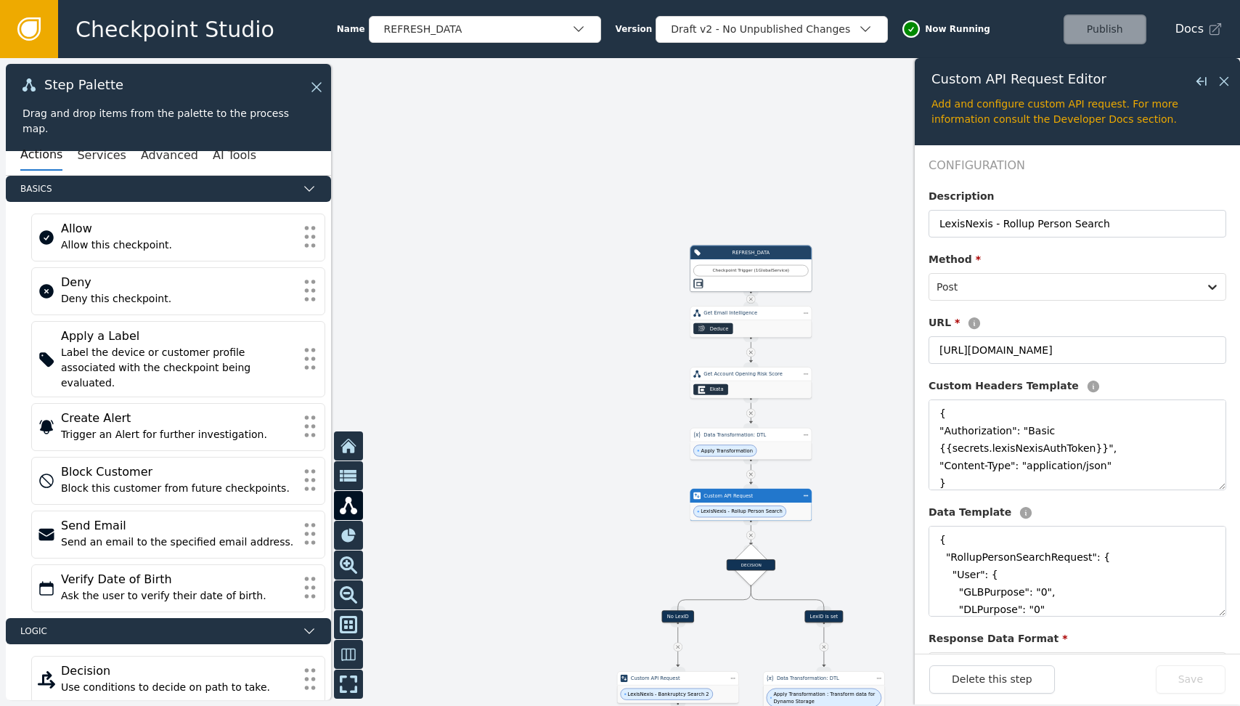
scroll to position [0, 0]
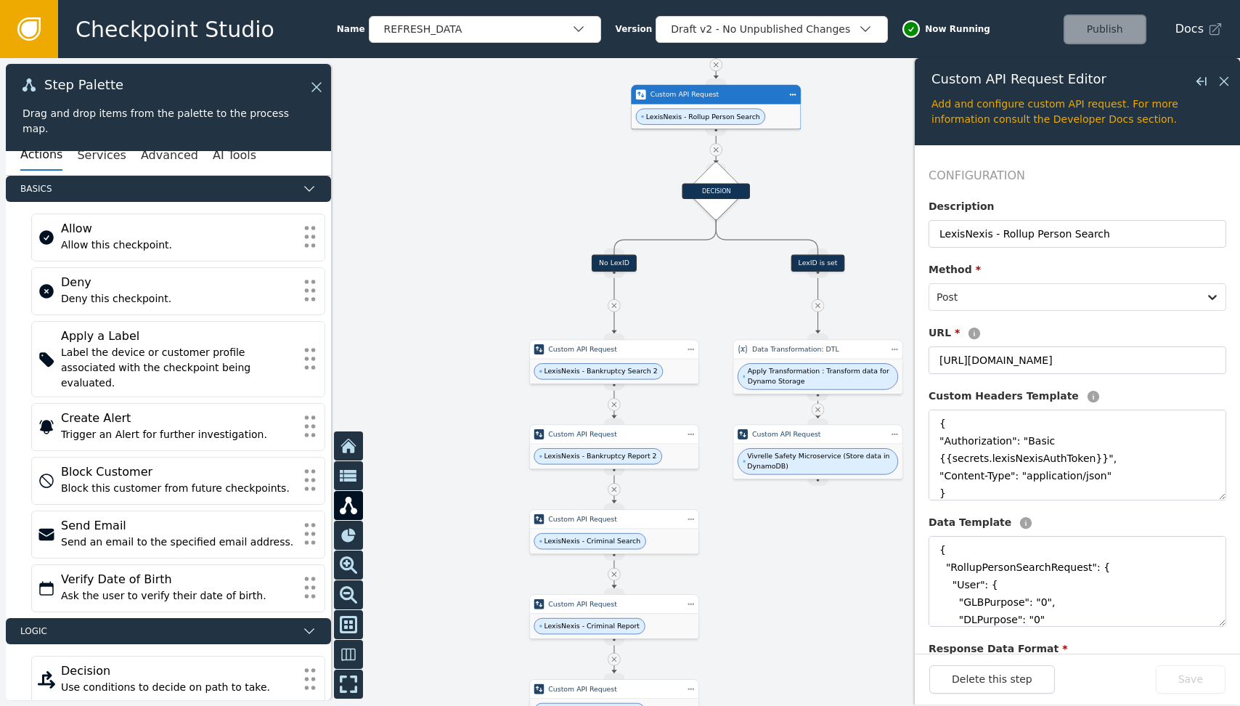
drag, startPoint x: 871, startPoint y: 578, endPoint x: 883, endPoint y: 201, distance: 377.1
click at [616, 201] on div at bounding box center [620, 382] width 1240 height 648
click at [616, 116] on div "Add and configure custom API request. For more information consult the Develope…" at bounding box center [1078, 112] width 292 height 30
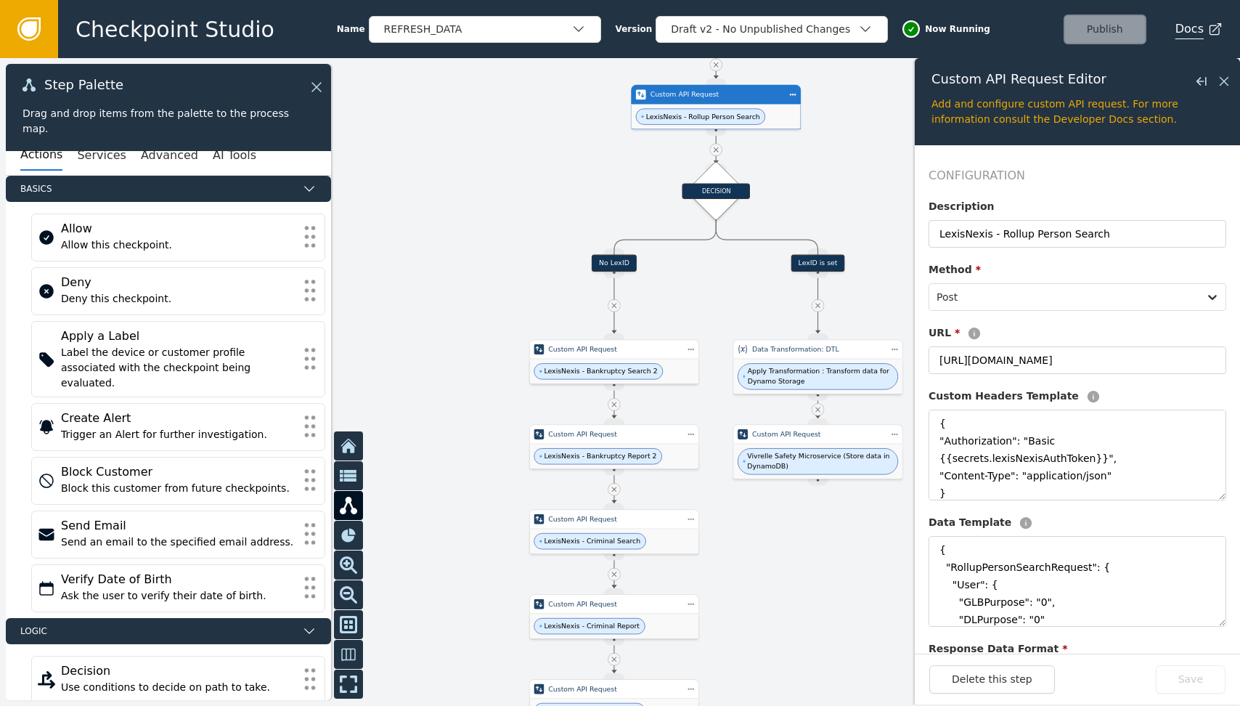
click at [616, 28] on icon at bounding box center [1215, 29] width 11 height 11
click at [489, 133] on div at bounding box center [620, 382] width 1240 height 648
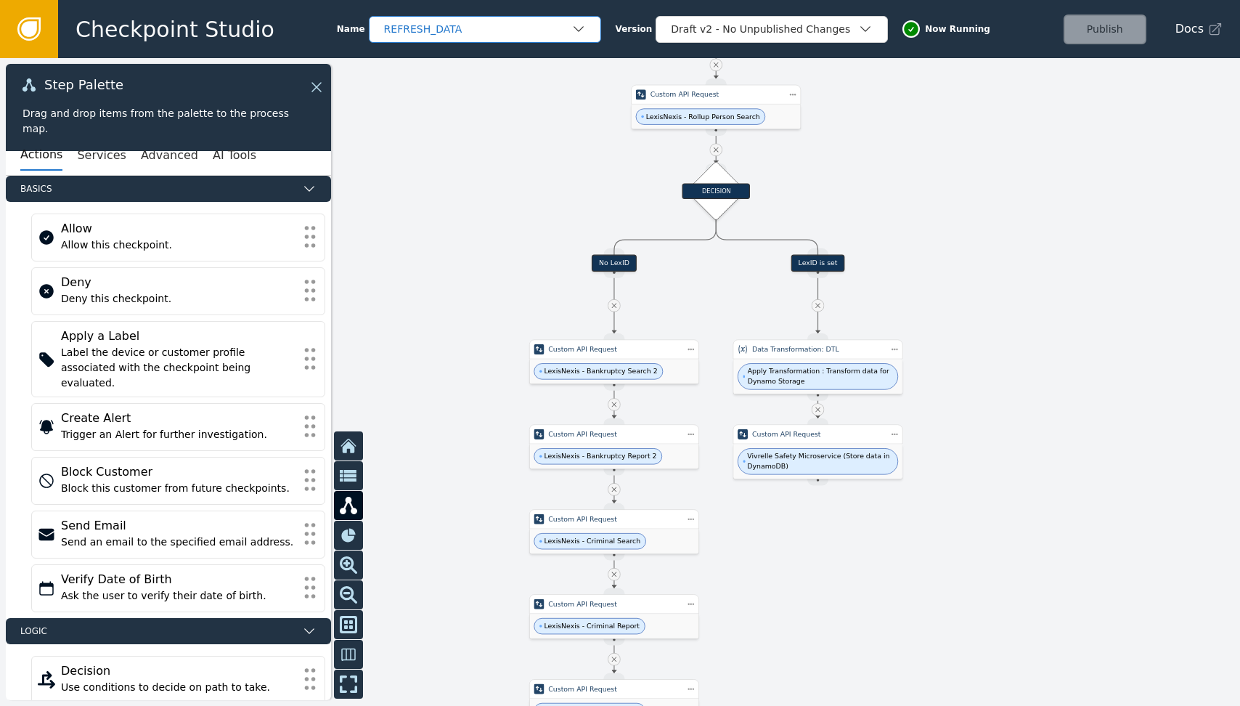
click at [559, 26] on div "REFRESH_DATA" at bounding box center [477, 29] width 187 height 15
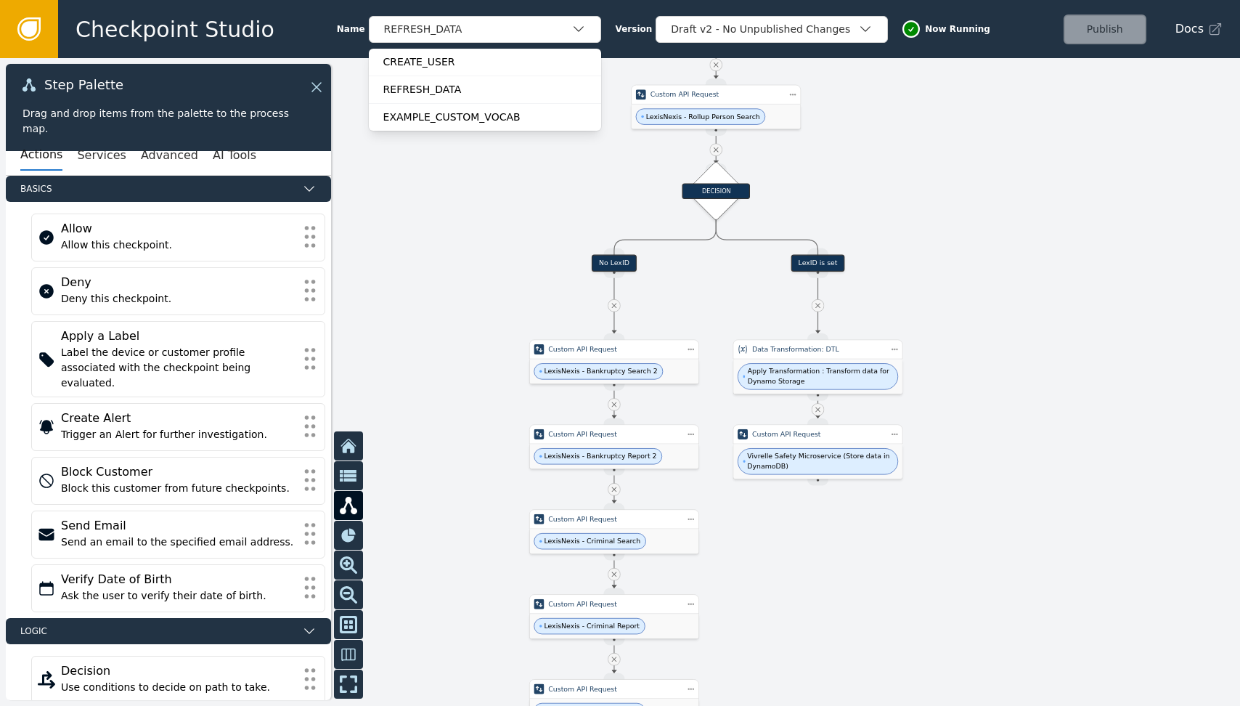
click at [433, 258] on div at bounding box center [620, 382] width 1240 height 648
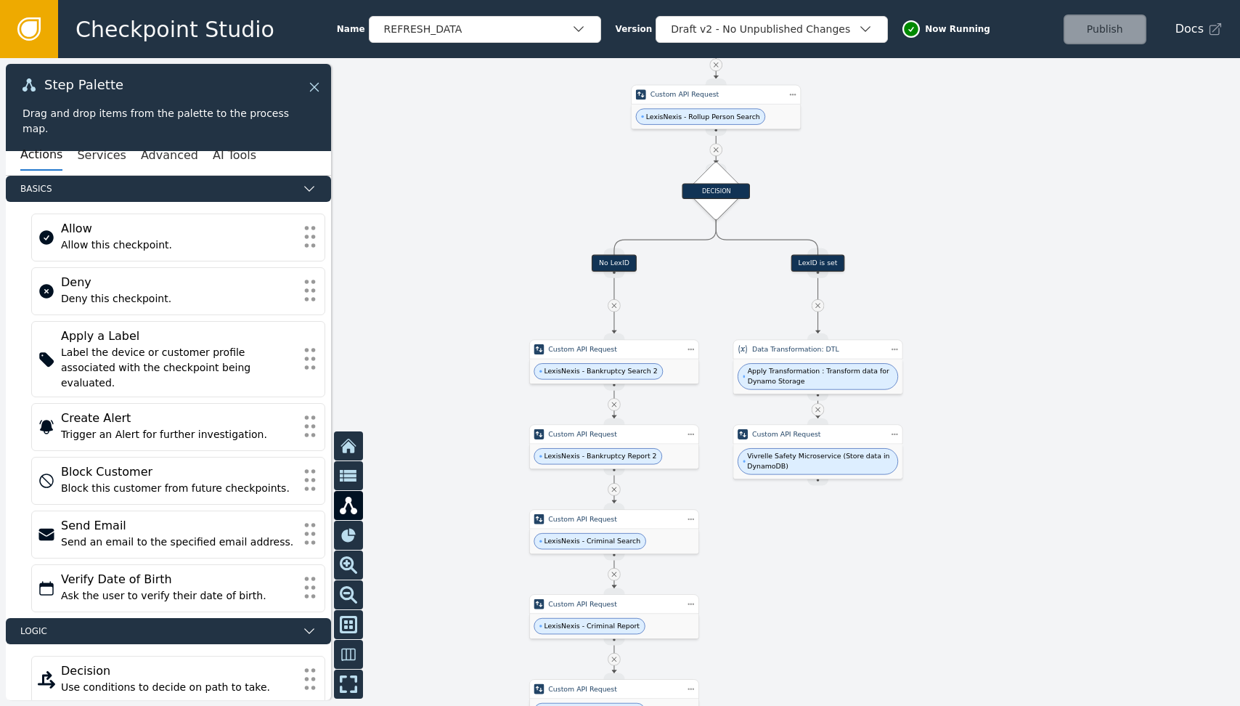
click at [320, 86] on icon at bounding box center [314, 87] width 16 height 16
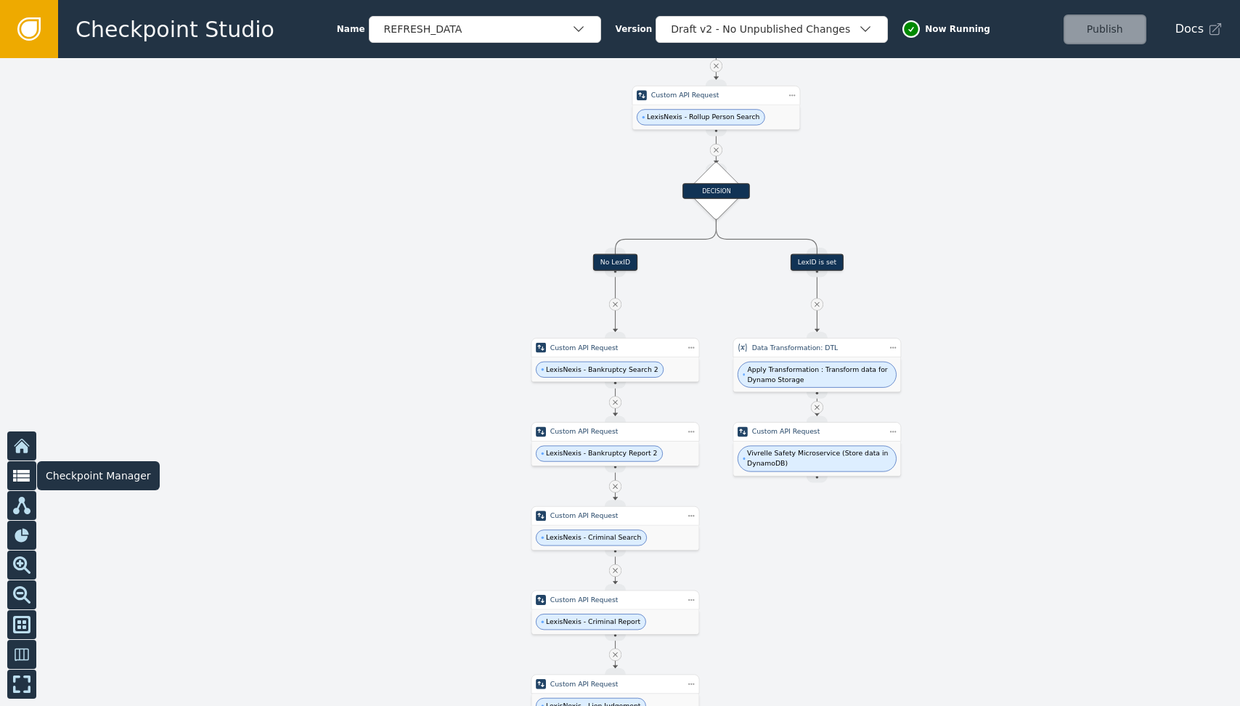
click at [20, 471] on icon at bounding box center [21, 476] width 17 height 12
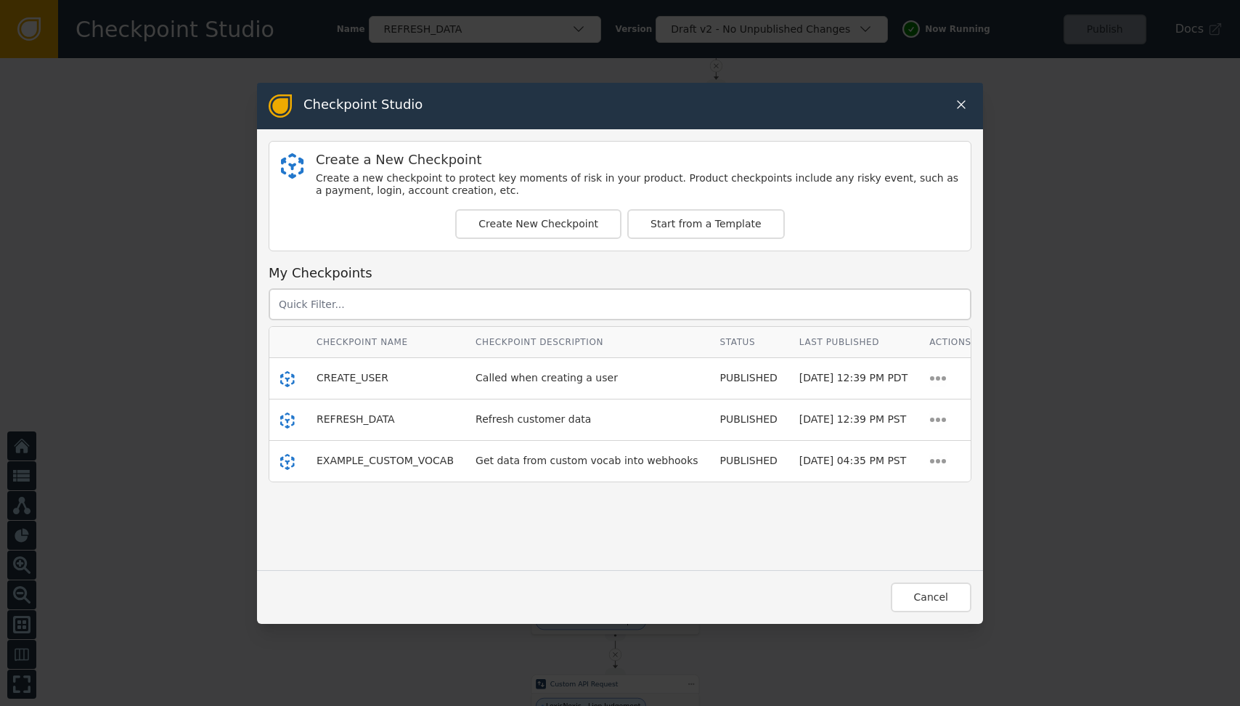
click at [19, 505] on div "Checkpoint Studio Create a New Checkpoint Create a new checkpoint to protect ke…" at bounding box center [620, 353] width 1240 height 706
click at [359, 420] on span "REFRESH_DATA" at bounding box center [356, 419] width 78 height 12
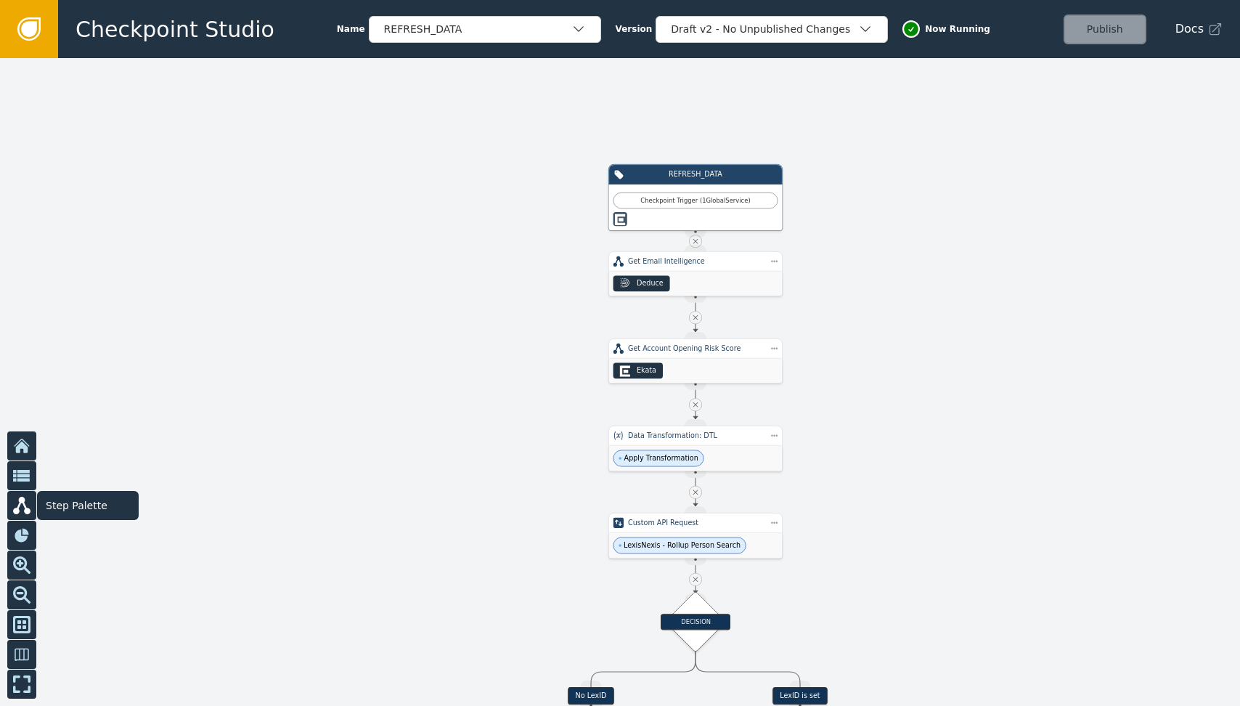
click at [20, 508] on icon at bounding box center [21, 505] width 17 height 17
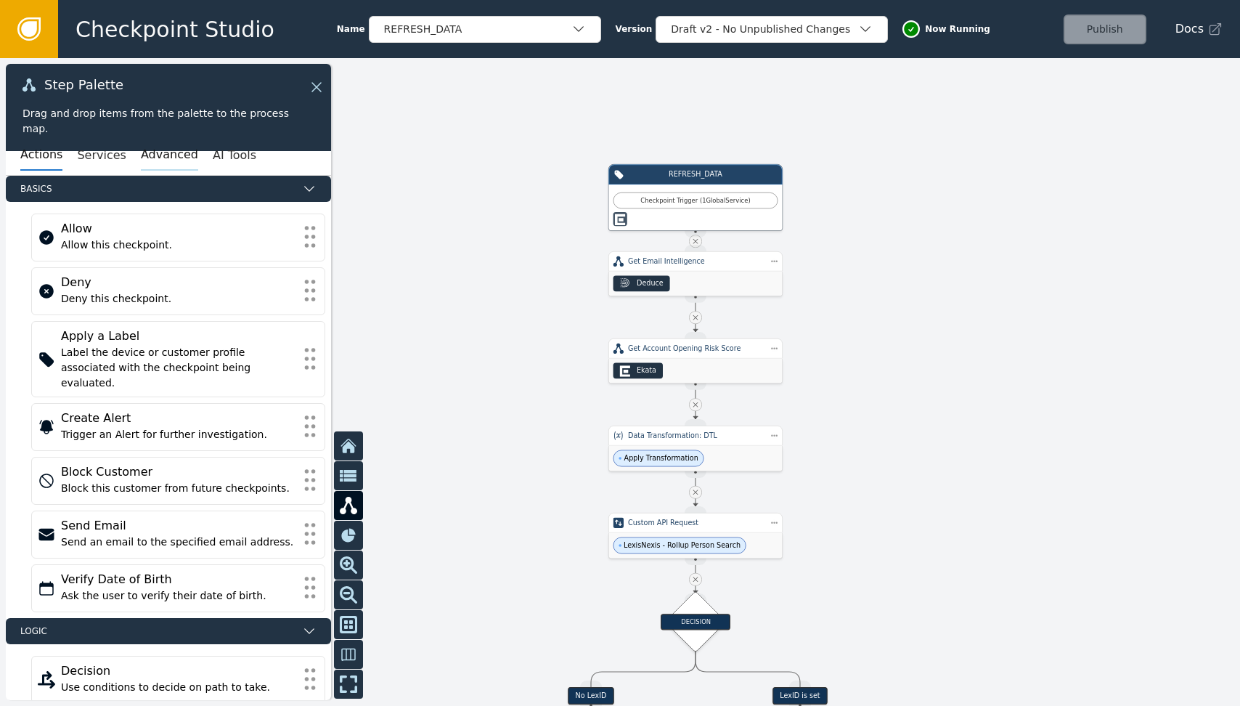
click at [155, 158] on button "Advanced" at bounding box center [169, 155] width 57 height 30
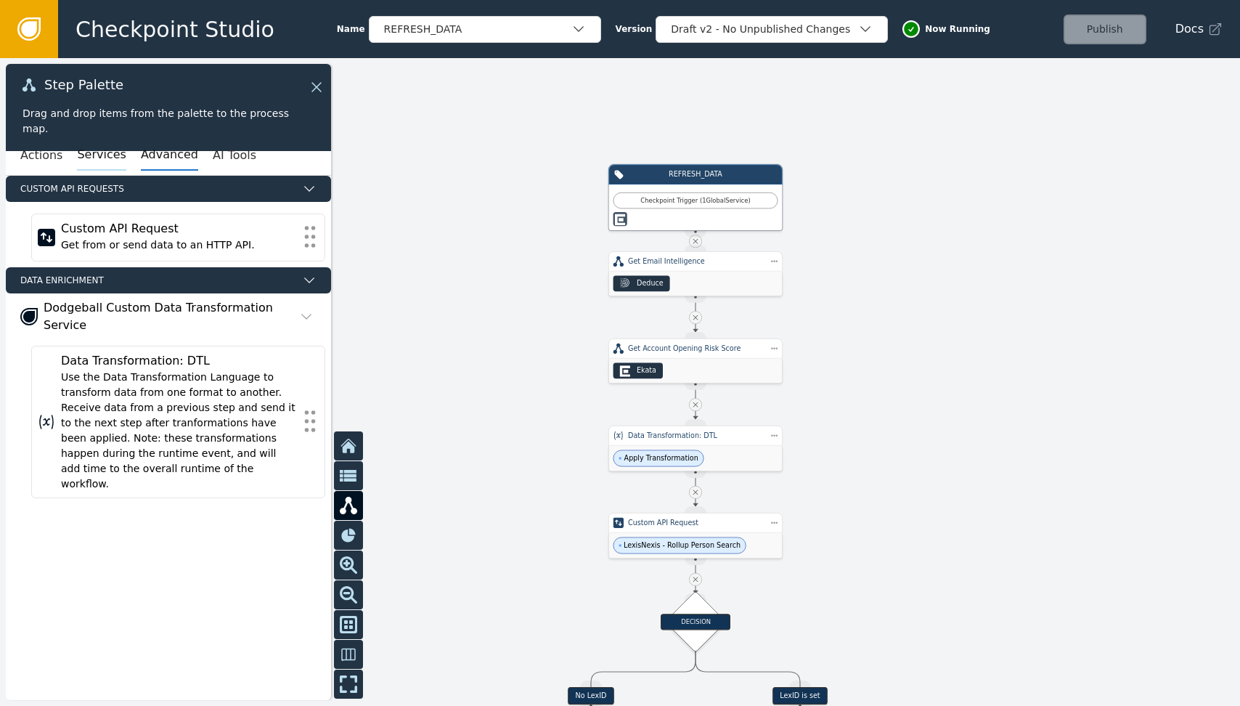
click at [98, 158] on button "Services" at bounding box center [101, 155] width 49 height 30
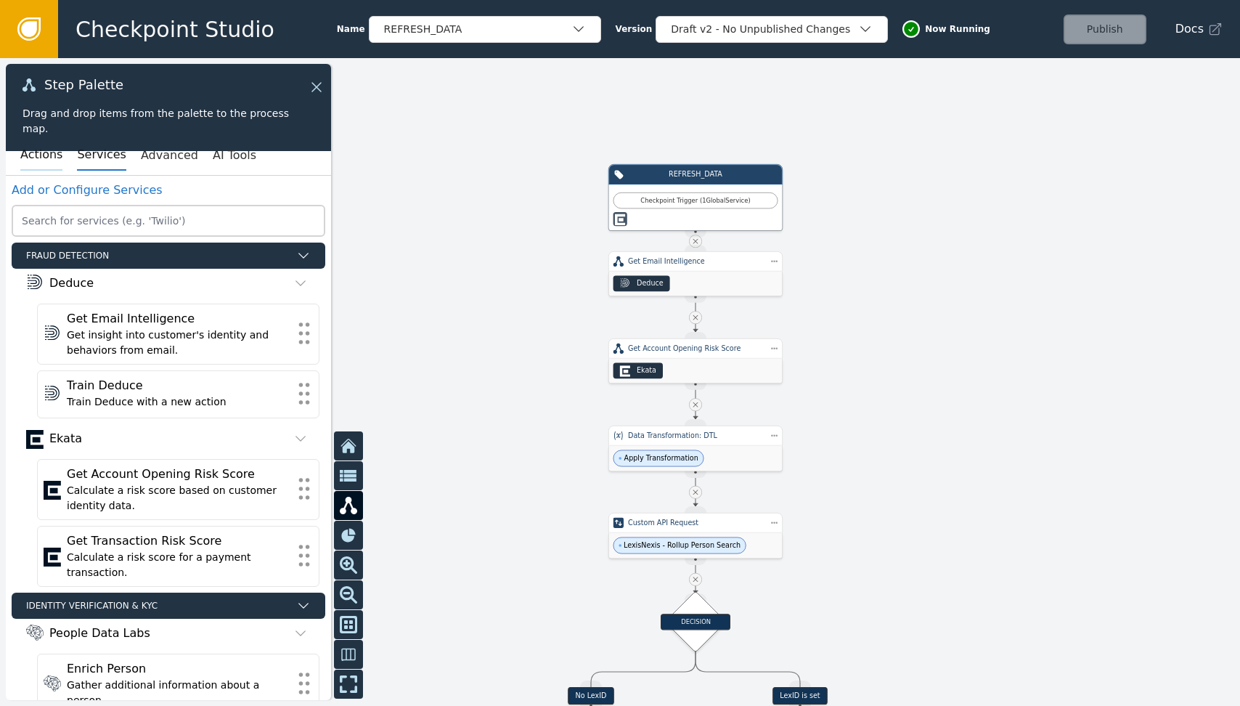
click at [33, 156] on button "Actions" at bounding box center [41, 155] width 42 height 30
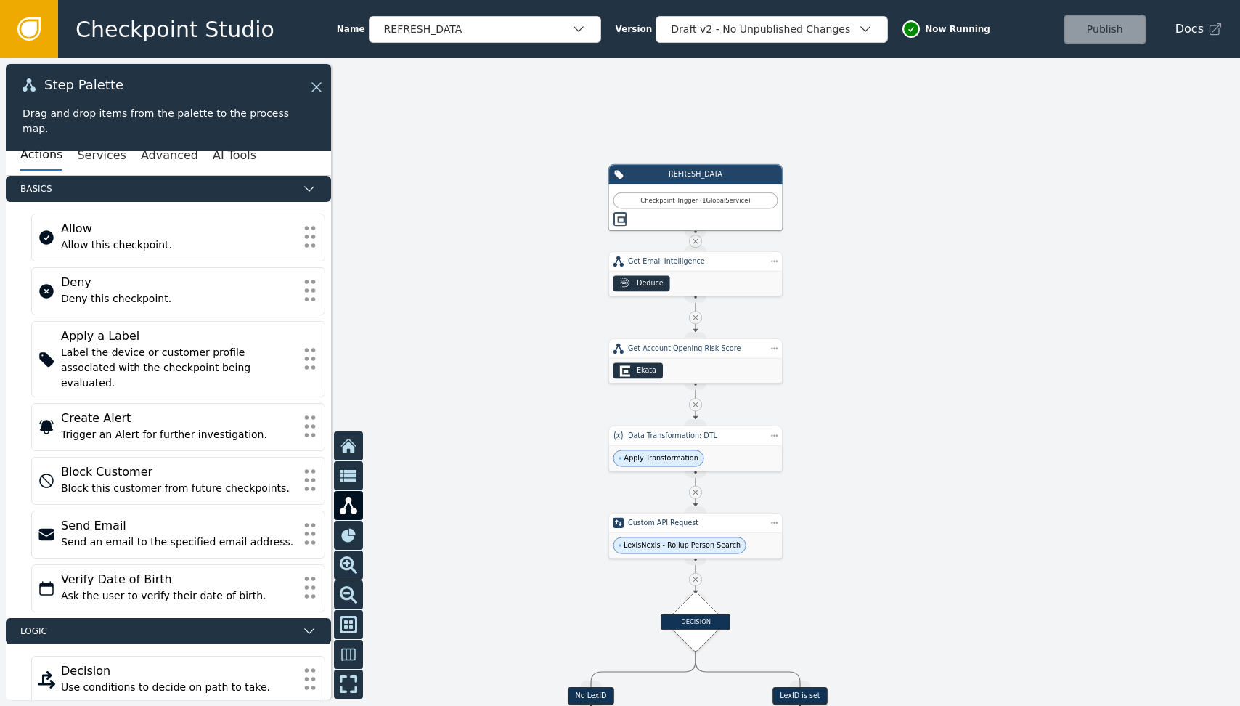
click at [449, 327] on div at bounding box center [620, 382] width 1240 height 648
click at [351, 479] on icon at bounding box center [348, 476] width 17 height 12
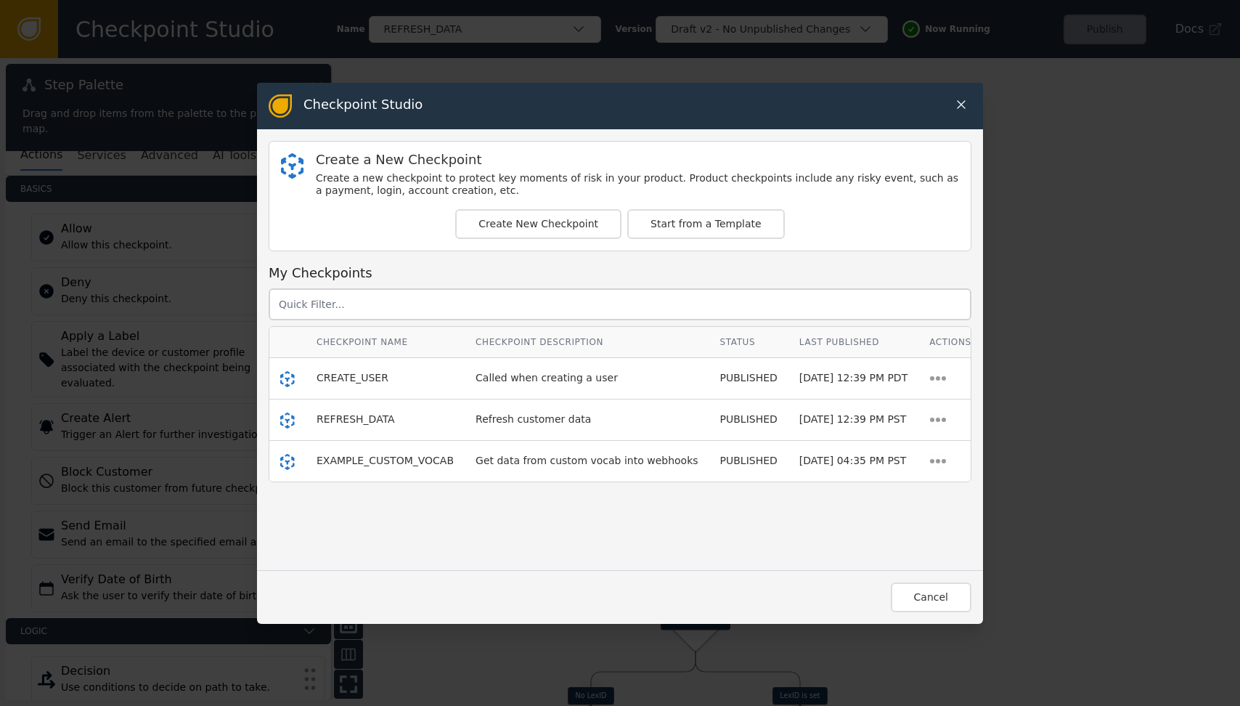
click at [616, 108] on icon at bounding box center [961, 104] width 15 height 15
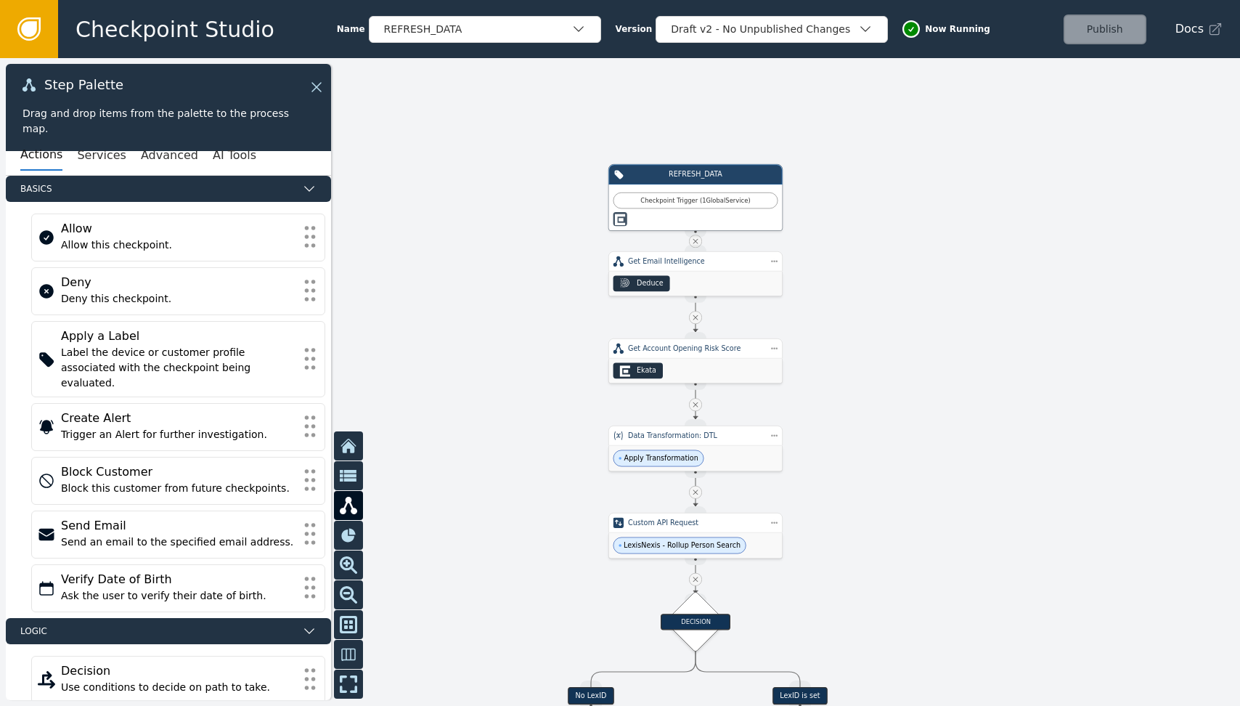
click at [616, 156] on div at bounding box center [620, 382] width 1240 height 648
click at [41, 25] on link at bounding box center [29, 29] width 58 height 58
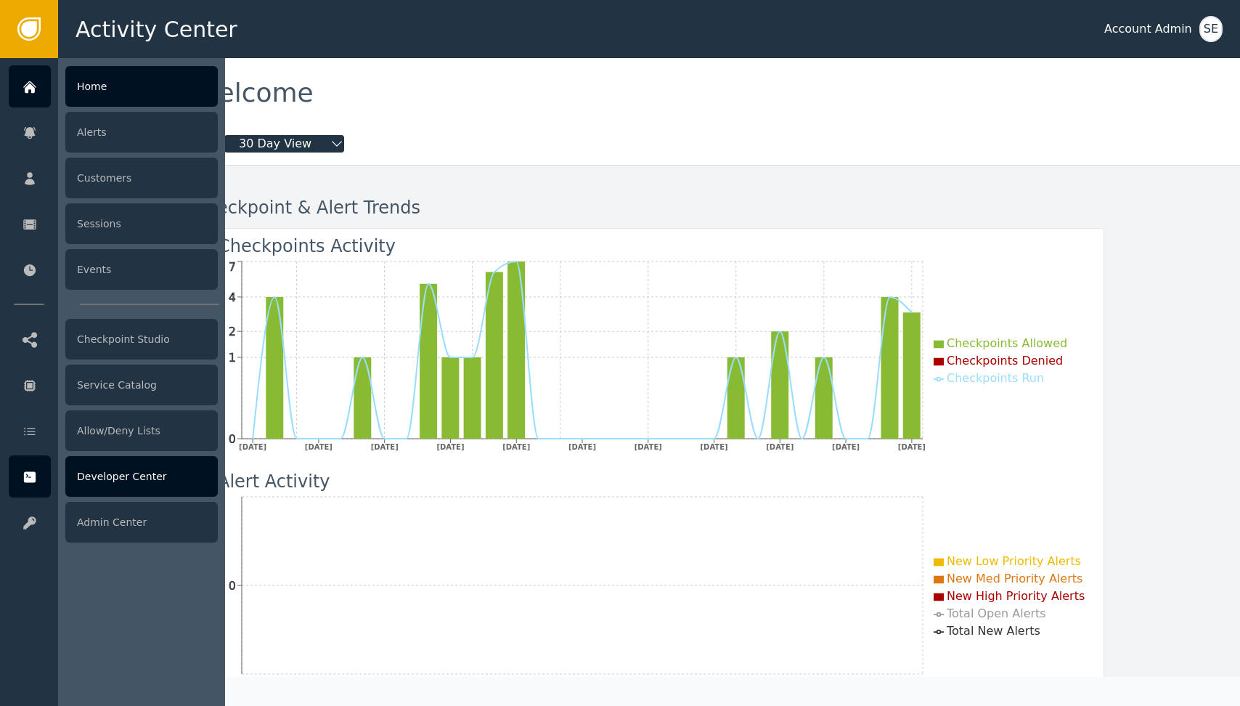
click at [86, 477] on div "Developer Center" at bounding box center [141, 476] width 152 height 41
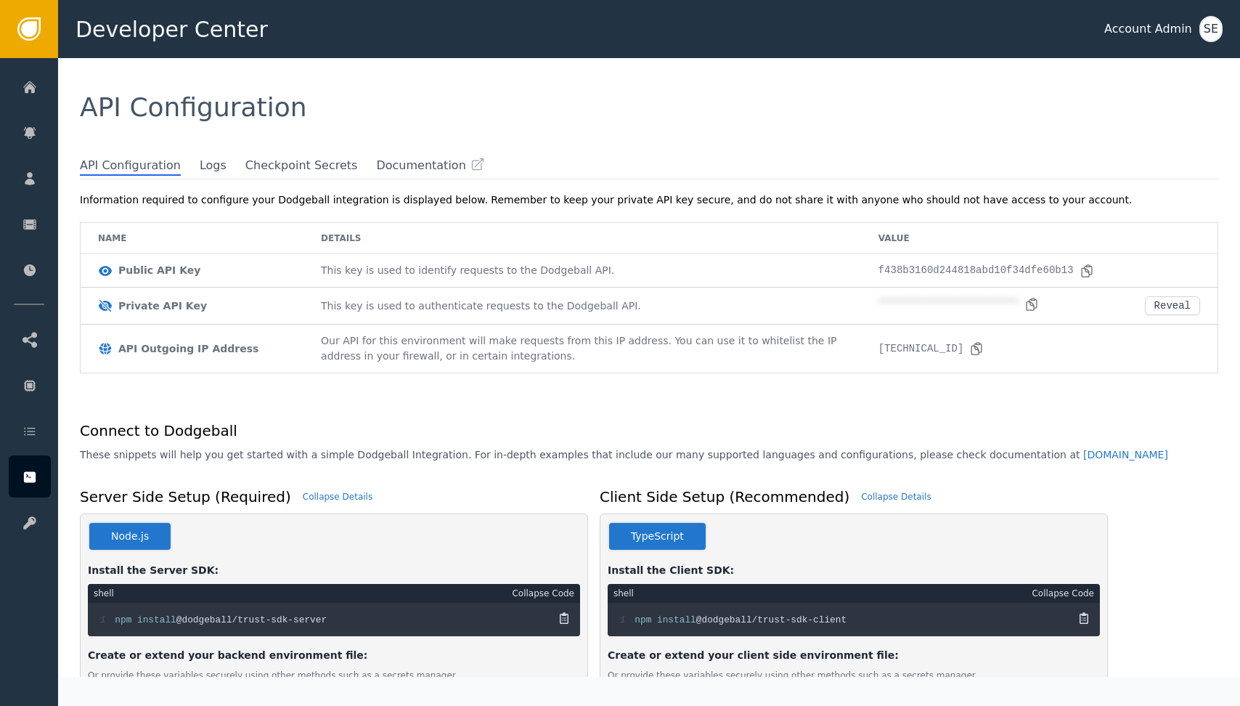
click at [264, 156] on div "API Configuration" at bounding box center [649, 107] width 1182 height 99
click at [264, 162] on span "Checkpoint Secrets" at bounding box center [301, 166] width 113 height 19
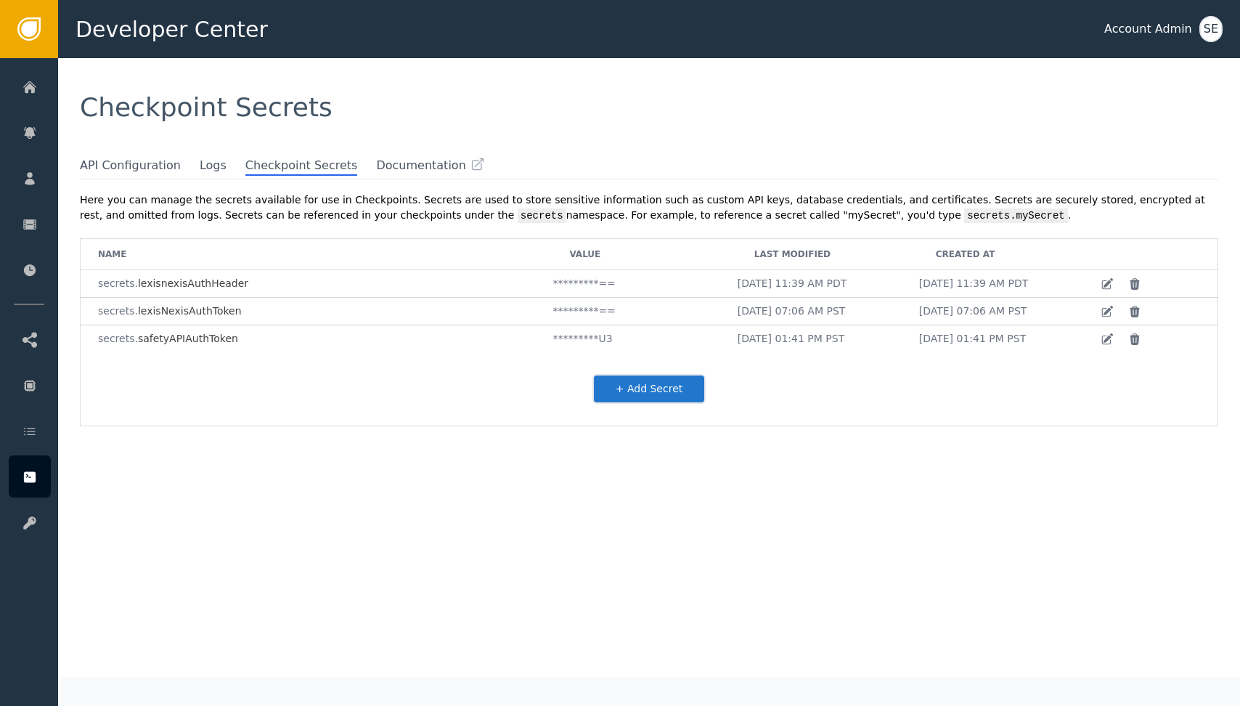
click at [562, 340] on td "*********U3" at bounding box center [644, 338] width 184 height 27
click at [569, 312] on td "*********==" at bounding box center [644, 312] width 184 height 28
click at [605, 314] on td "*********==" at bounding box center [644, 312] width 184 height 28
click at [616, 313] on icon at bounding box center [1107, 311] width 13 height 13
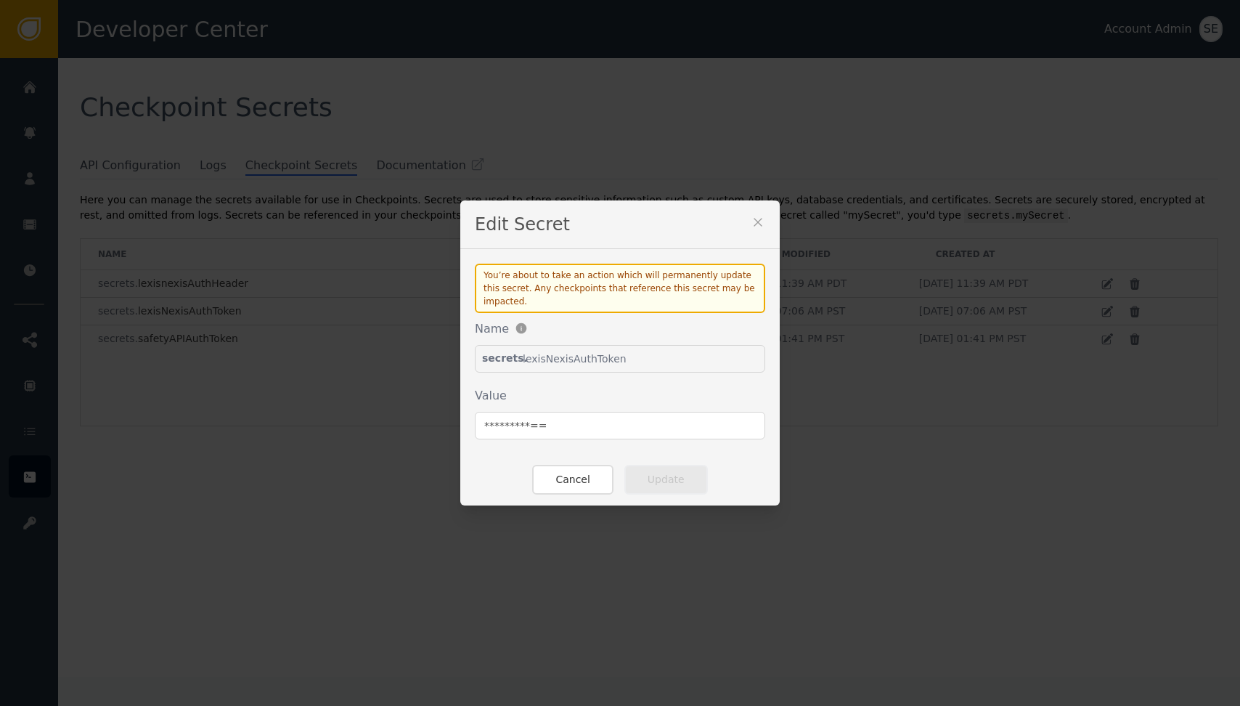
click at [616, 212] on div "Edit Secret You’re about to take an action which will permanently update this s…" at bounding box center [620, 353] width 1240 height 706
click at [582, 481] on button "Cancel" at bounding box center [572, 480] width 81 height 30
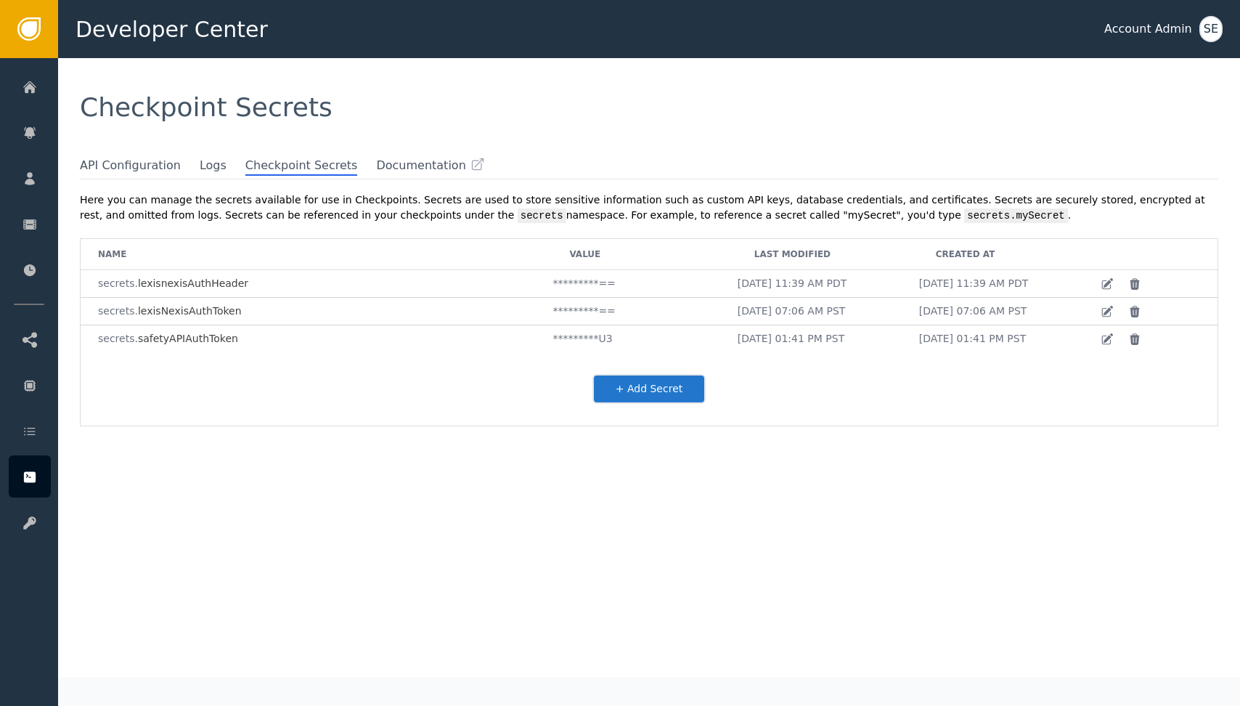
click at [579, 305] on td "*********==" at bounding box center [644, 312] width 184 height 28
click at [576, 309] on td "*********==" at bounding box center [644, 312] width 184 height 28
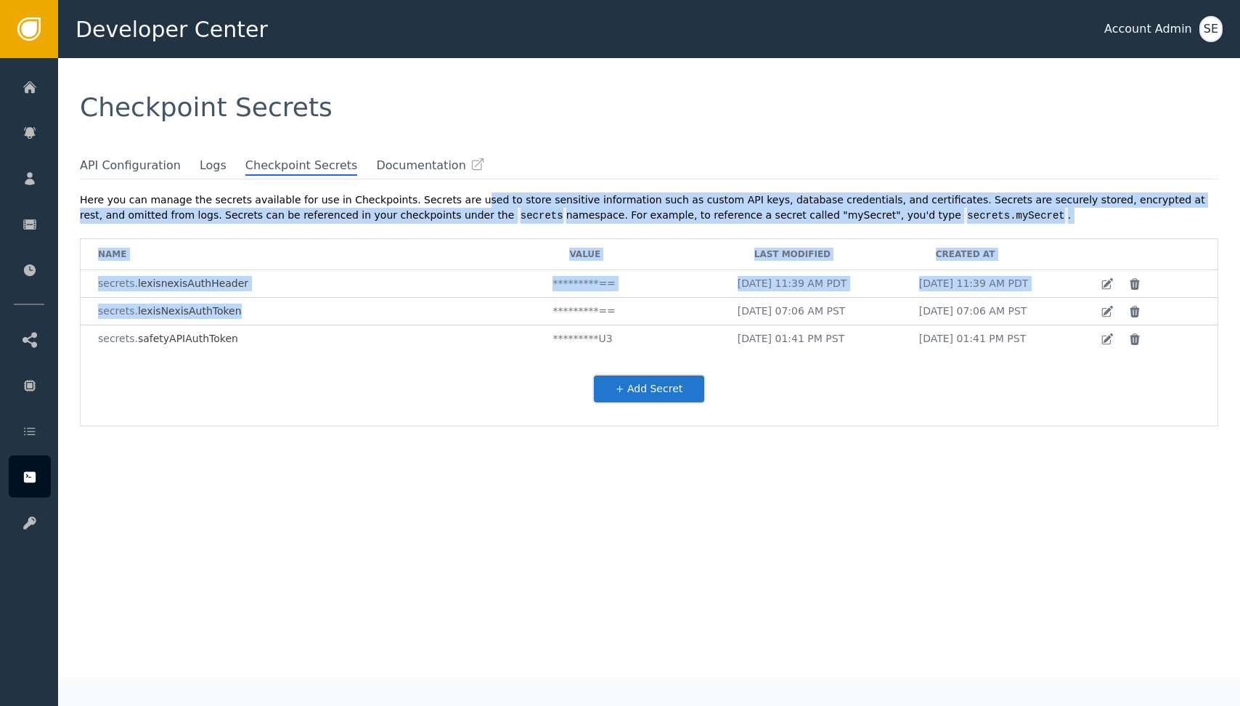
drag, startPoint x: 455, startPoint y: 205, endPoint x: 372, endPoint y: 327, distance: 147.6
click at [373, 326] on div "Here you can manage the secrets available for use in Checkpoints. Secrets are u…" at bounding box center [649, 323] width 1139 height 263
click at [372, 327] on td "secrets. [GEOGRAPHIC_DATA]" at bounding box center [316, 338] width 471 height 27
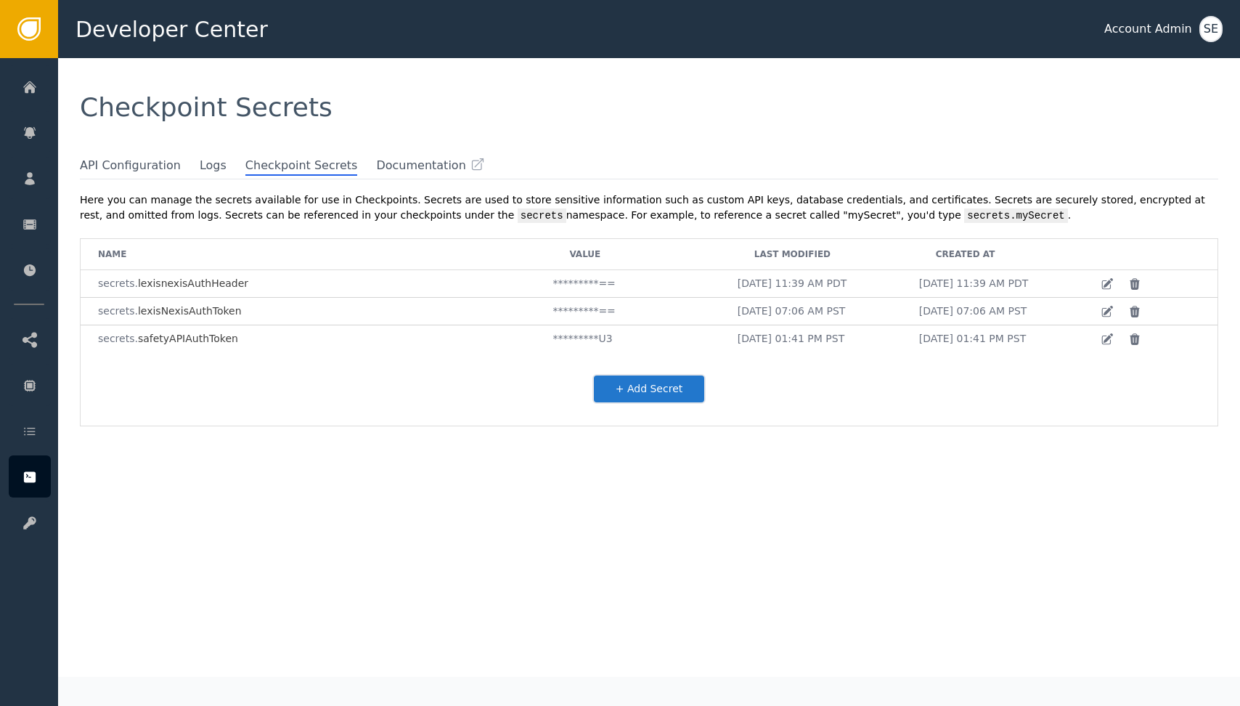
drag, startPoint x: 736, startPoint y: 349, endPoint x: 806, endPoint y: 406, distance: 90.8
click at [616, 406] on div "Name Value Last Modified Created At secrets. lexisnexisAuthHeader *********== […" at bounding box center [649, 332] width 1139 height 188
click at [616, 406] on div "+ Add Secret" at bounding box center [649, 388] width 1137 height 73
drag, startPoint x: 789, startPoint y: 411, endPoint x: 783, endPoint y: 406, distance: 8.3
click at [616, 396] on div "+ Add Secret" at bounding box center [649, 388] width 1137 height 73
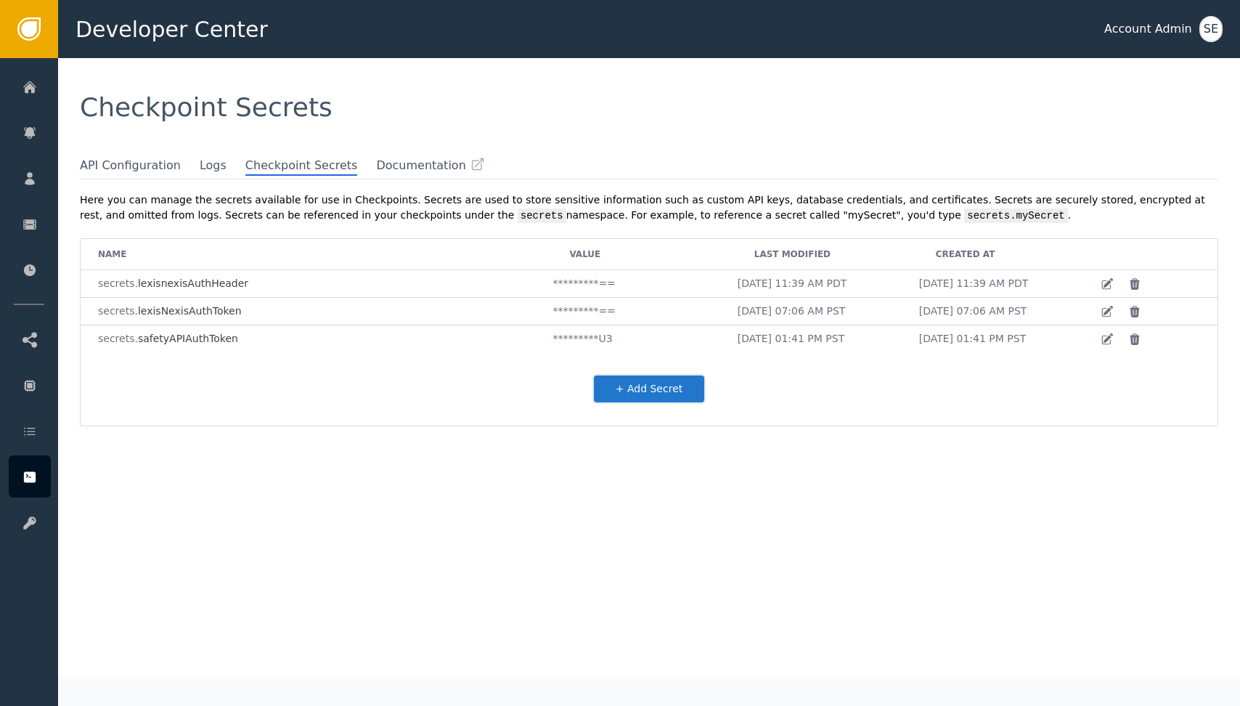
click at [616, 404] on div "+ Add Secret" at bounding box center [649, 388] width 1137 height 73
click at [412, 534] on div "Here you can manage the secrets available for use in Checkpoints. Secrets are u…" at bounding box center [657, 427] width 1168 height 499
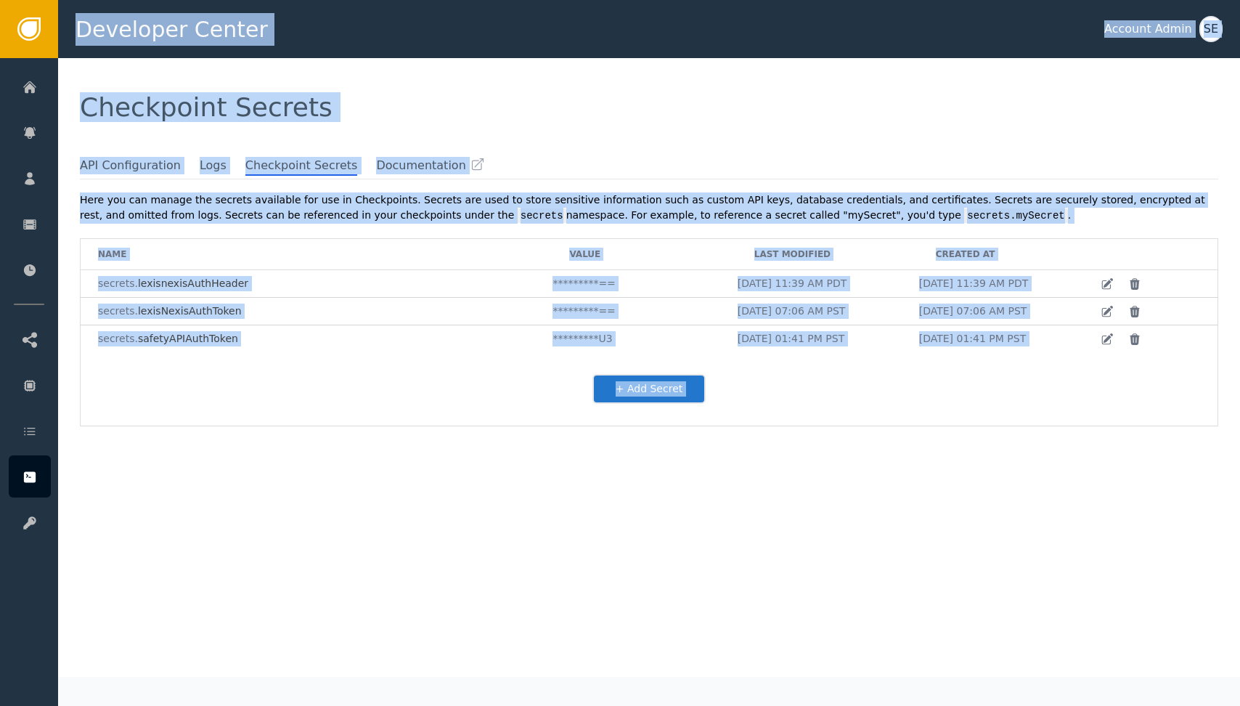
drag, startPoint x: 412, startPoint y: 534, endPoint x: 410, endPoint y: 696, distance: 161.2
click at [410, 58] on html "Developer Center Account Admin SE Home Alerts Customers Sessions Events Checkpo…" at bounding box center [620, 29] width 1240 height 58
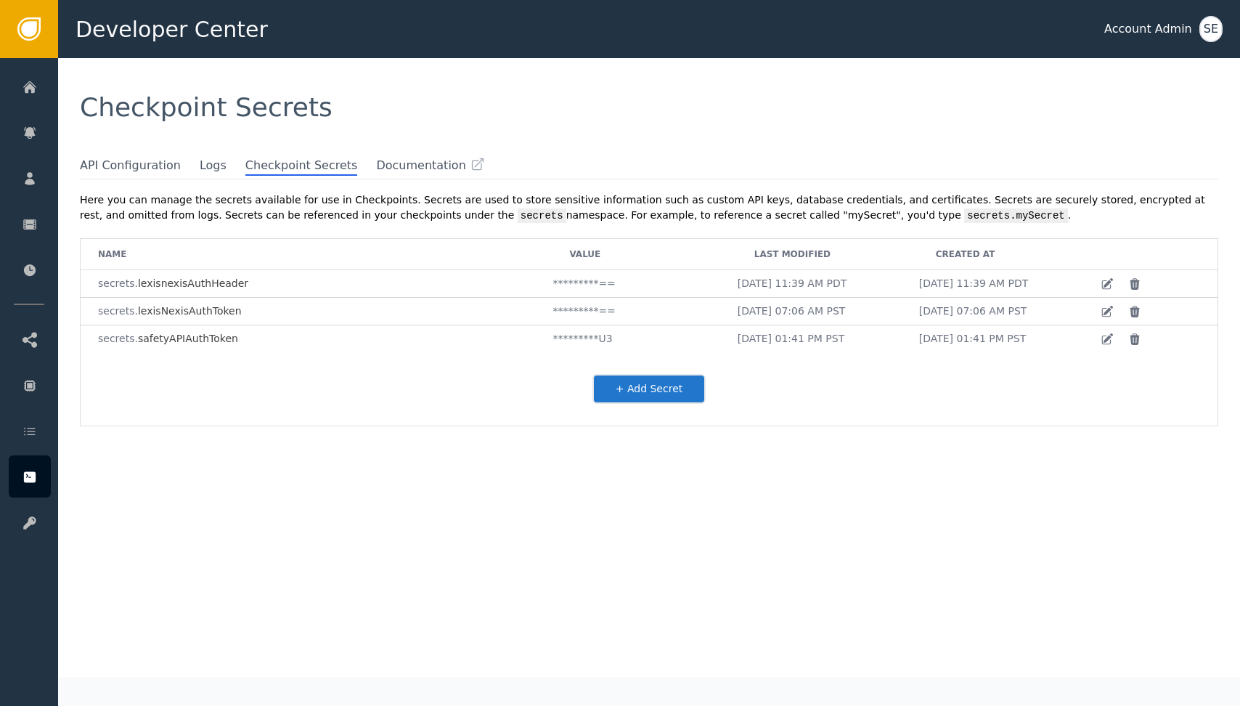
click at [512, 505] on div "Here you can manage the secrets available for use in Checkpoints. Secrets are u…" at bounding box center [657, 427] width 1168 height 499
click at [582, 301] on td "*********==" at bounding box center [644, 312] width 184 height 28
click at [582, 309] on td "*********==" at bounding box center [644, 312] width 184 height 28
click at [616, 311] on td "*********==" at bounding box center [644, 312] width 184 height 28
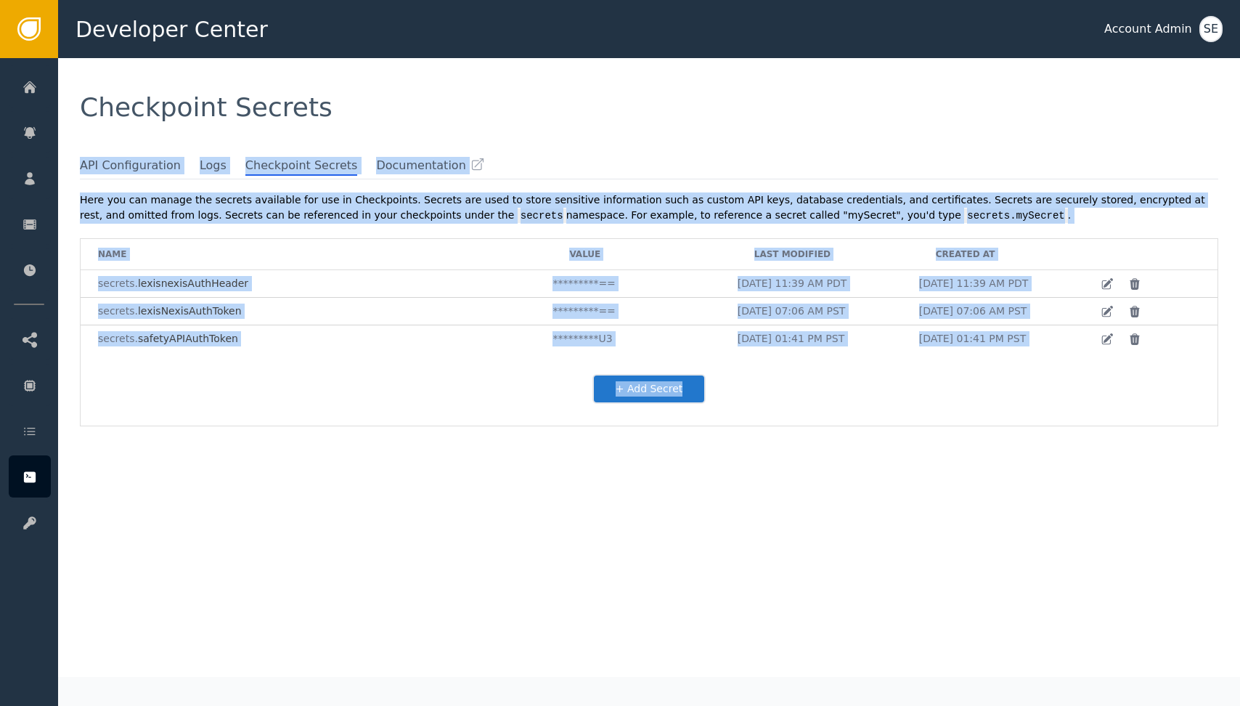
drag, startPoint x: 627, startPoint y: 147, endPoint x: 413, endPoint y: 521, distance: 431.0
click at [413, 521] on div "Checkpoint Secrets API Configuration Logs Checkpoint Secrets Documentation Here…" at bounding box center [649, 367] width 1182 height 619
click at [413, 521] on div "Here you can manage the secrets available for use in Checkpoints. Secrets are u…" at bounding box center [657, 427] width 1168 height 499
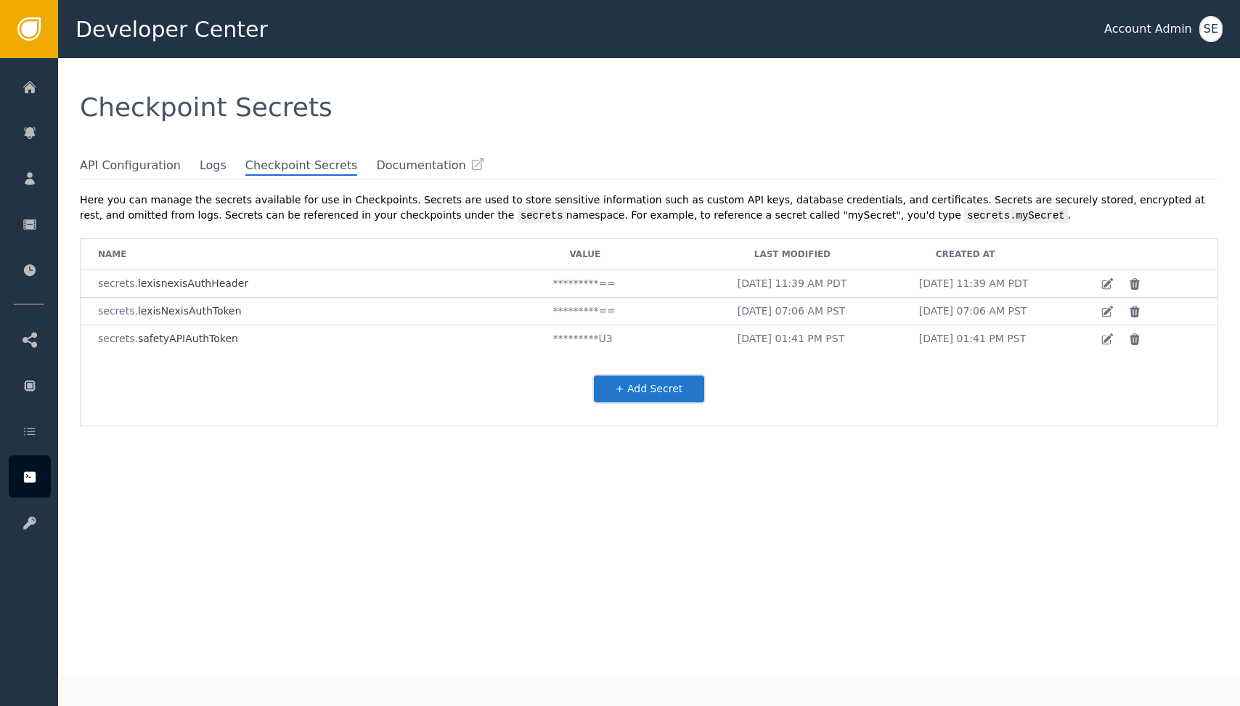
click at [616, 309] on icon at bounding box center [1108, 310] width 9 height 9
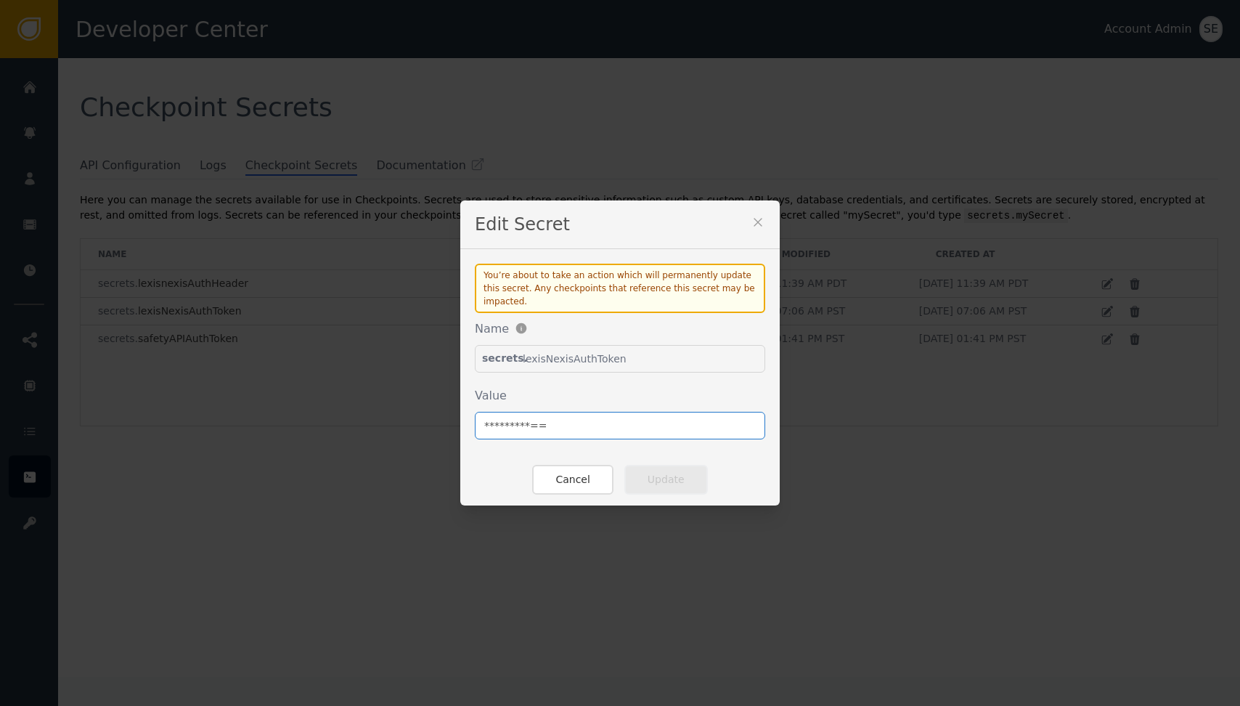
click at [616, 418] on input "*********==" at bounding box center [620, 426] width 290 height 28
drag, startPoint x: 191, startPoint y: 213, endPoint x: 913, endPoint y: 414, distance: 750.0
click at [616, 414] on div "Edit Secret You’re about to take an action which will permanently update this s…" at bounding box center [620, 353] width 1240 height 706
drag, startPoint x: 913, startPoint y: 414, endPoint x: 760, endPoint y: 221, distance: 246.4
click at [616, 221] on icon at bounding box center [758, 222] width 15 height 15
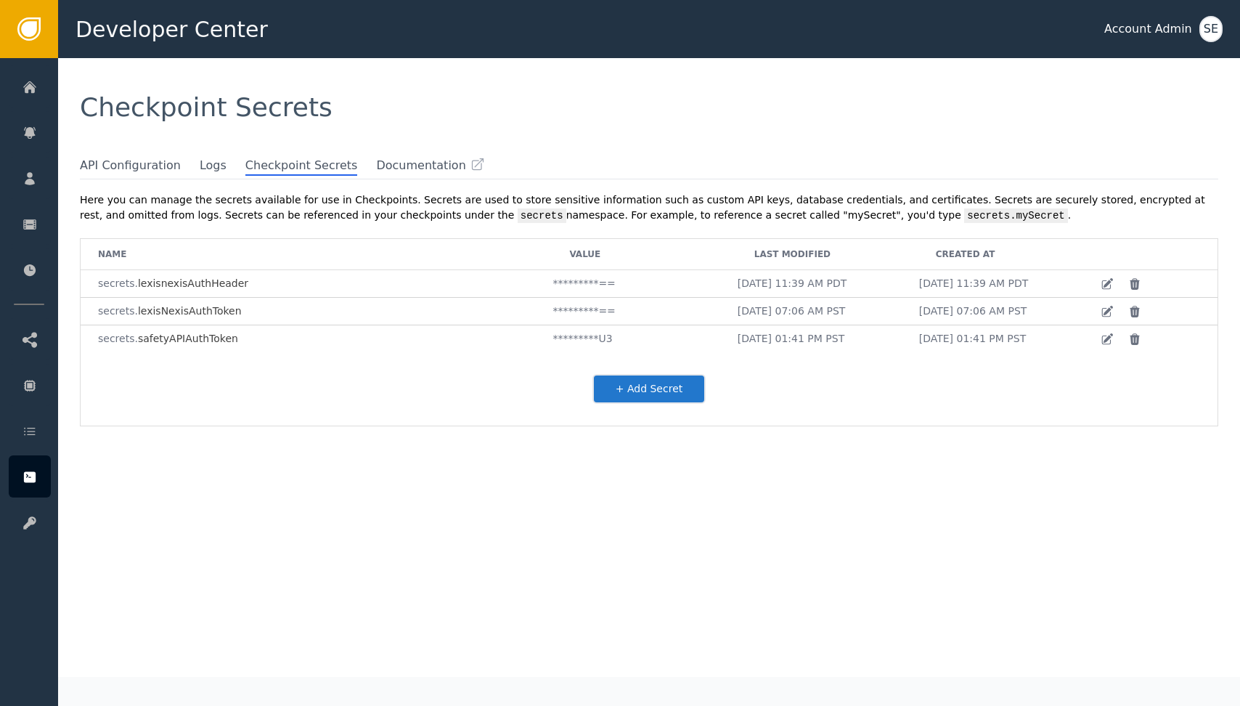
drag, startPoint x: 760, startPoint y: 221, endPoint x: 632, endPoint y: 588, distance: 388.1
click at [616, 588] on div "Here you can manage the secrets available for use in Checkpoints. Secrets are u…" at bounding box center [657, 427] width 1168 height 499
drag, startPoint x: 897, startPoint y: 410, endPoint x: 823, endPoint y: 424, distance: 76.2
click at [616, 424] on div "+ Add Secret" at bounding box center [649, 388] width 1137 height 73
